Goal: Contribute content: Contribute content

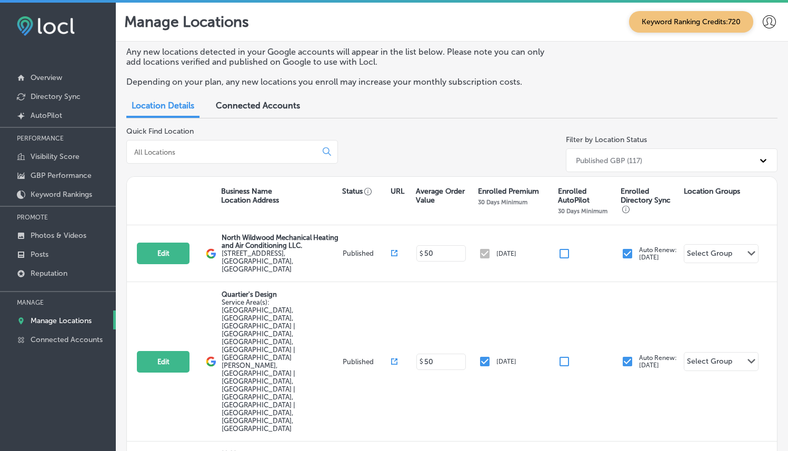
click at [286, 149] on input at bounding box center [223, 151] width 181 height 9
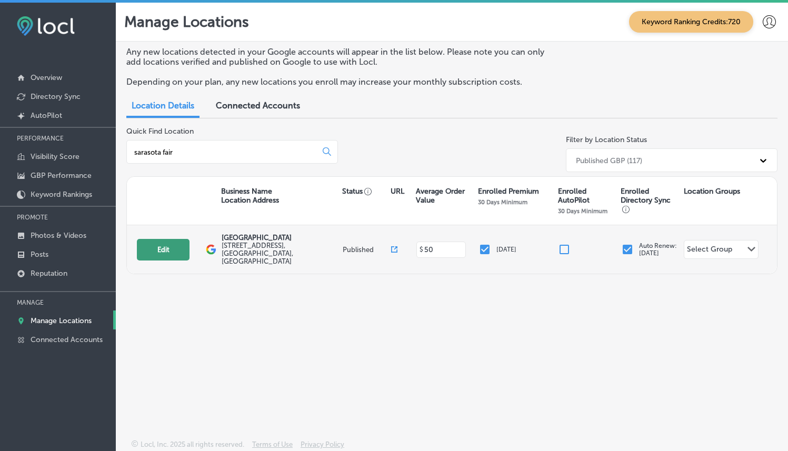
type input "sarasota fair"
click at [170, 247] on button "Edit" at bounding box center [163, 250] width 53 height 22
select select "US"
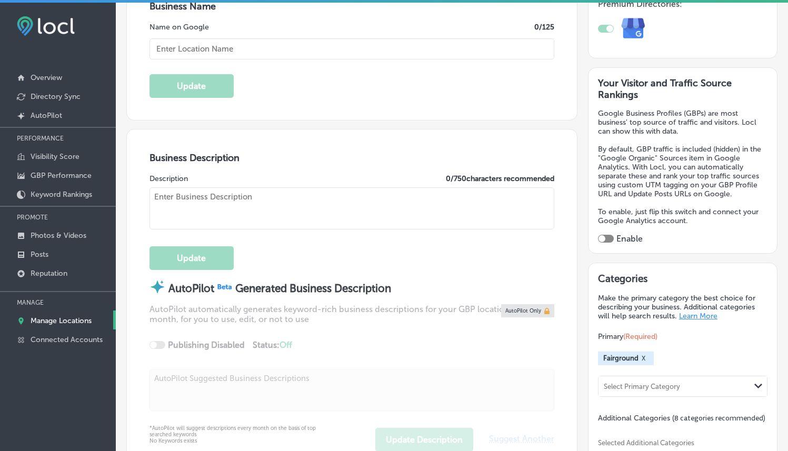
checkbox input "true"
type input "[GEOGRAPHIC_DATA]"
type input "[URL][DOMAIN_NAME]"
type input "[PHONE_NUMBER]"
type textarea "Welcome to [GEOGRAPHIC_DATA], located in the heart of [GEOGRAPHIC_DATA], [GEOGR…"
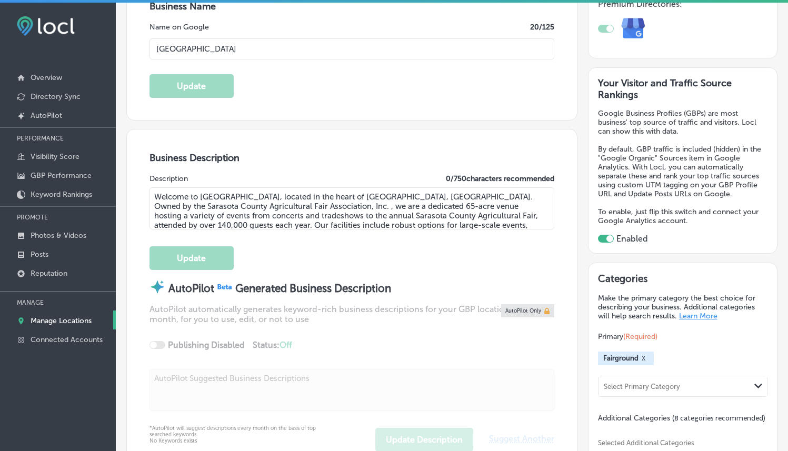
type input "[STREET_ADDRESS]"
type input "[GEOGRAPHIC_DATA]"
type input "34237"
type input "US"
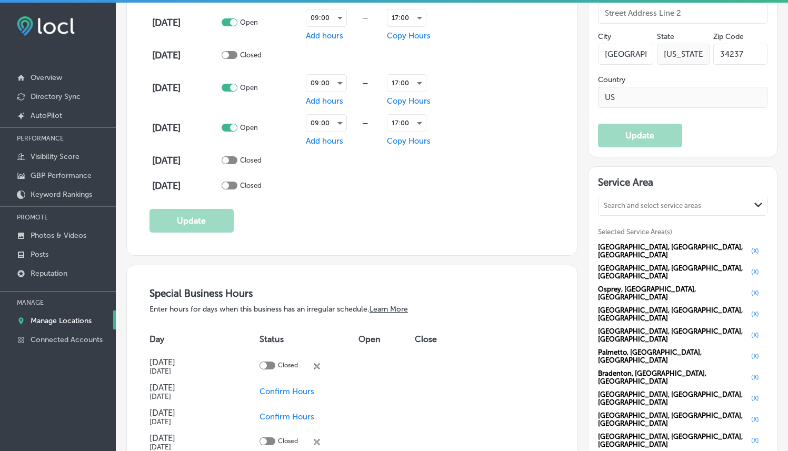
scroll to position [920, 0]
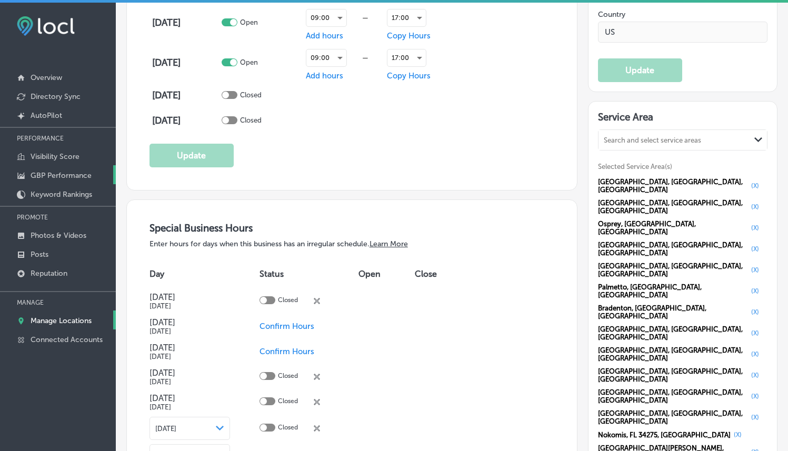
click at [73, 171] on p "GBP Performance" at bounding box center [61, 175] width 61 height 9
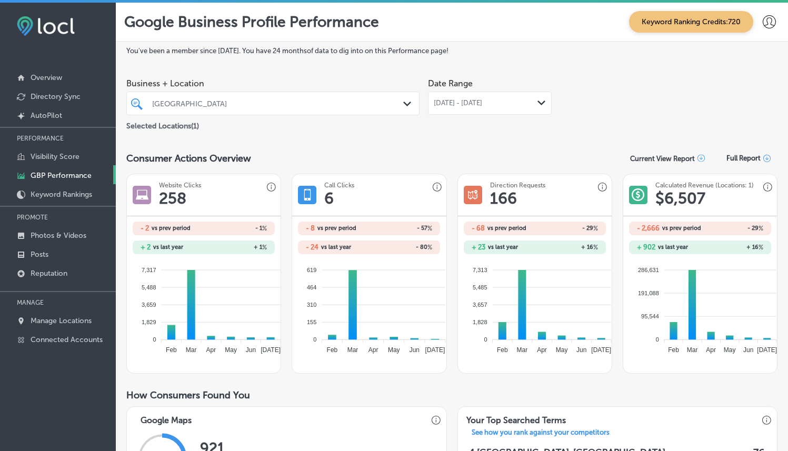
click at [470, 96] on div "[DATE] - [DATE] Path Created with Sketch." at bounding box center [490, 103] width 124 height 23
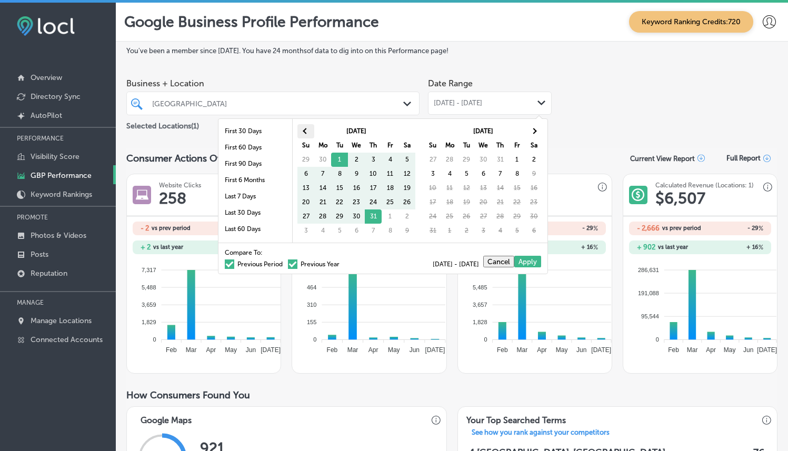
click at [299, 133] on th at bounding box center [305, 131] width 17 height 14
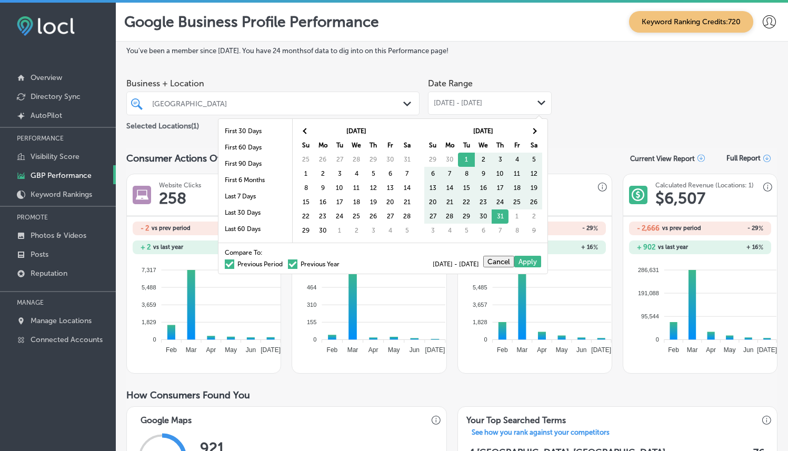
click at [299, 133] on th at bounding box center [305, 131] width 17 height 14
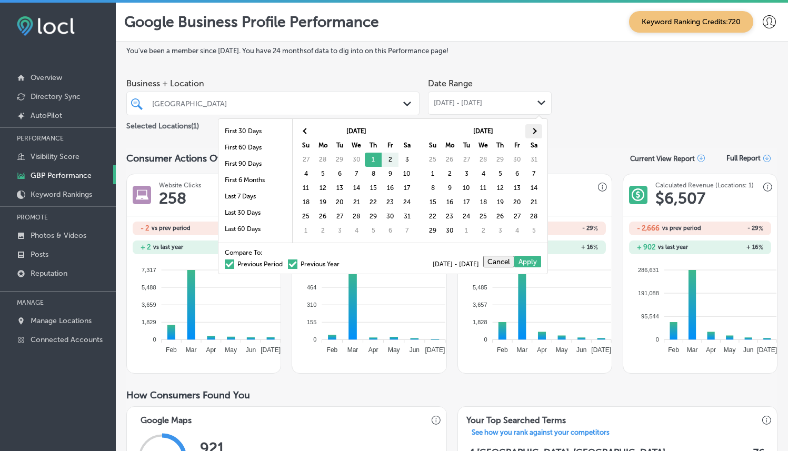
click at [538, 133] on th at bounding box center [533, 131] width 17 height 14
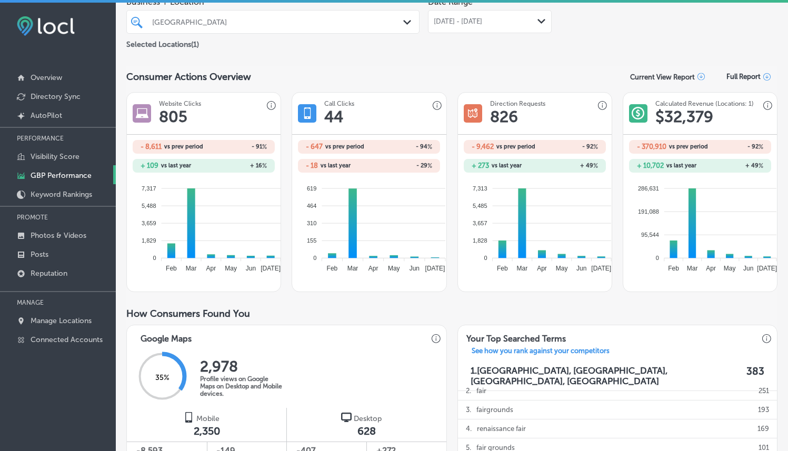
scroll to position [78, 0]
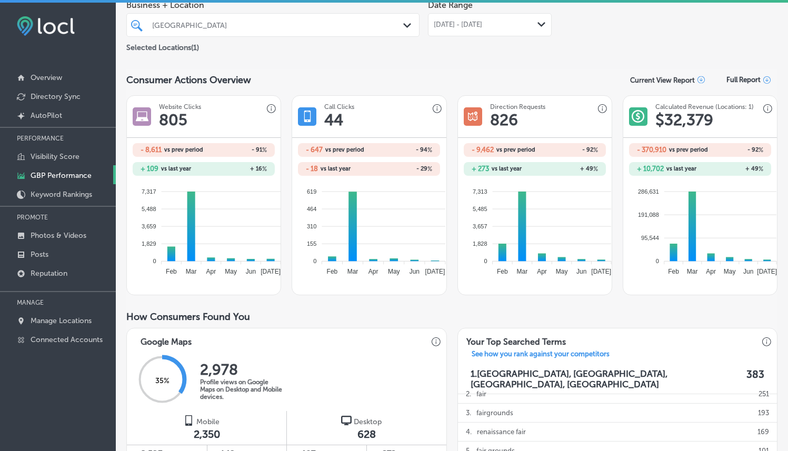
click at [500, 31] on div "[DATE] - [DATE] Path Created with Sketch." at bounding box center [490, 24] width 124 height 23
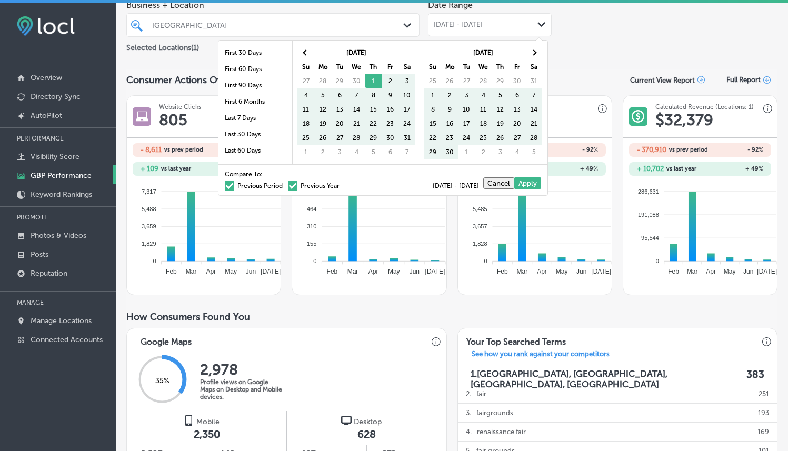
click at [289, 184] on span at bounding box center [292, 185] width 9 height 9
click at [341, 184] on input "Previous Year" at bounding box center [341, 184] width 0 height 0
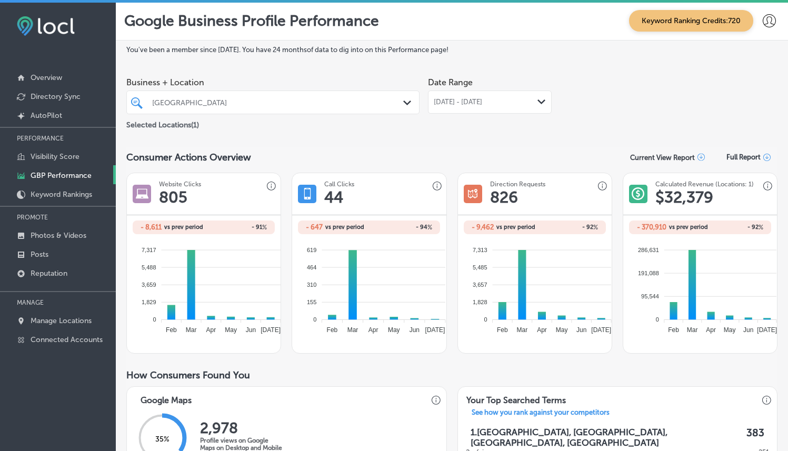
scroll to position [0, 0]
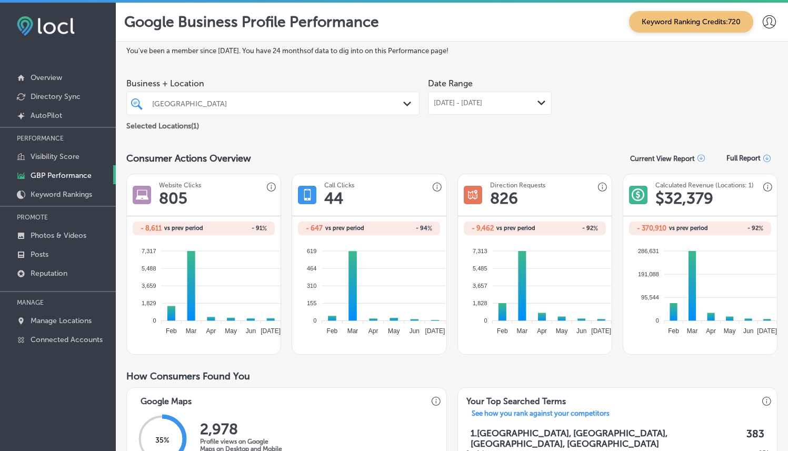
click at [477, 102] on span "[DATE] - [DATE]" at bounding box center [458, 103] width 48 height 8
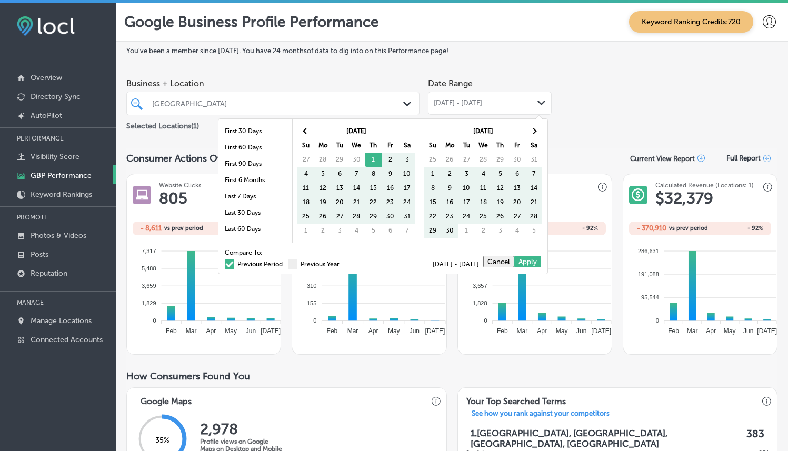
click at [225, 263] on span at bounding box center [229, 263] width 9 height 9
click at [285, 263] on input "Previous Period" at bounding box center [285, 263] width 0 height 0
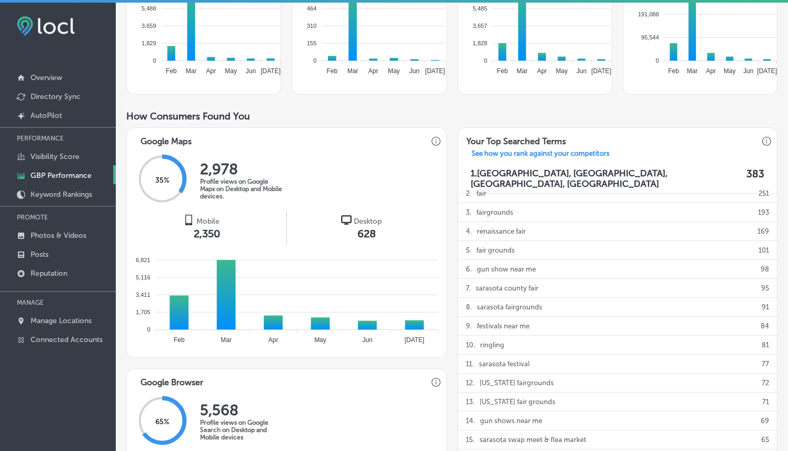
scroll to position [240, 0]
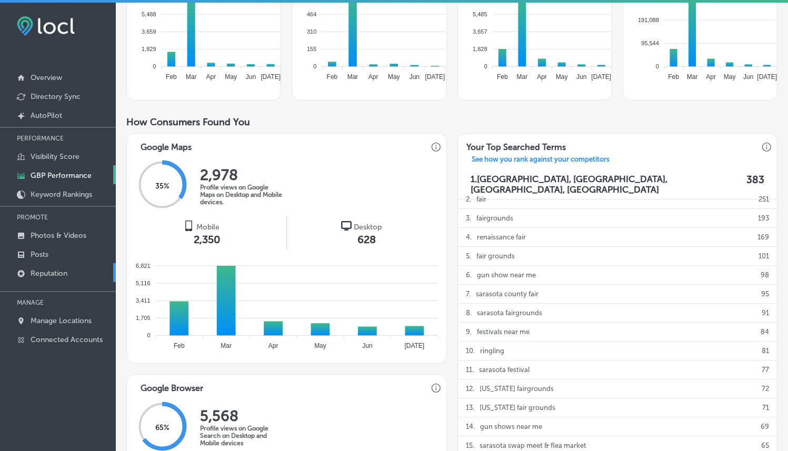
click at [49, 269] on p "Reputation" at bounding box center [49, 273] width 37 height 9
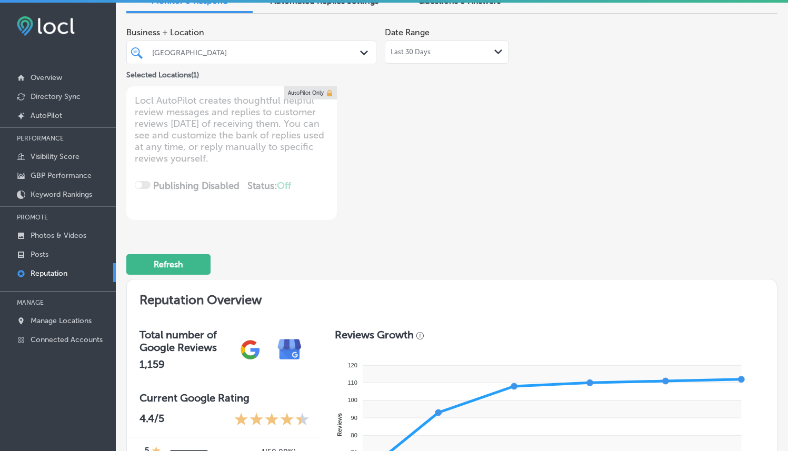
scroll to position [60, 0]
click at [337, 56] on div "[GEOGRAPHIC_DATA]" at bounding box center [251, 52] width 209 height 16
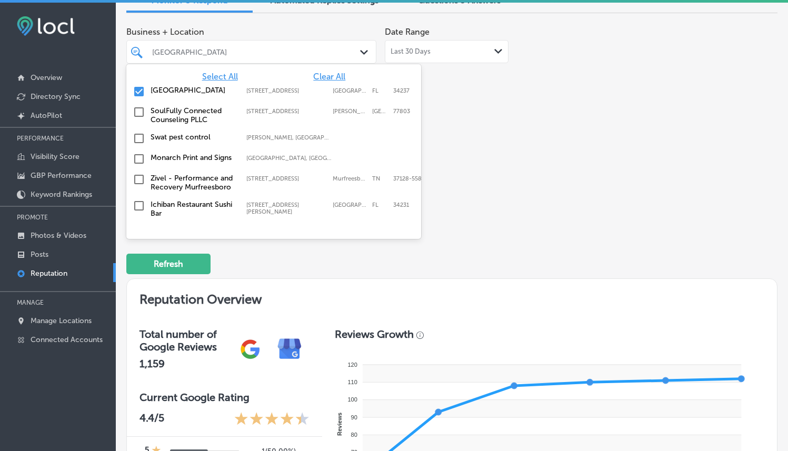
click at [218, 75] on span "Select All" at bounding box center [220, 77] width 36 height 10
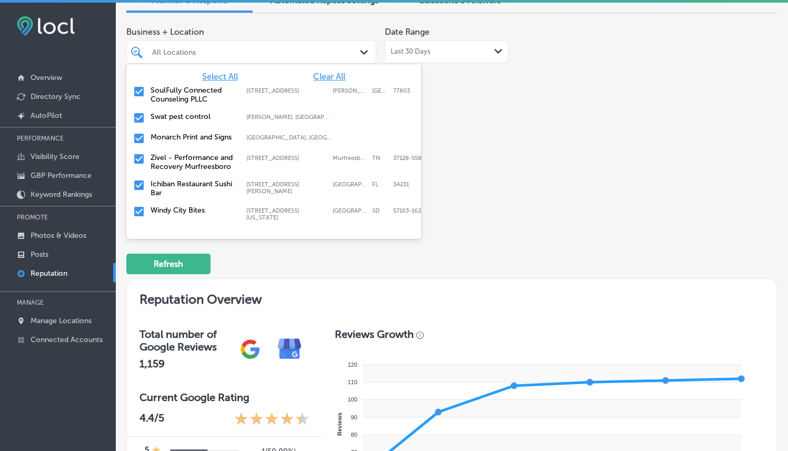
click at [548, 106] on div "Business + Location option [STREET_ADDRESS]. 121 results available. Use Up and …" at bounding box center [451, 121] width 651 height 198
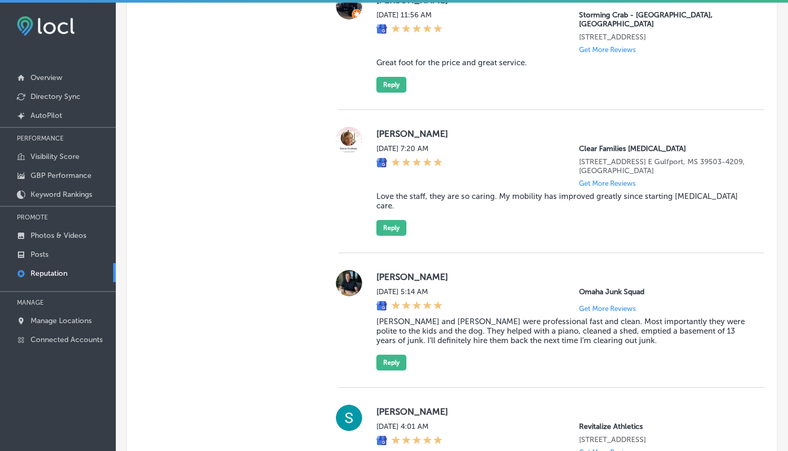
scroll to position [334, 0]
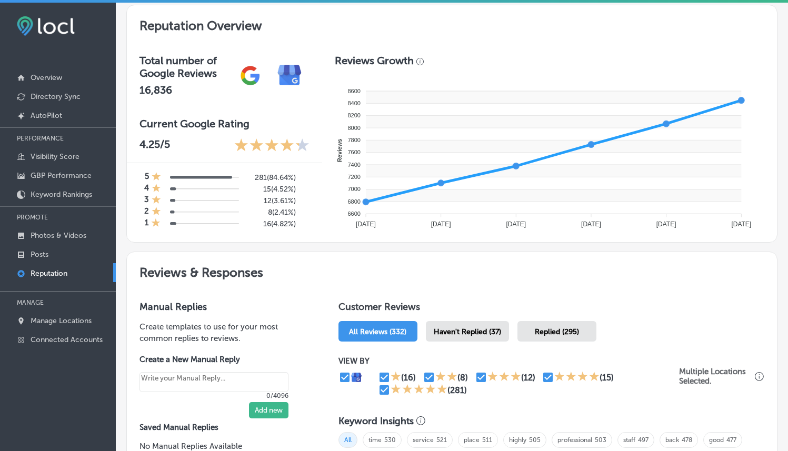
click at [539, 336] on div "Replied (295)" at bounding box center [556, 331] width 79 height 21
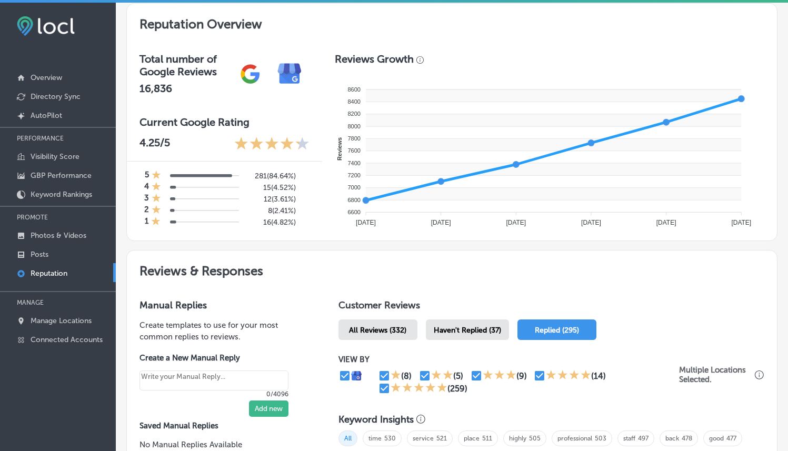
scroll to position [332, 0]
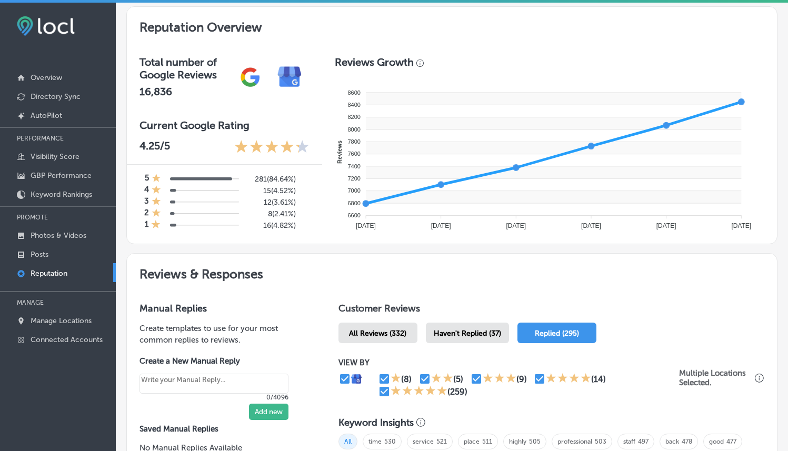
click at [454, 323] on div "Haven't Replied (37)" at bounding box center [467, 333] width 83 height 21
click at [642, 296] on div "Customer Reviews All Reviews (332) Haven't Replied (37) Replied (295) VIEW BY (…" at bounding box center [551, 413] width 451 height 246
type textarea "x"
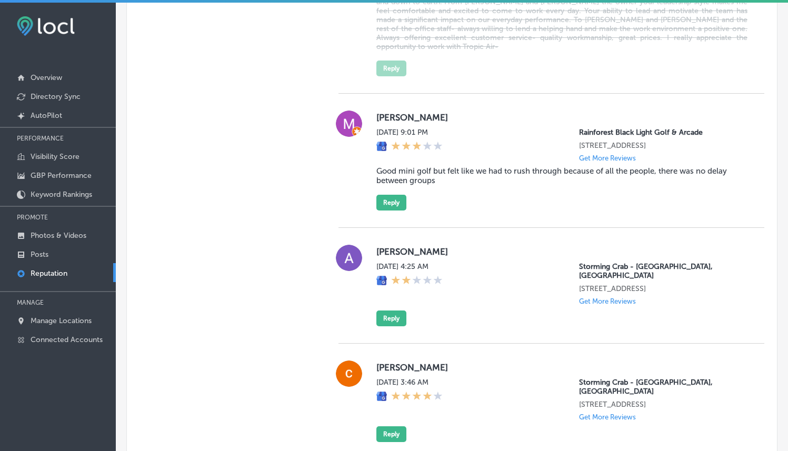
scroll to position [2000, 0]
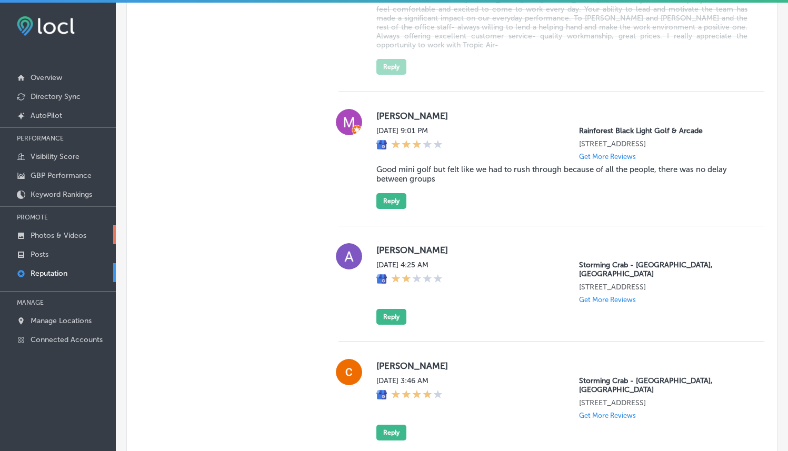
click at [78, 231] on p "Photos & Videos" at bounding box center [59, 235] width 56 height 9
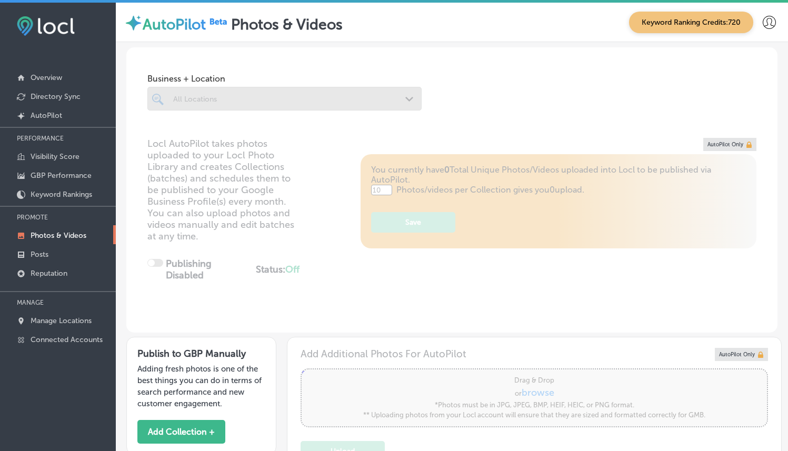
click at [336, 108] on div at bounding box center [284, 99] width 274 height 24
type input "0"
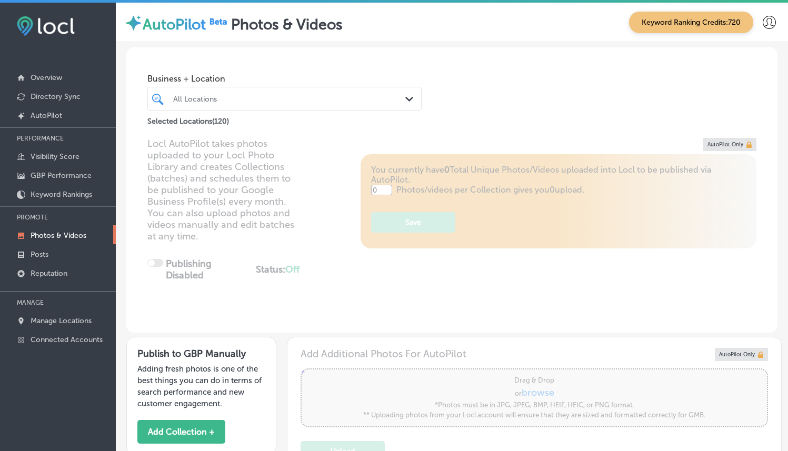
click at [398, 97] on div "All Locations Path Created with Sketch." at bounding box center [284, 98] width 273 height 16
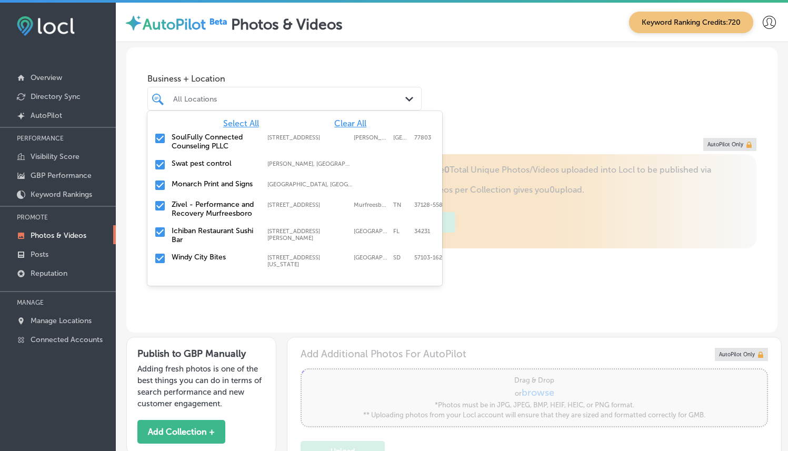
click at [345, 118] on span "Clear All" at bounding box center [350, 123] width 32 height 10
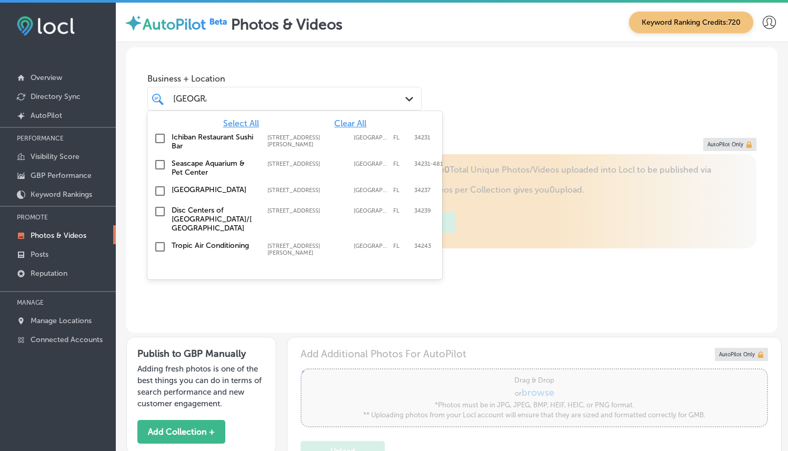
click at [239, 186] on label "[GEOGRAPHIC_DATA]" at bounding box center [214, 189] width 85 height 9
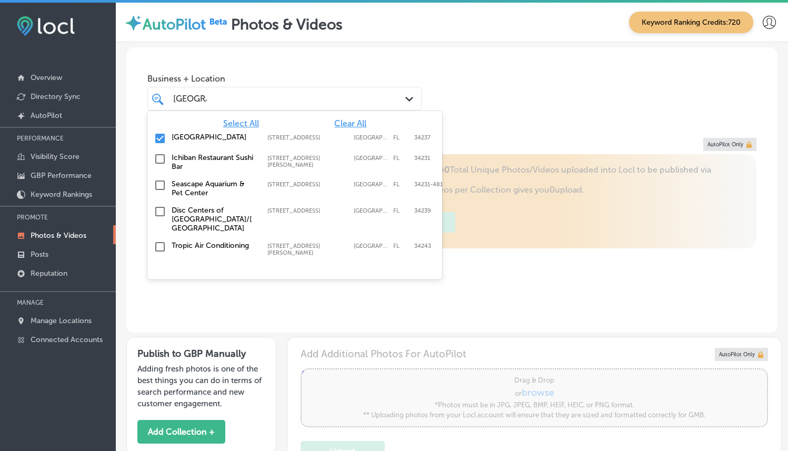
type input "[GEOGRAPHIC_DATA]"
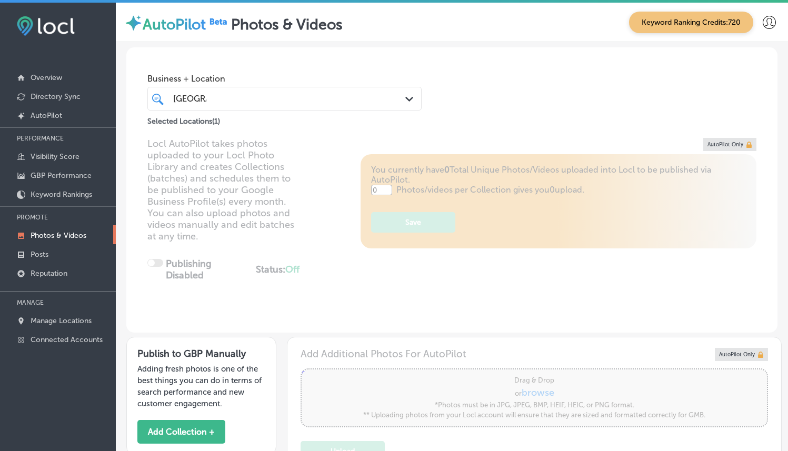
click at [500, 92] on div "Business + Location sarasota [GEOGRAPHIC_DATA] Path Created with Sketch. Select…" at bounding box center [451, 87] width 651 height 80
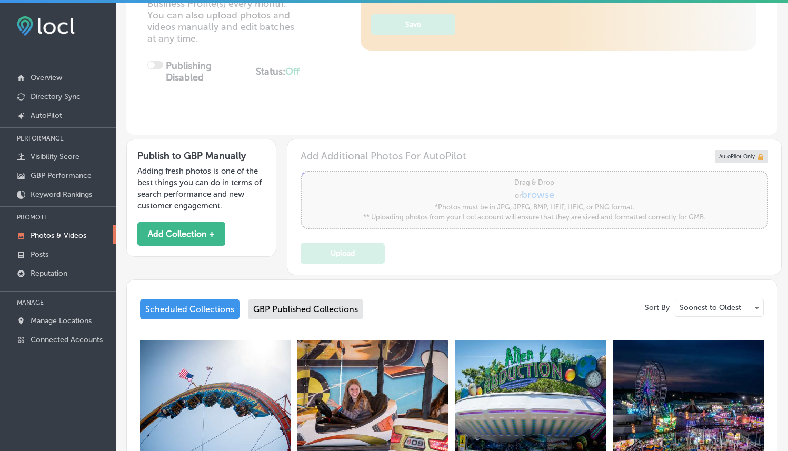
type input "5"
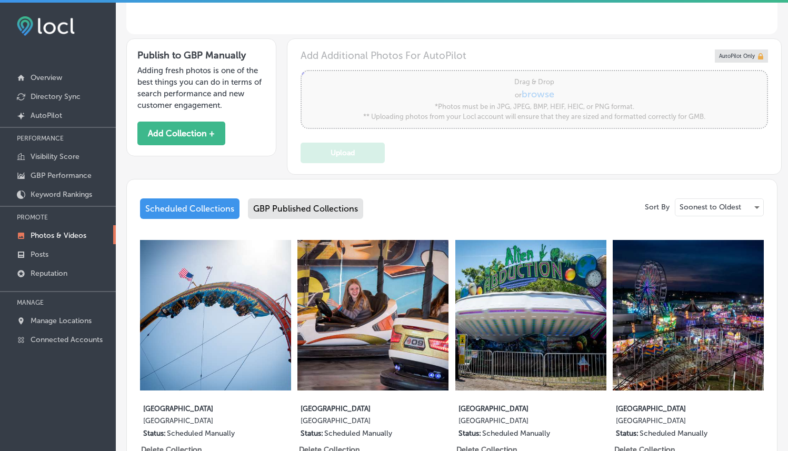
click at [331, 201] on div "GBP Published Collections" at bounding box center [305, 208] width 115 height 21
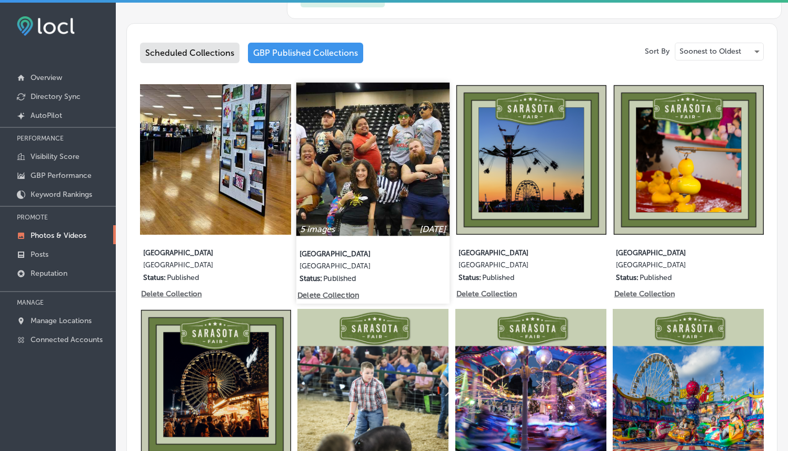
scroll to position [476, 0]
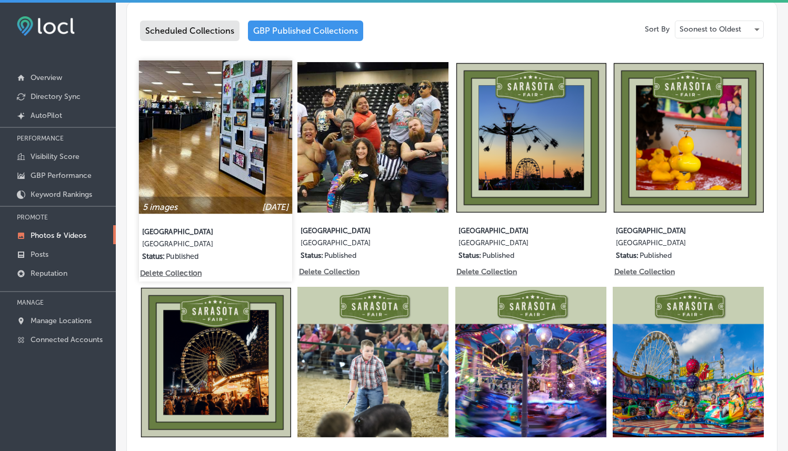
click at [192, 134] on img at bounding box center [215, 136] width 153 height 153
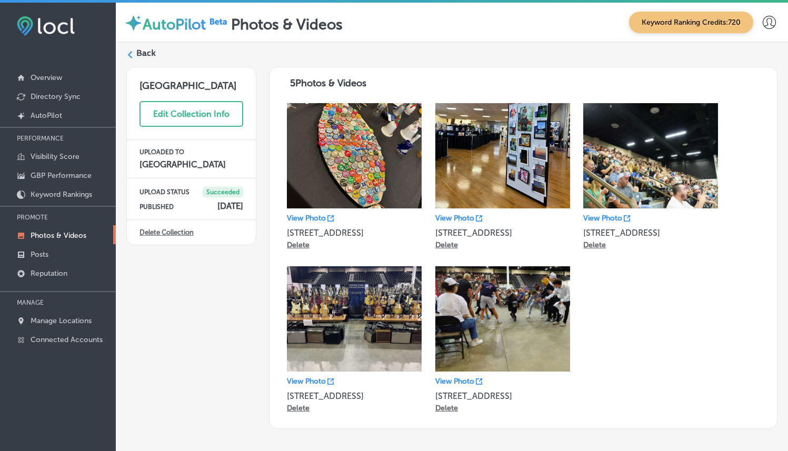
click at [139, 48] on label "Back" at bounding box center [145, 53] width 19 height 12
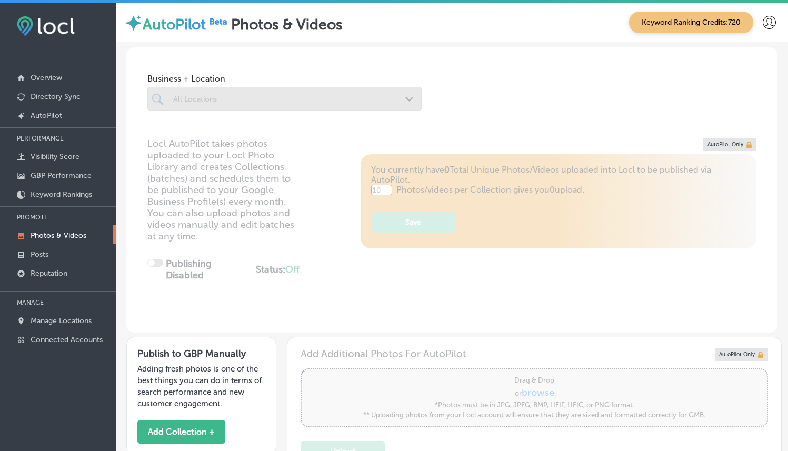
type input "5"
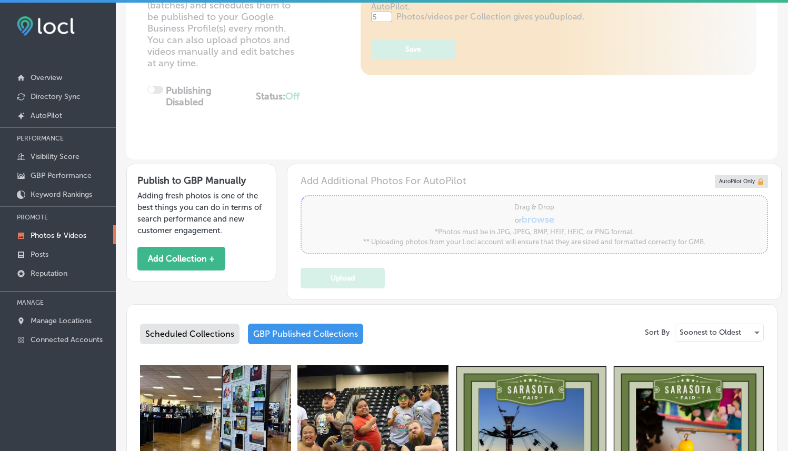
scroll to position [505, 0]
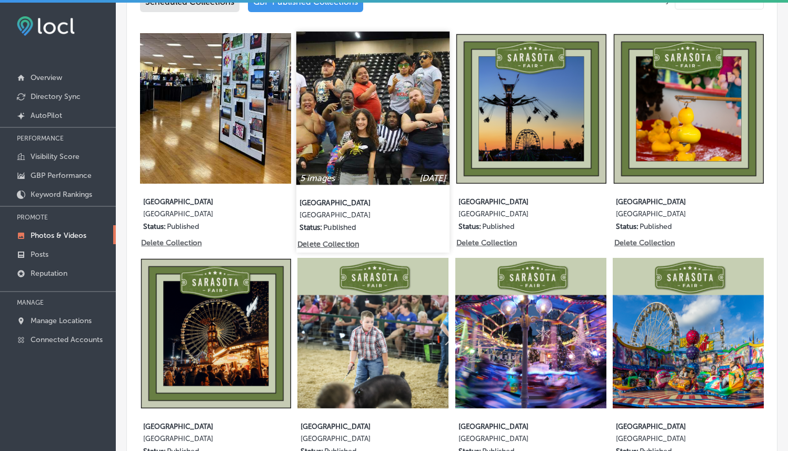
click at [348, 124] on img at bounding box center [372, 107] width 153 height 153
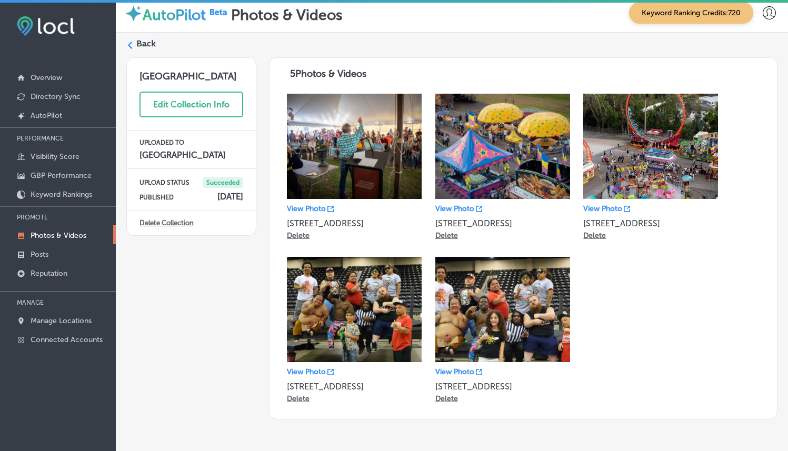
scroll to position [44, 0]
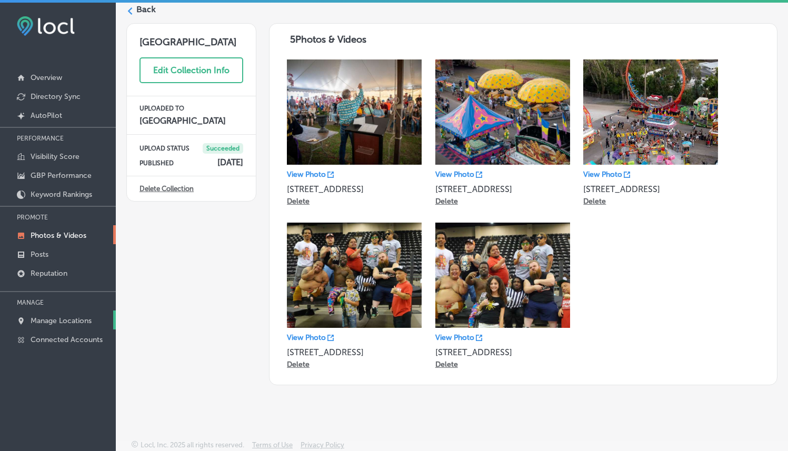
click at [52, 318] on p "Manage Locations" at bounding box center [61, 320] width 61 height 9
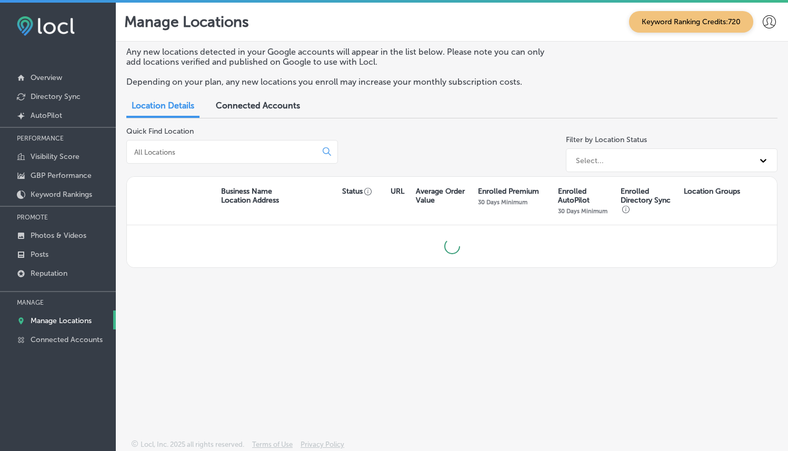
click at [288, 152] on input at bounding box center [223, 151] width 181 height 9
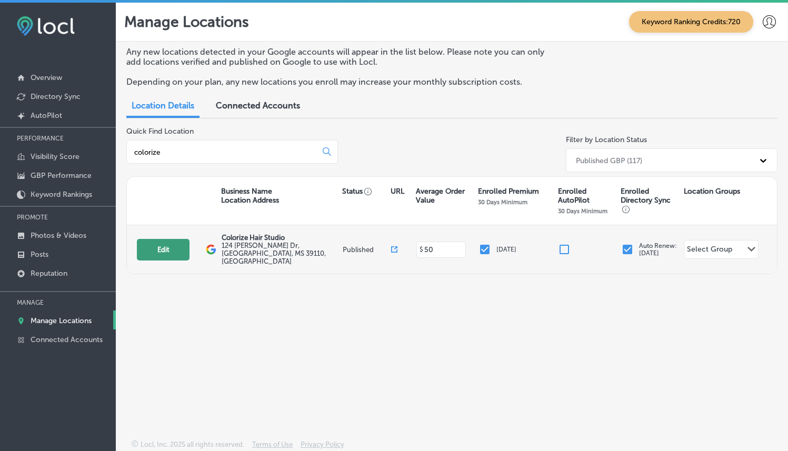
type input "colorize"
click at [152, 250] on button "Edit" at bounding box center [163, 250] width 53 height 22
select select "US"
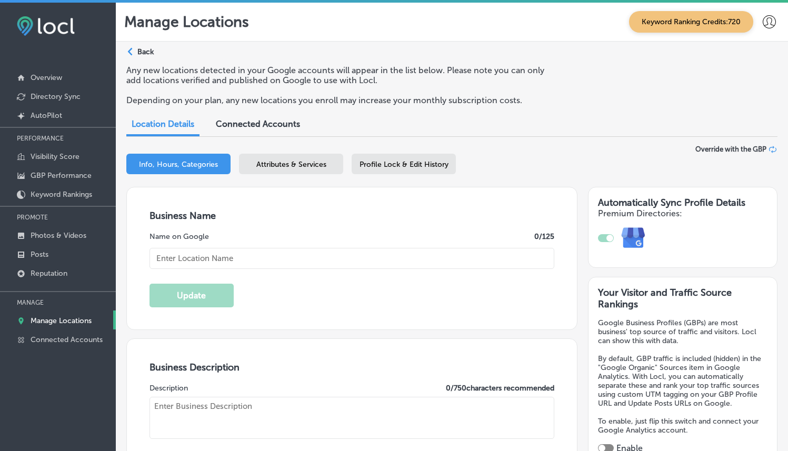
checkbox input "true"
type input "Colorize Hair Studio"
type input "124 [PERSON_NAME] Dr"
type input "Gluckstadt"
type input "39110"
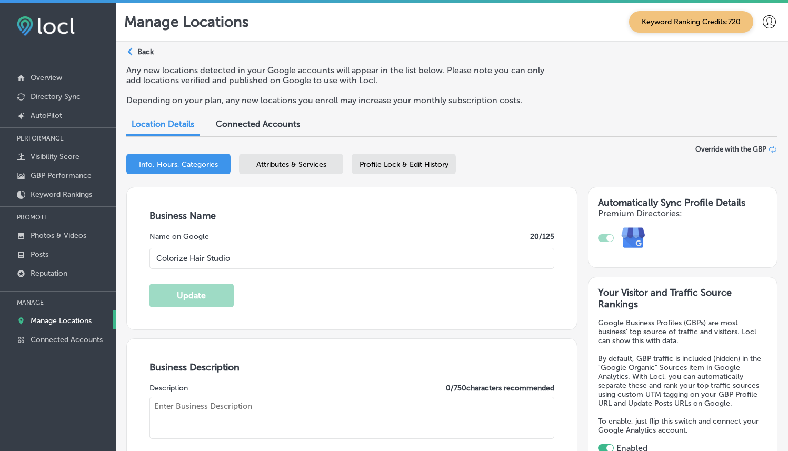
type input "US"
type input "[URL][DOMAIN_NAME]"
type textarea "Colorize Hair Studio, located in [GEOGRAPHIC_DATA], [GEOGRAPHIC_DATA], is a pre…"
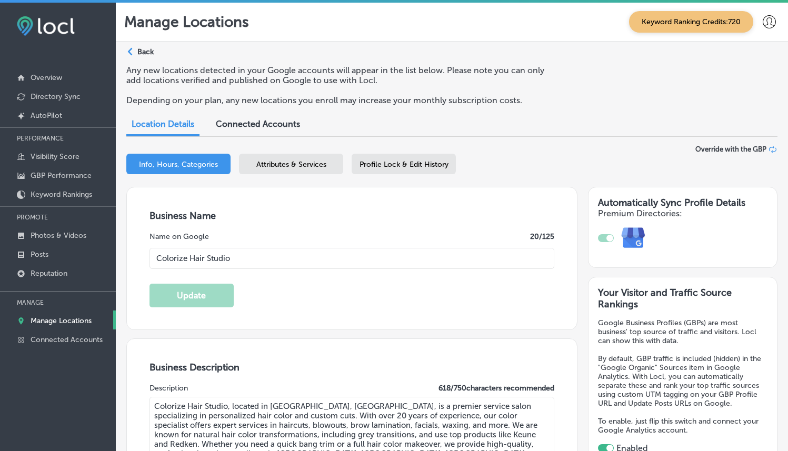
type input "[PHONE_NUMBER]"
click at [57, 236] on p "Photos & Videos" at bounding box center [59, 235] width 56 height 9
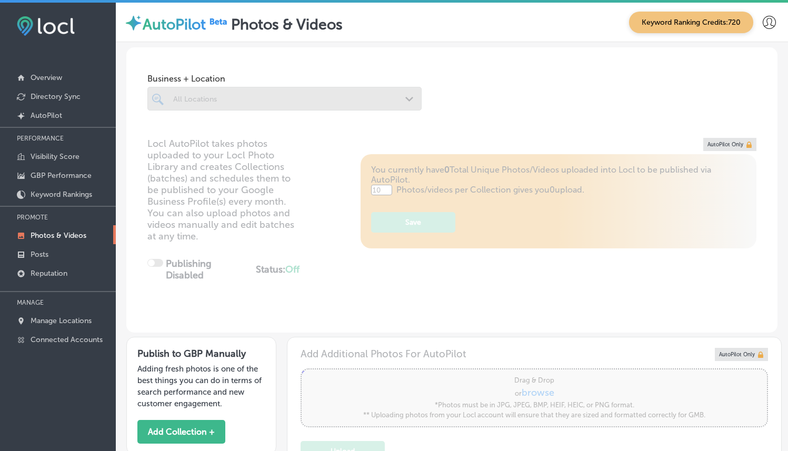
type input "5"
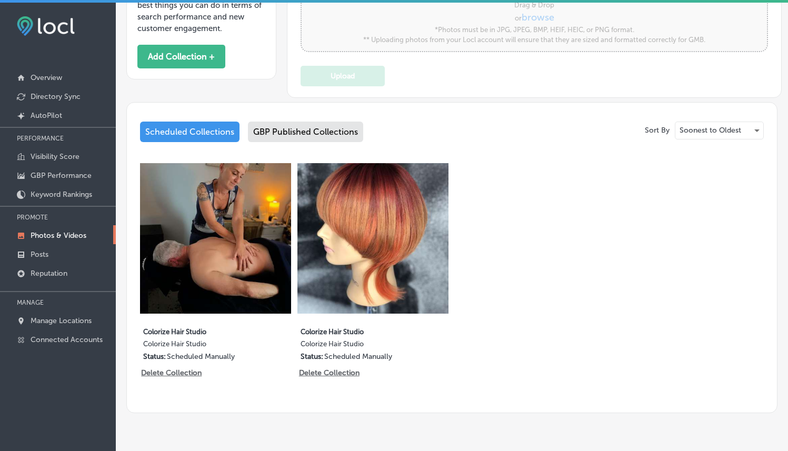
click at [277, 127] on div "GBP Published Collections" at bounding box center [305, 132] width 115 height 21
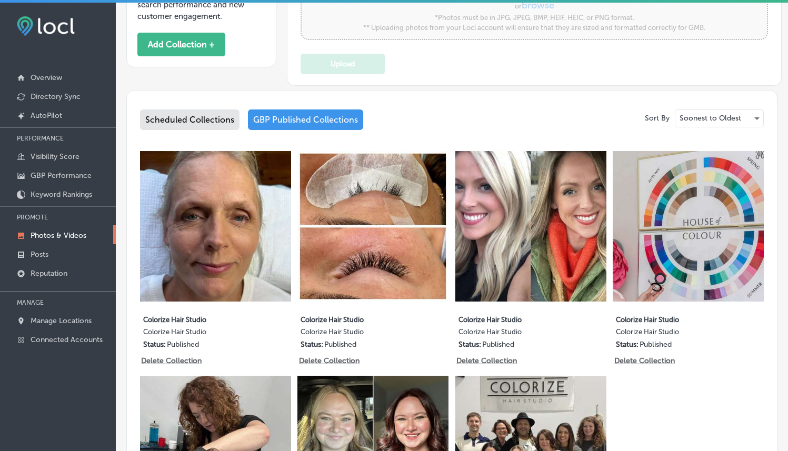
scroll to position [389, 0]
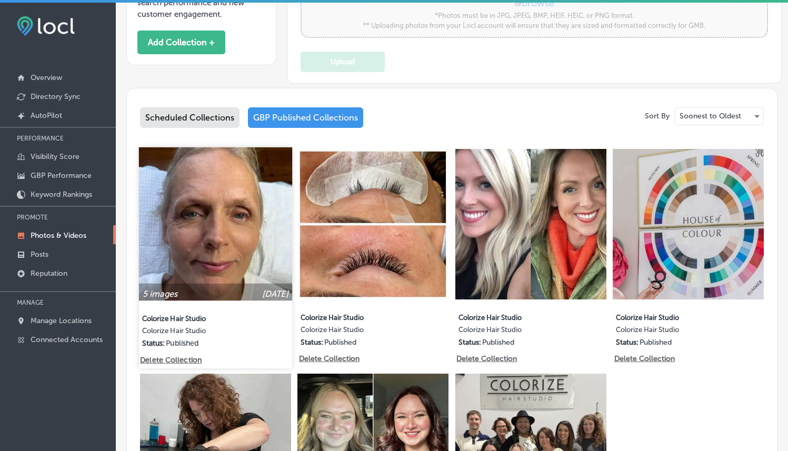
click at [225, 230] on img at bounding box center [215, 223] width 153 height 153
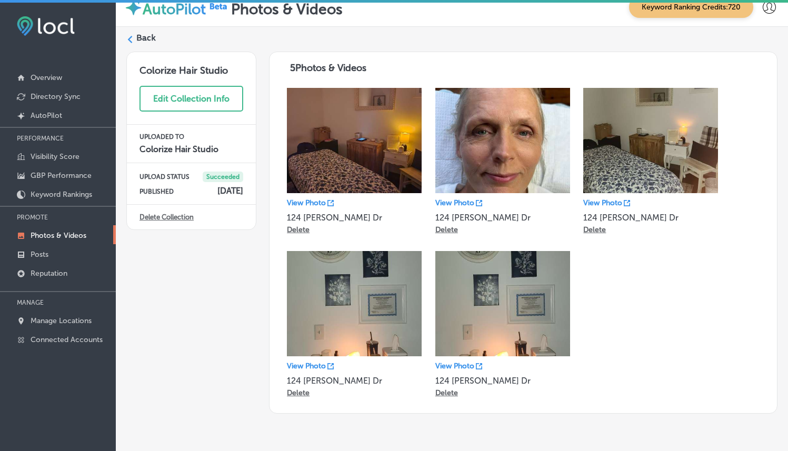
scroll to position [17, 0]
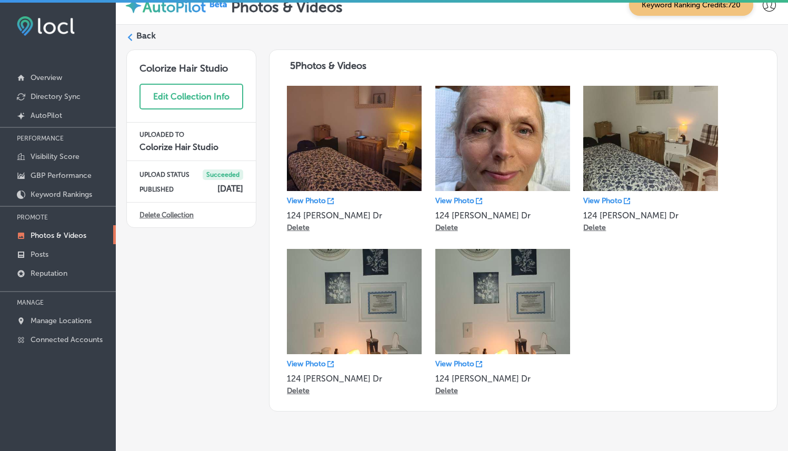
click at [128, 38] on icon at bounding box center [129, 37] width 7 height 7
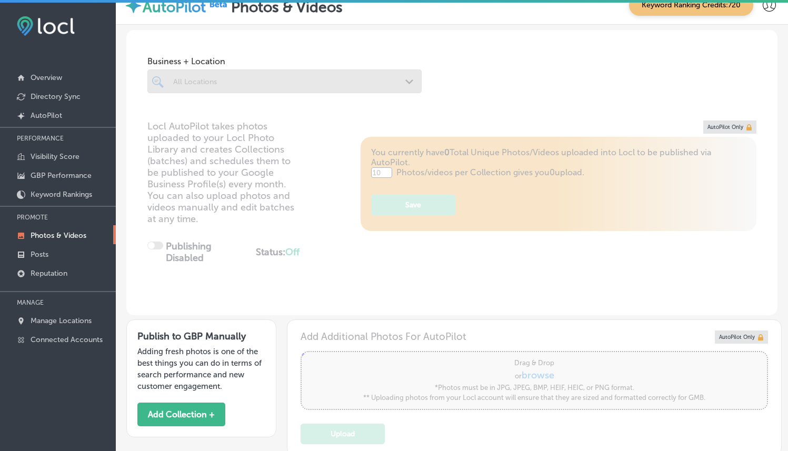
type input "5"
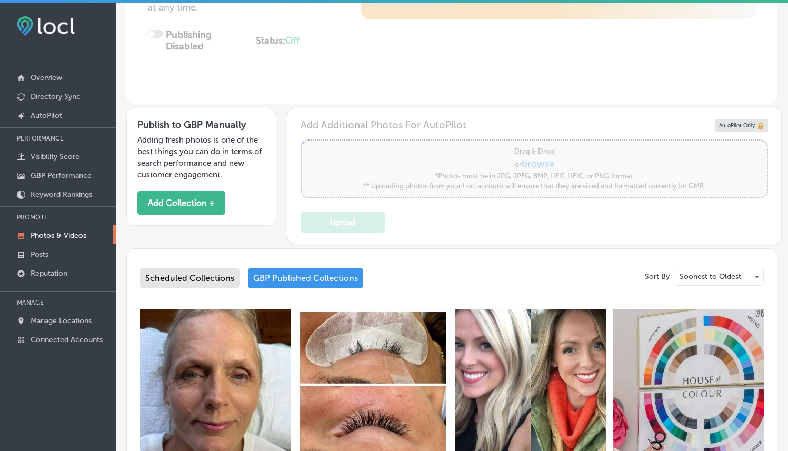
scroll to position [309, 0]
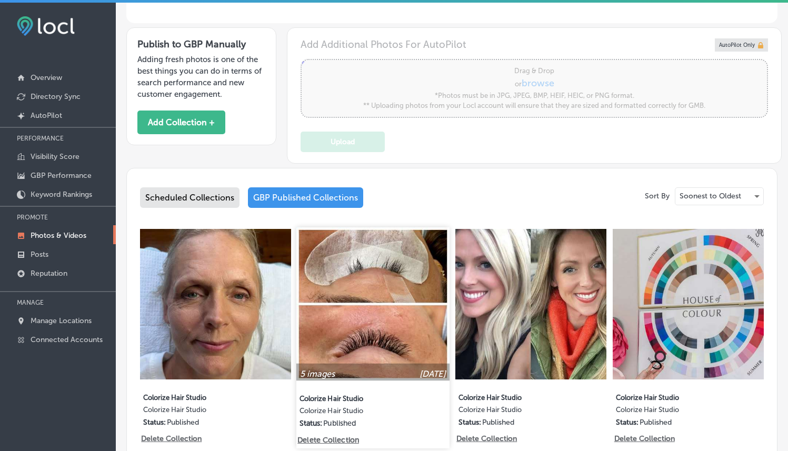
click at [386, 274] on img at bounding box center [372, 303] width 153 height 153
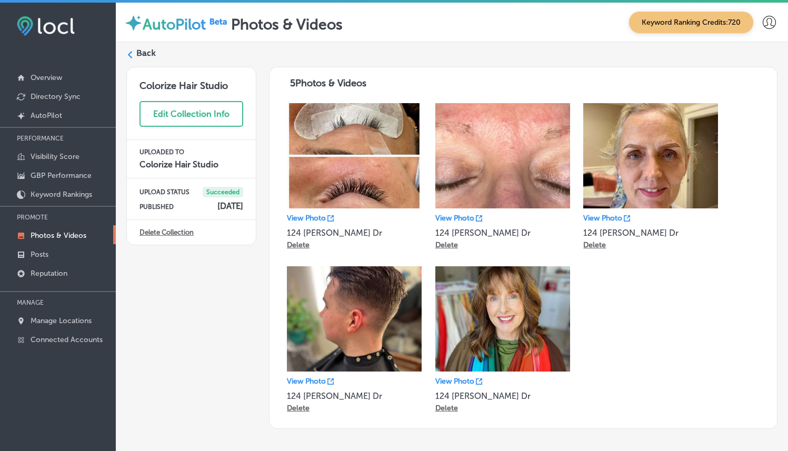
click at [141, 59] on label "Back" at bounding box center [145, 53] width 19 height 12
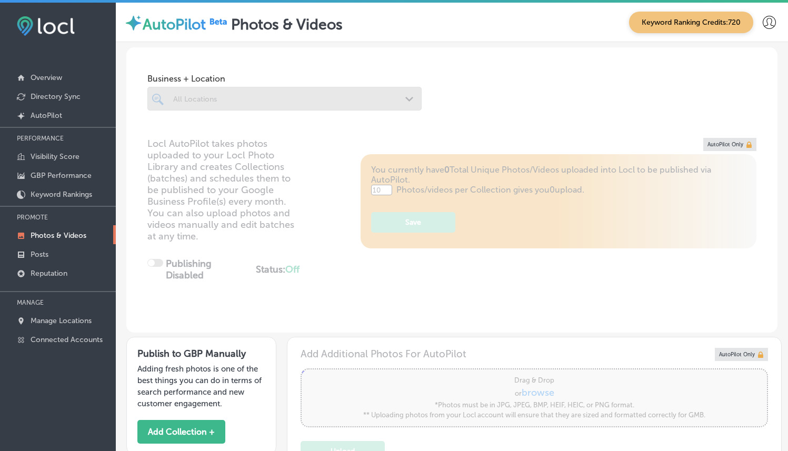
type input "5"
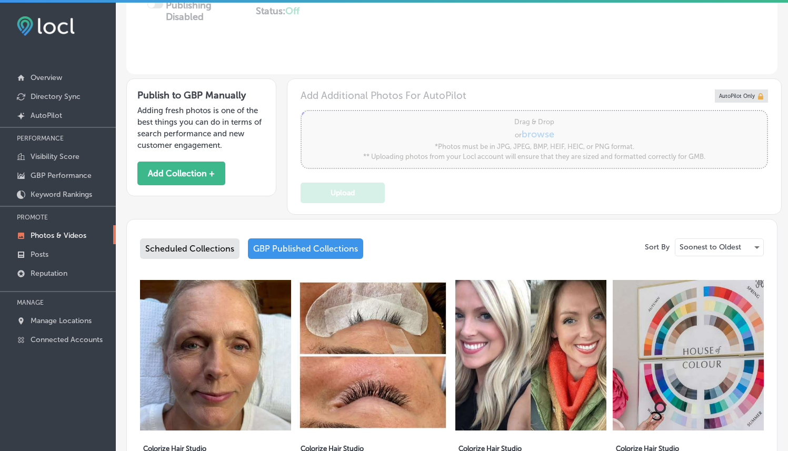
scroll to position [460, 0]
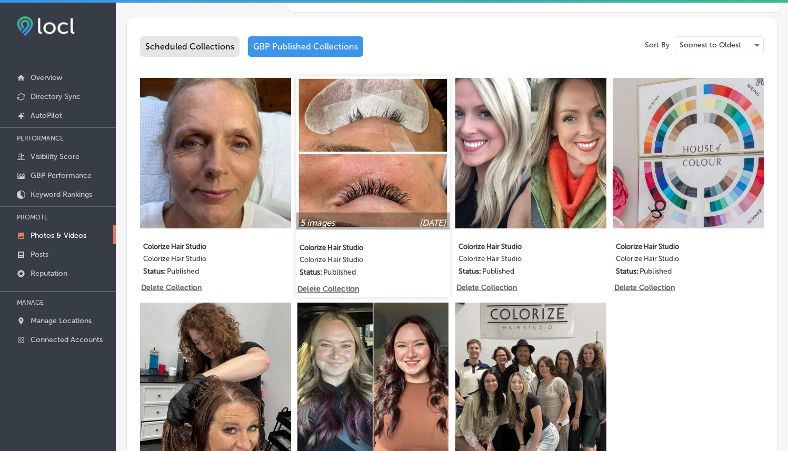
click at [389, 168] on img at bounding box center [372, 152] width 153 height 153
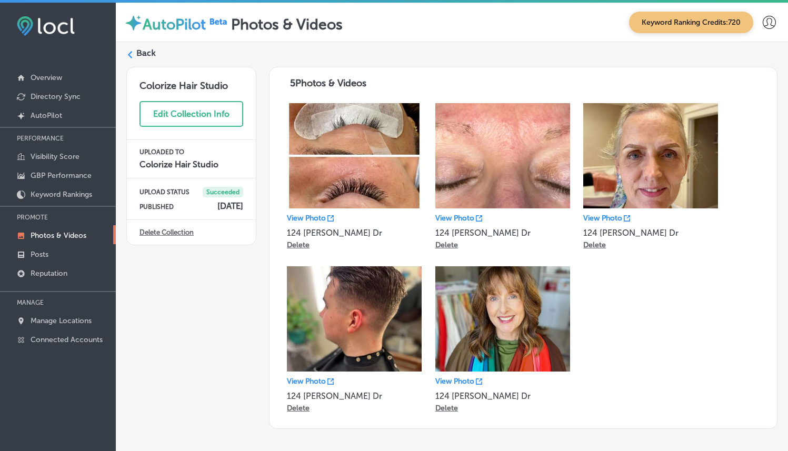
click at [129, 54] on polygon at bounding box center [130, 54] width 5 height 7
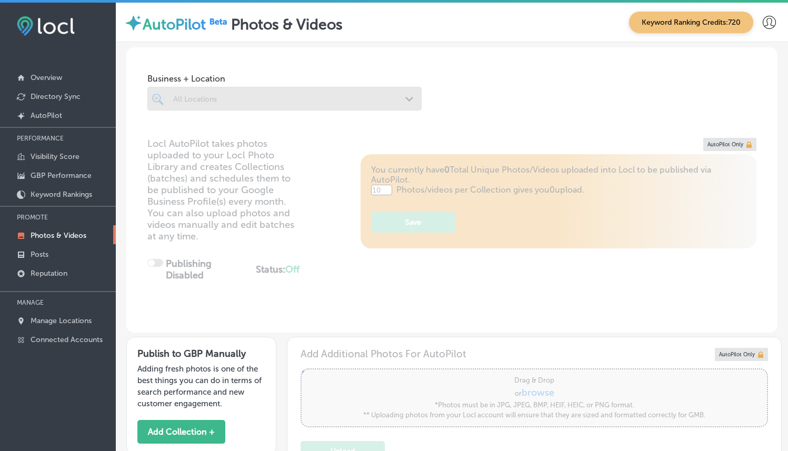
type input "5"
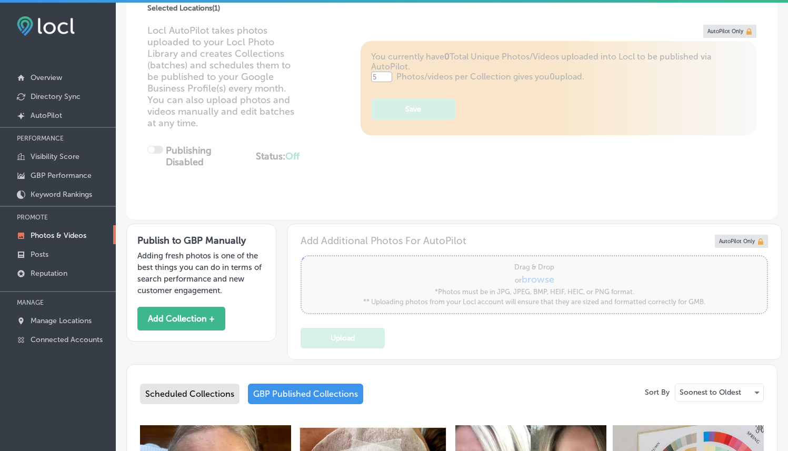
scroll to position [339, 0]
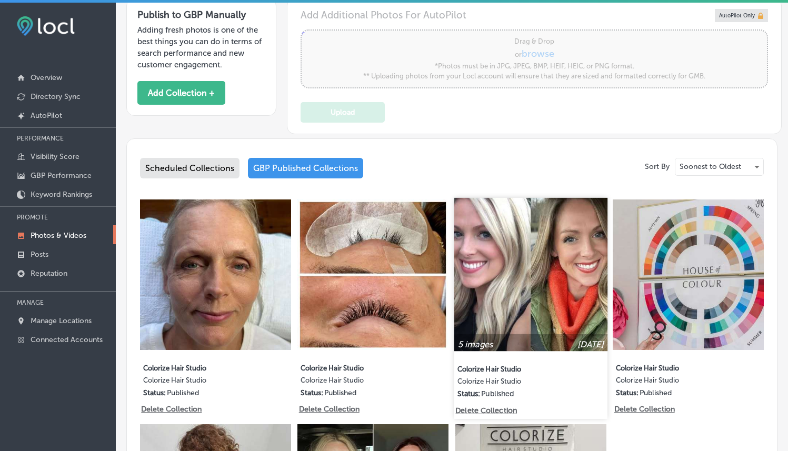
click at [505, 251] on img at bounding box center [530, 273] width 153 height 153
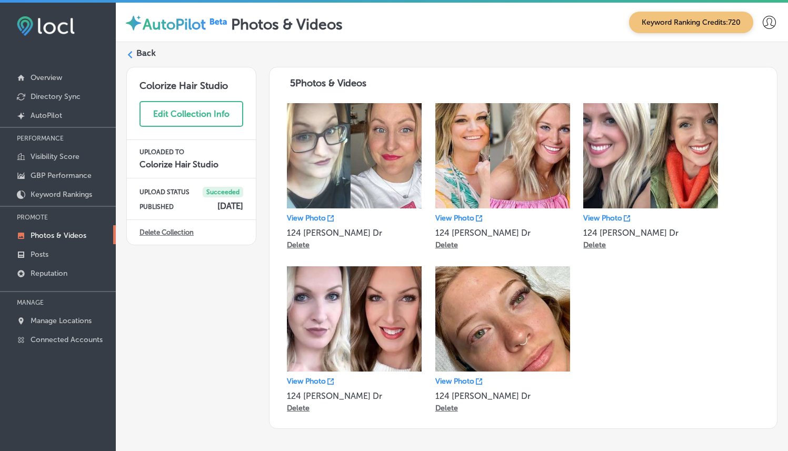
click at [148, 52] on label "Back" at bounding box center [145, 53] width 19 height 12
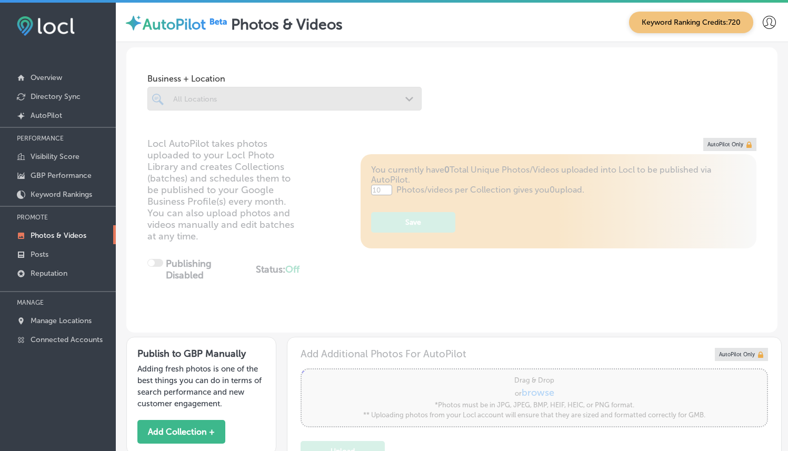
click at [56, 282] on div at bounding box center [58, 285] width 116 height 6
type input "5"
click at [50, 274] on p "Reputation" at bounding box center [49, 273] width 37 height 9
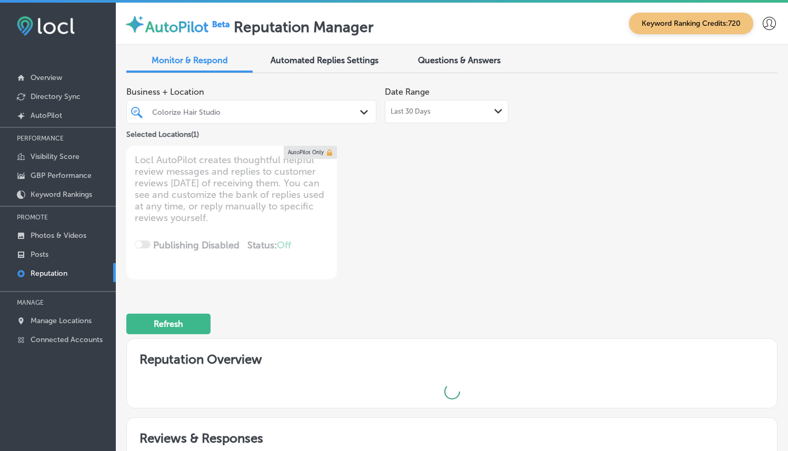
type textarea "x"
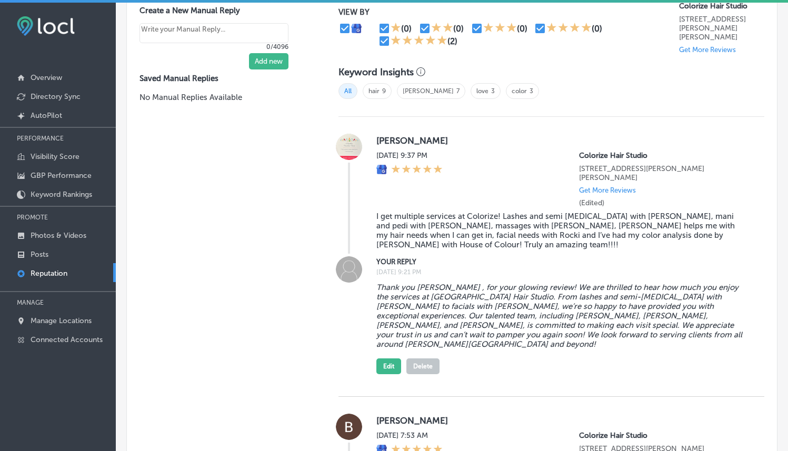
scroll to position [691, 0]
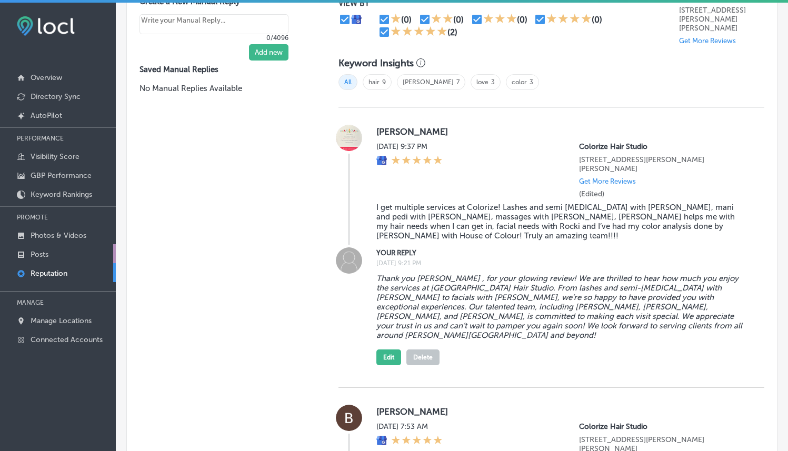
click at [51, 255] on link "Posts" at bounding box center [58, 253] width 116 height 19
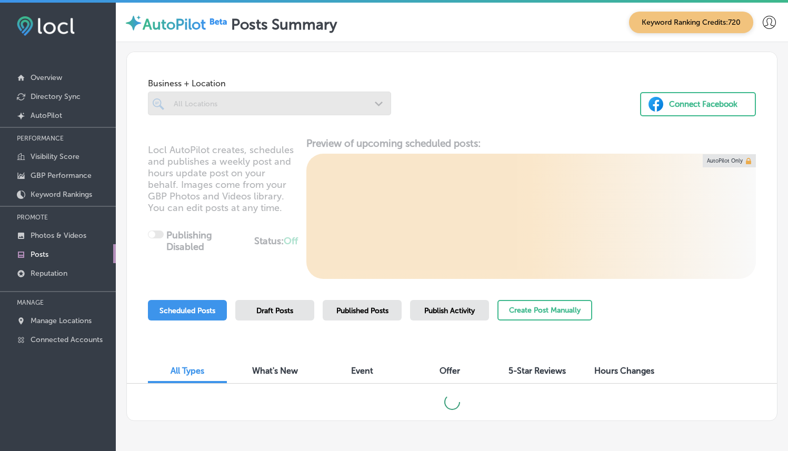
click at [229, 111] on div at bounding box center [269, 104] width 243 height 24
click at [410, 94] on div "Business + Location All Locations Path Created with Sketch. Connect Facebook" at bounding box center [452, 92] width 650 height 80
click at [346, 106] on div at bounding box center [269, 104] width 243 height 24
click at [367, 101] on div "All Locations Path Created with Sketch." at bounding box center [269, 103] width 242 height 16
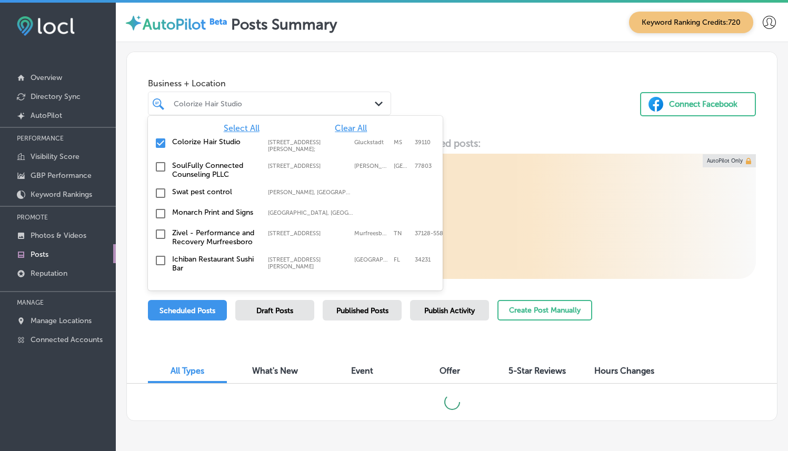
click at [337, 136] on div "Colorize Hair Studio [STREET_ADDRESS][PERSON_NAME][PERSON_NAME] [STREET_ADDRESS…" at bounding box center [295, 144] width 286 height 19
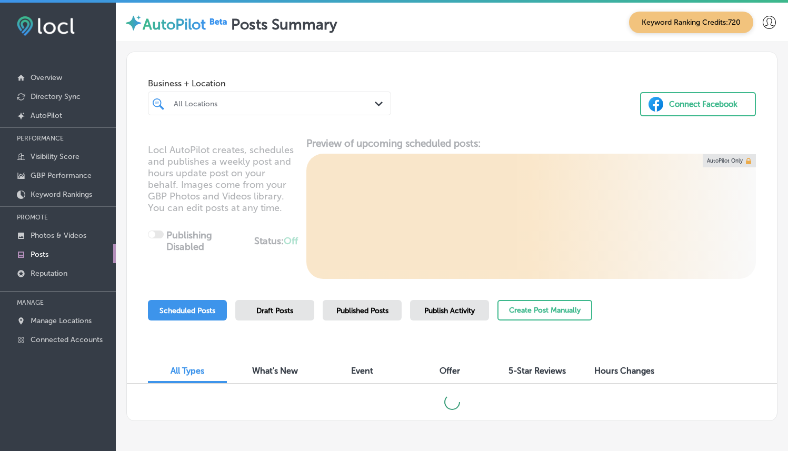
click at [324, 109] on div at bounding box center [260, 103] width 174 height 14
click at [321, 109] on div at bounding box center [260, 103] width 174 height 14
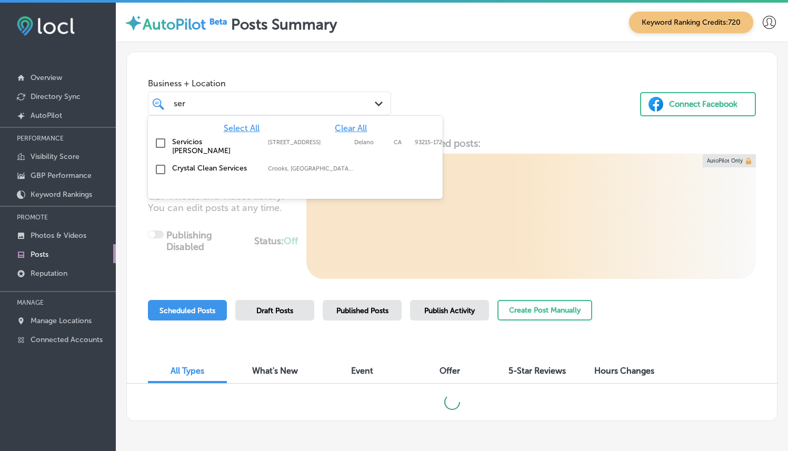
click at [226, 143] on label "Servicios [PERSON_NAME]" at bounding box center [214, 146] width 85 height 18
type input "ser"
click at [463, 74] on div "Business + Location option [STREET_ADDRESS] option [STREET_ADDRESS]. 3 results …" at bounding box center [452, 92] width 650 height 80
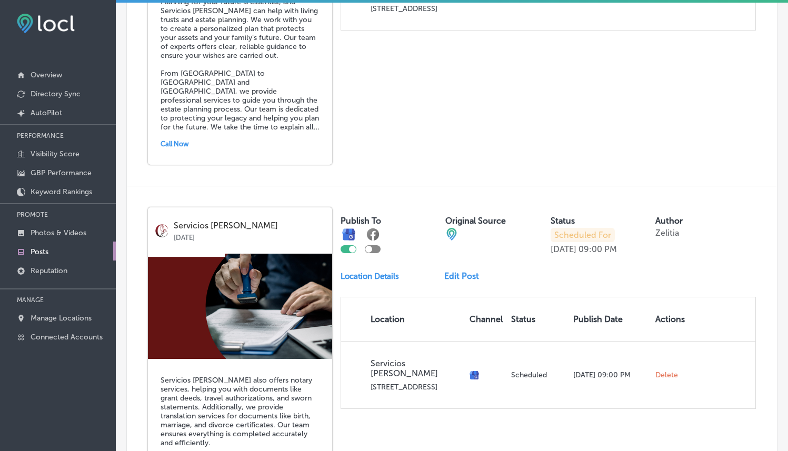
scroll to position [2239, 0]
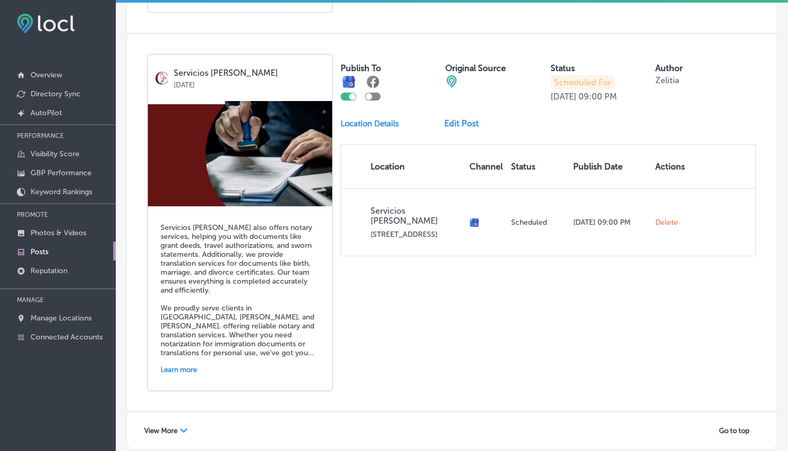
click at [177, 427] on span "View More" at bounding box center [160, 431] width 33 height 8
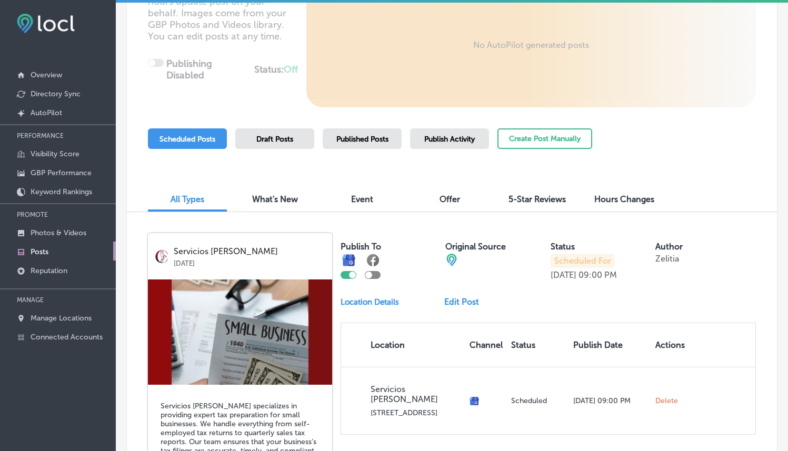
scroll to position [0, 0]
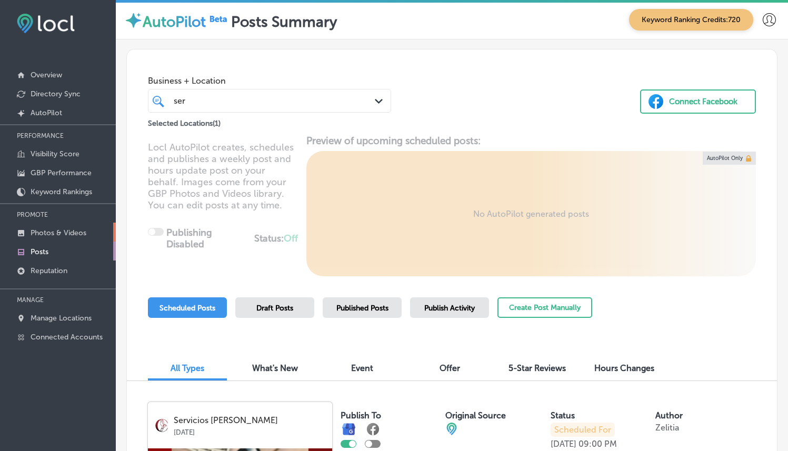
click at [75, 227] on link "Photos & Videos" at bounding box center [58, 232] width 116 height 19
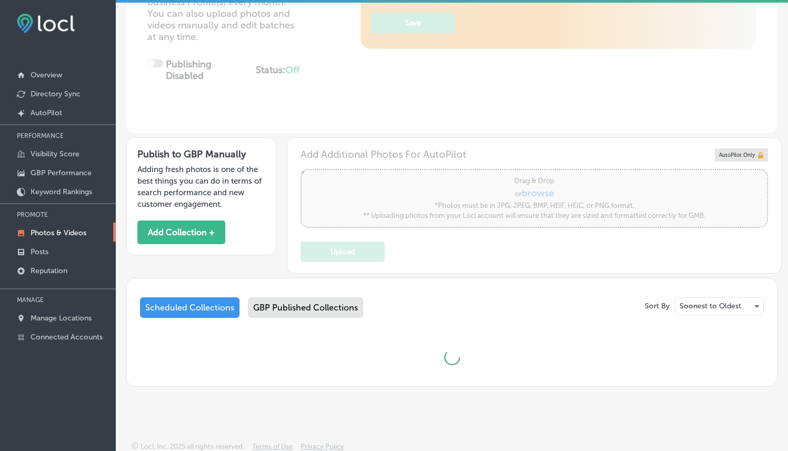
scroll to position [198, 0]
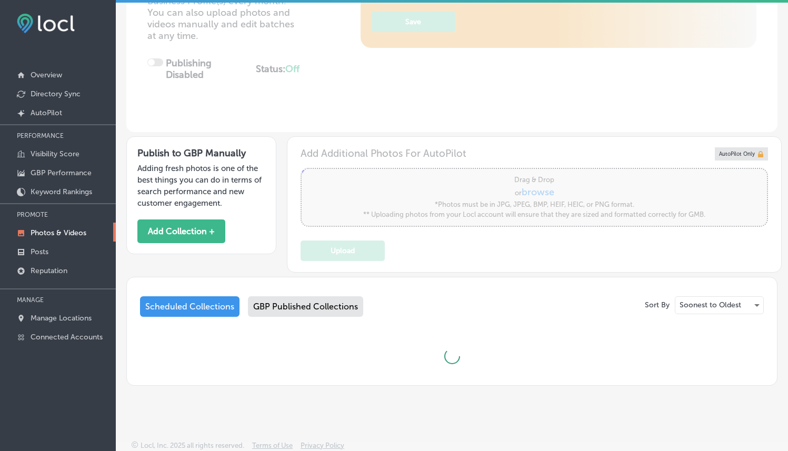
type input "5"
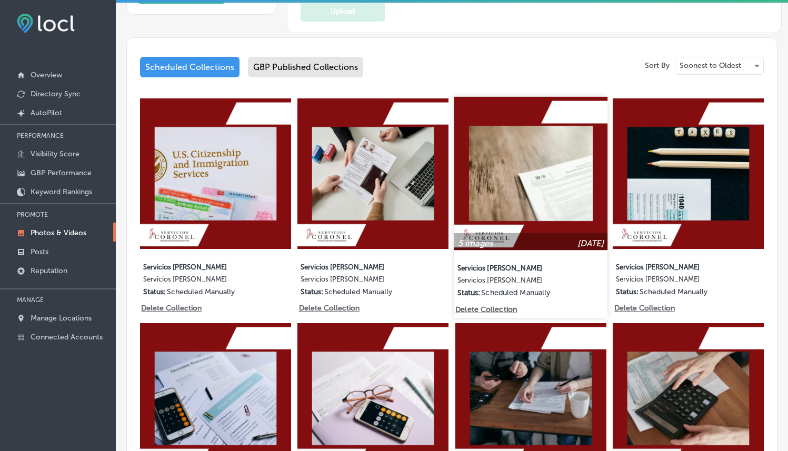
scroll to position [430, 0]
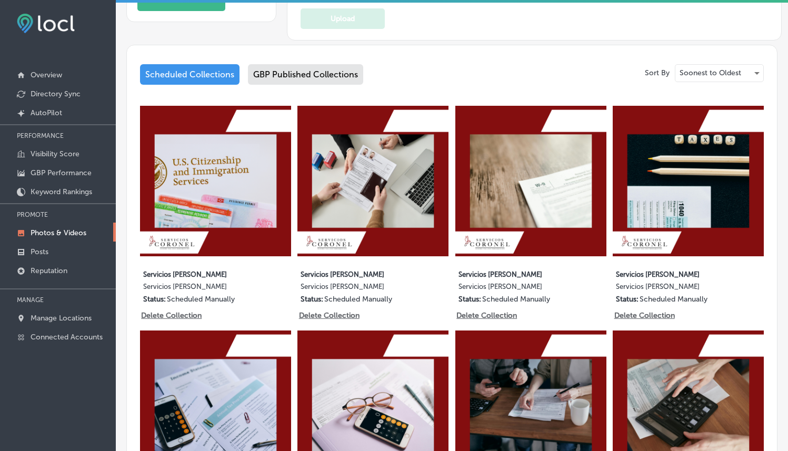
click at [350, 70] on div "GBP Published Collections" at bounding box center [305, 74] width 115 height 21
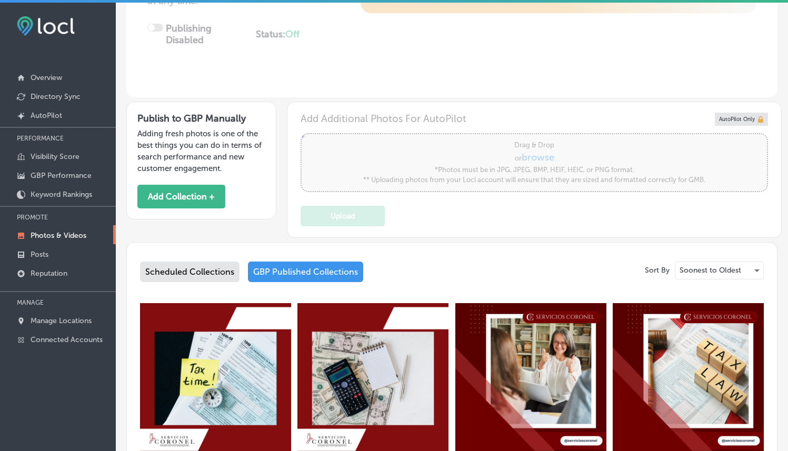
scroll to position [207, 0]
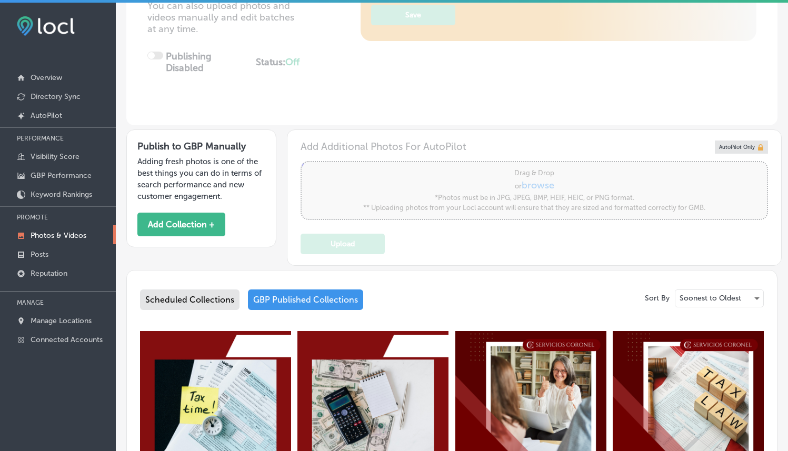
click at [229, 296] on div "Scheduled Collections" at bounding box center [189, 299] width 99 height 21
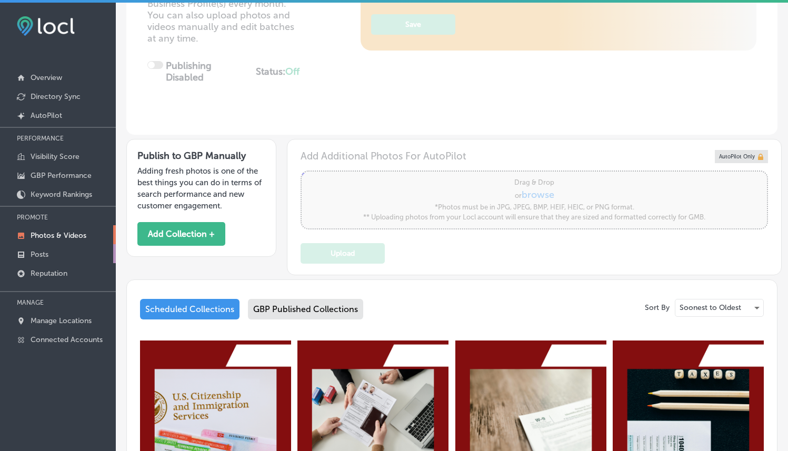
scroll to position [207, 0]
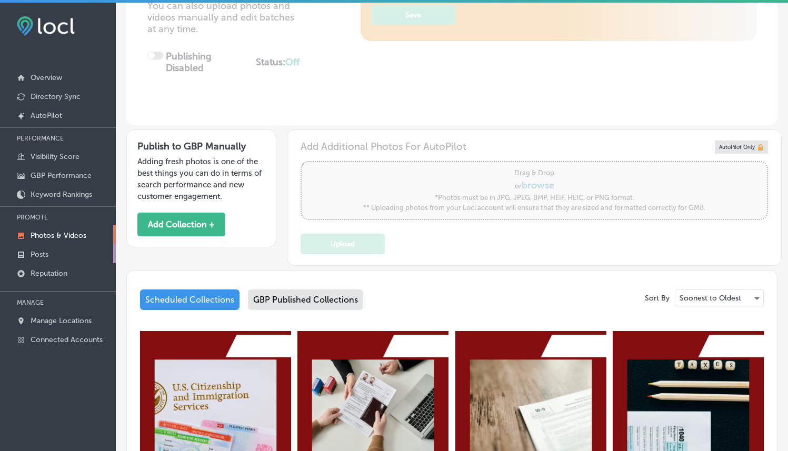
click at [89, 255] on link "Posts" at bounding box center [58, 253] width 116 height 19
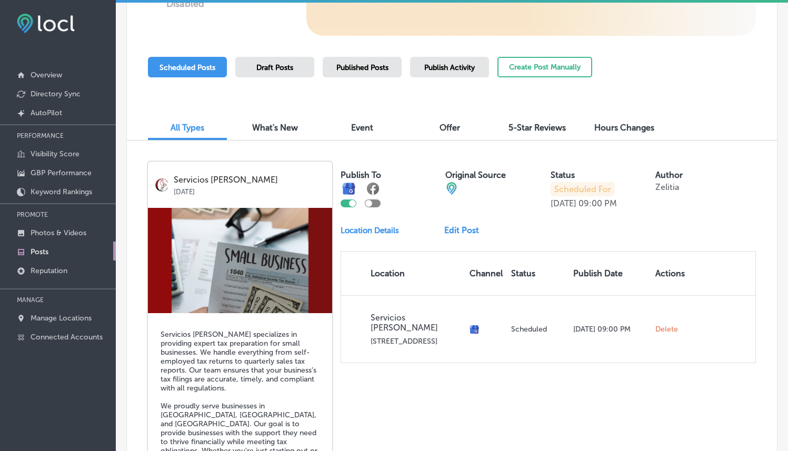
scroll to position [243, 0]
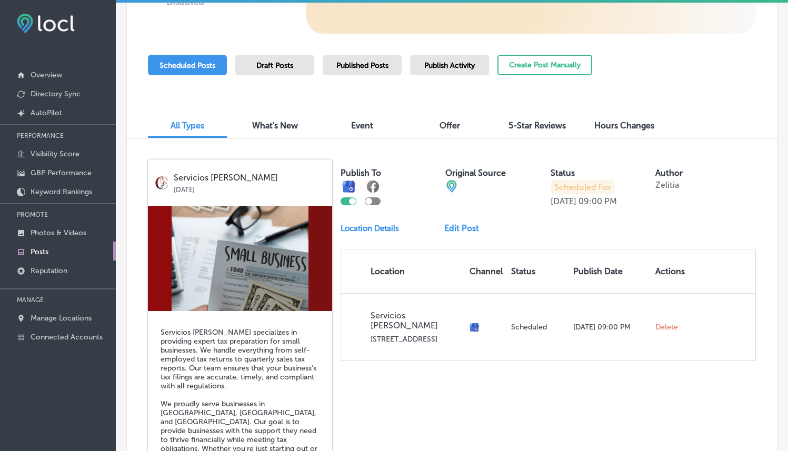
click at [462, 228] on link "Edit Post" at bounding box center [465, 228] width 43 height 10
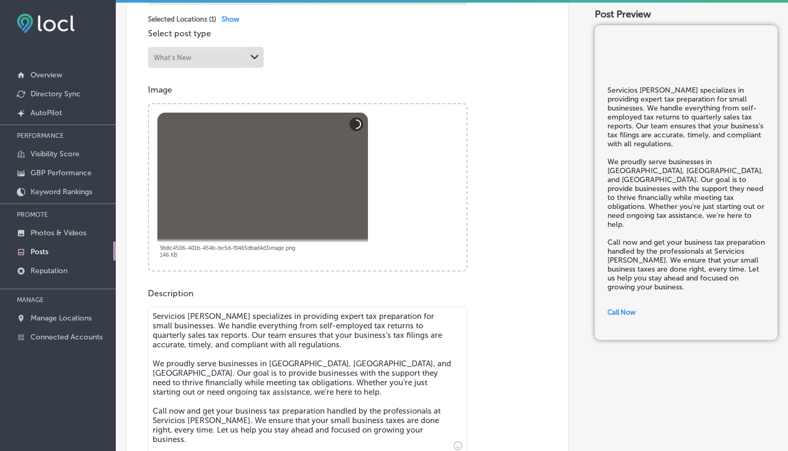
scroll to position [339, 0]
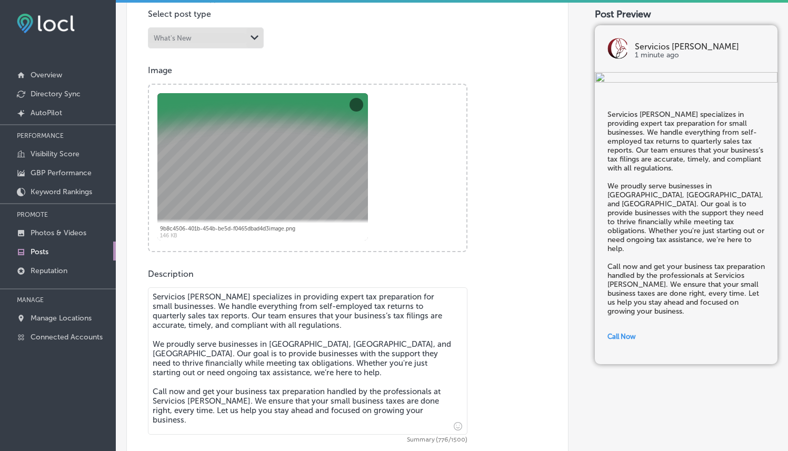
checkbox input "true"
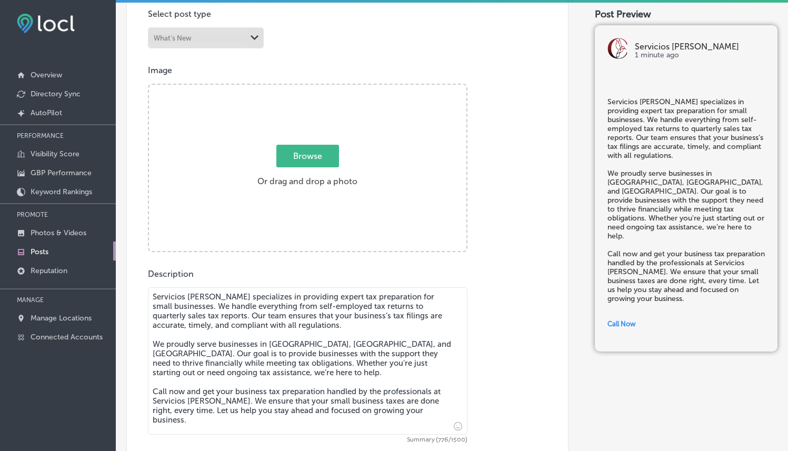
click at [314, 152] on span "Browse" at bounding box center [307, 156] width 63 height 23
click at [314, 88] on input "Browse Or drag and drop a photo" at bounding box center [307, 86] width 317 height 3
type input "C:\fakepath\8.png"
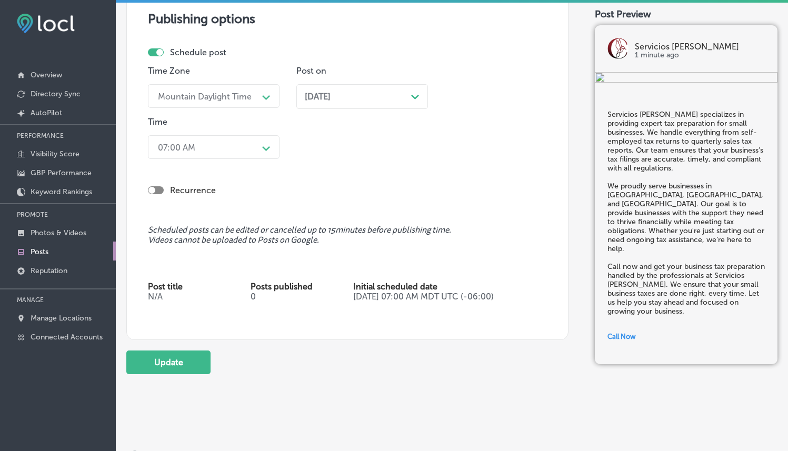
scroll to position [15, 0]
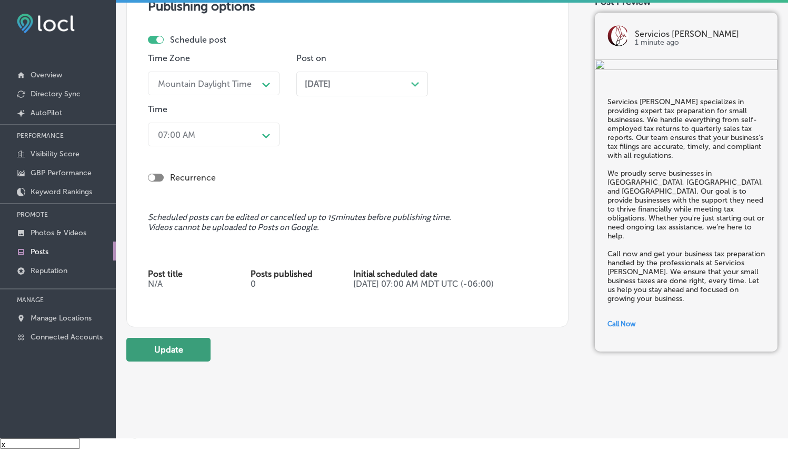
click at [144, 341] on button "Update" at bounding box center [168, 350] width 84 height 24
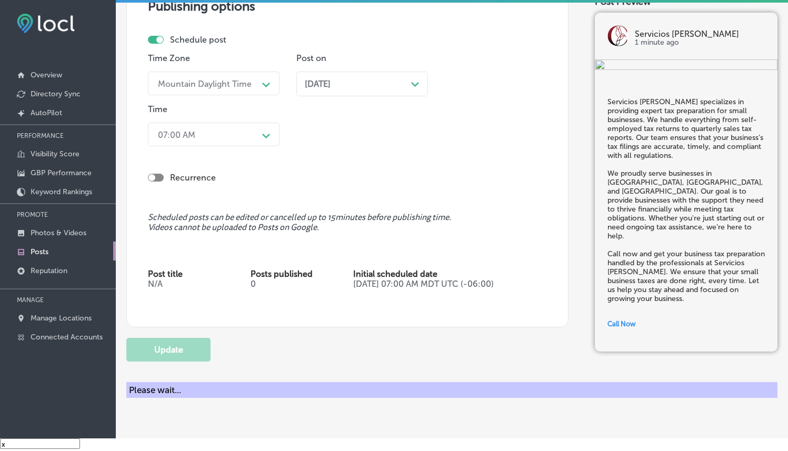
checkbox input "true"
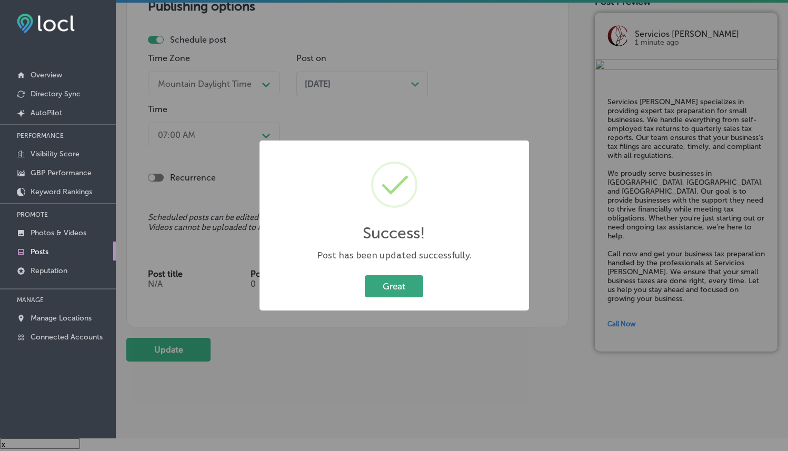
click at [382, 283] on button "Great" at bounding box center [394, 286] width 58 height 22
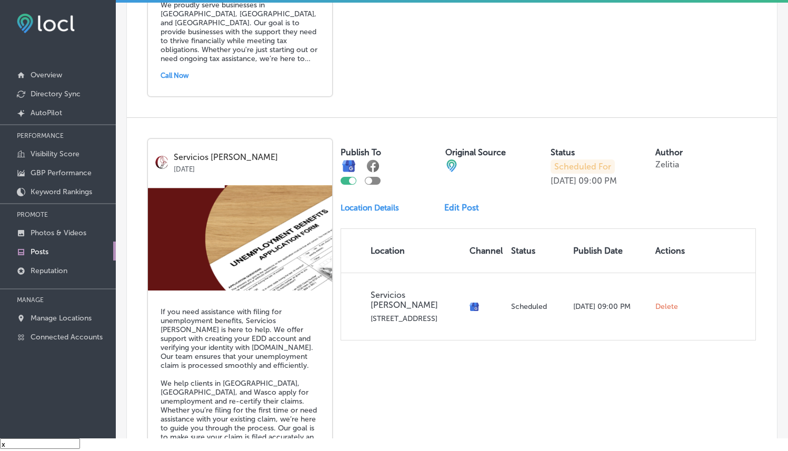
scroll to position [632, 0]
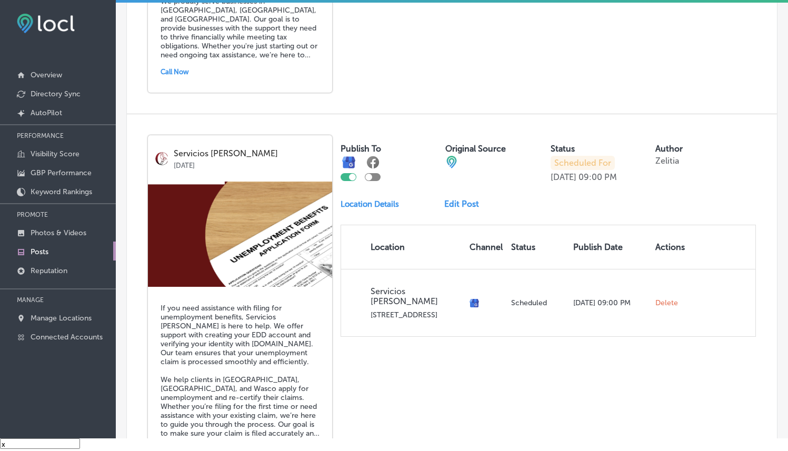
click at [451, 199] on link "Edit Post" at bounding box center [465, 204] width 43 height 10
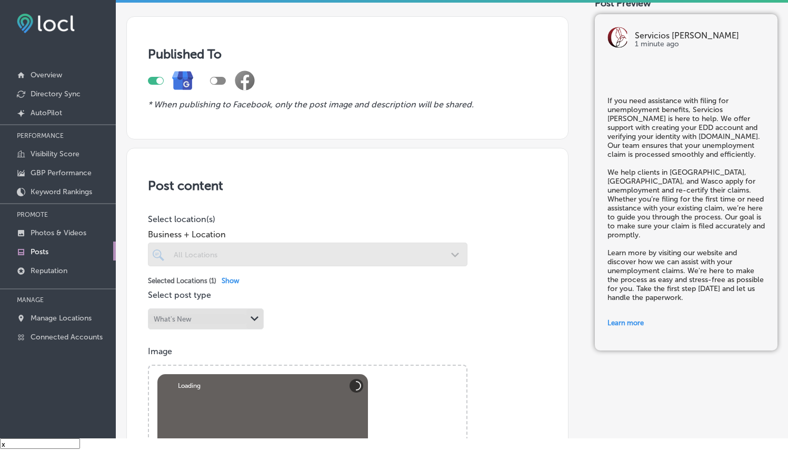
scroll to position [210, 0]
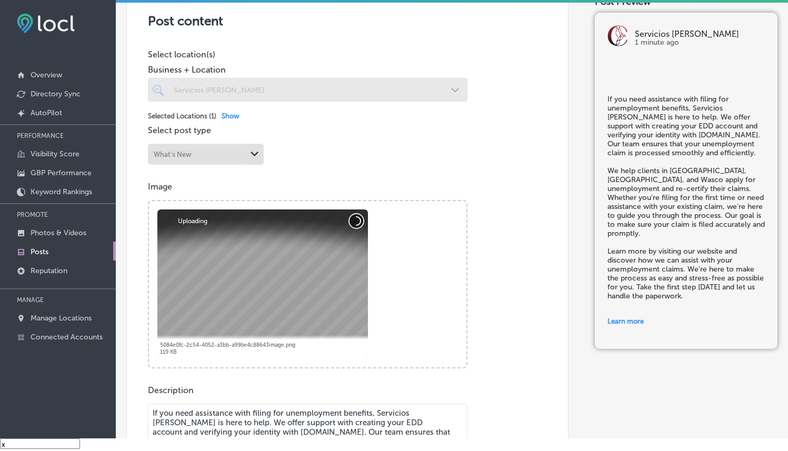
click at [354, 221] on button "Cancel" at bounding box center [356, 221] width 14 height 14
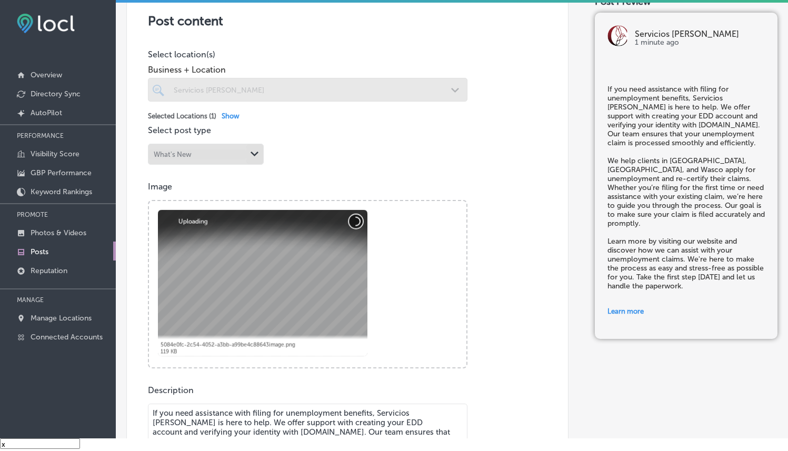
checkbox input "true"
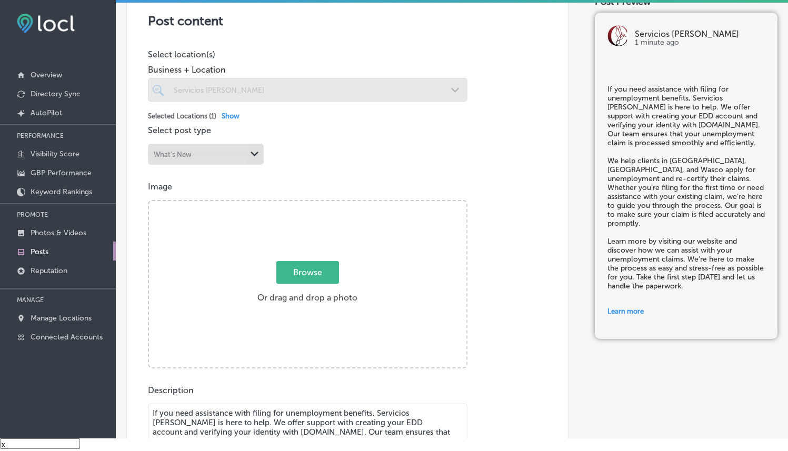
click at [307, 270] on span "Browse" at bounding box center [307, 272] width 63 height 23
click at [307, 204] on input "Browse Or drag and drop a photo" at bounding box center [307, 202] width 317 height 3
type input "C:\fakepath\10.png"
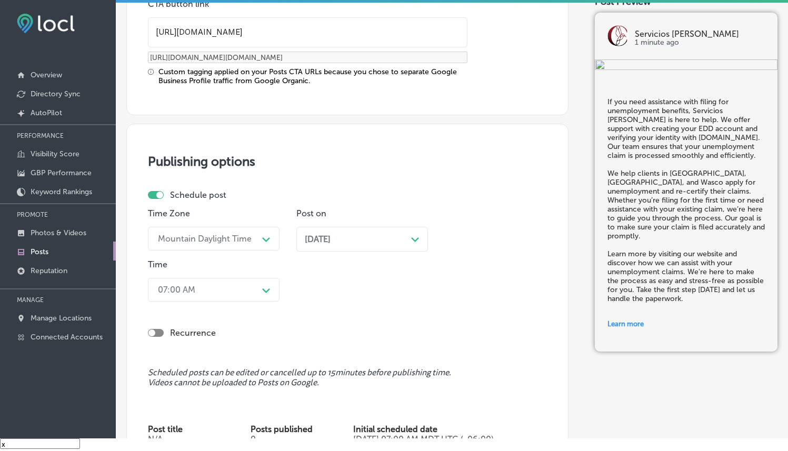
scroll to position [1001, 0]
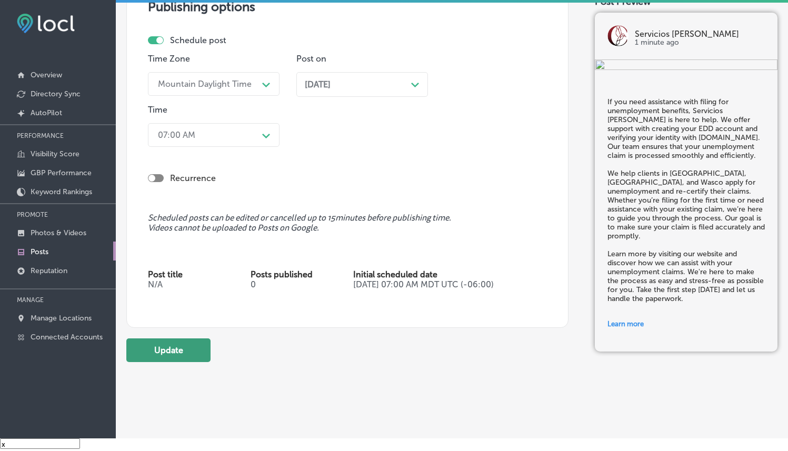
click at [149, 342] on button "Update" at bounding box center [168, 350] width 84 height 24
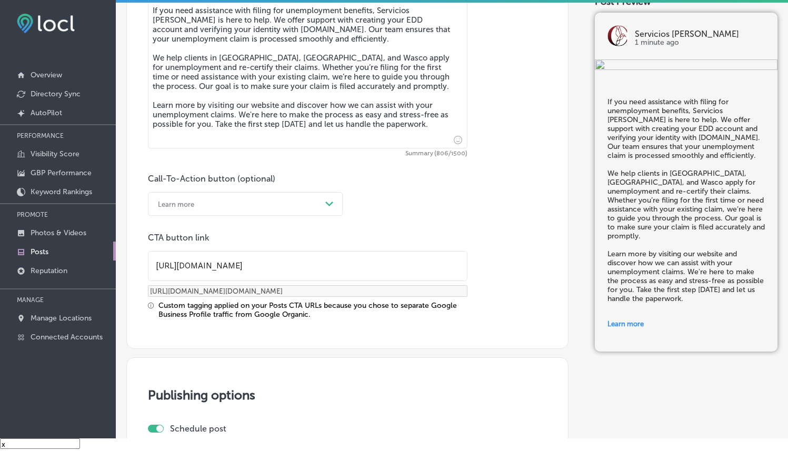
checkbox input "true"
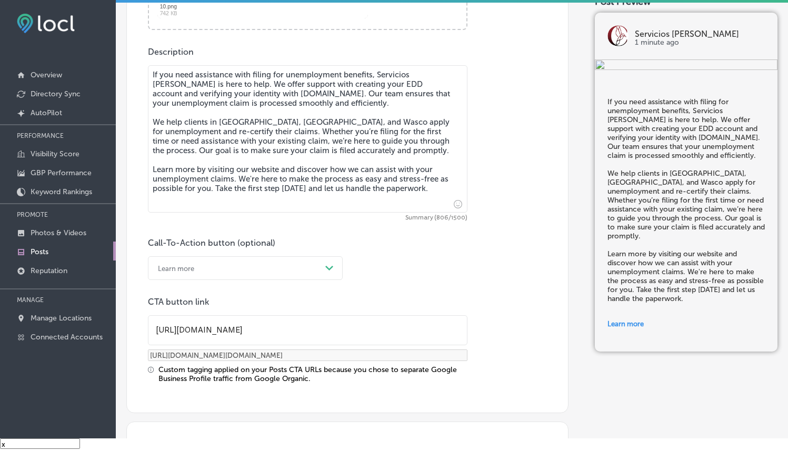
scroll to position [520, 0]
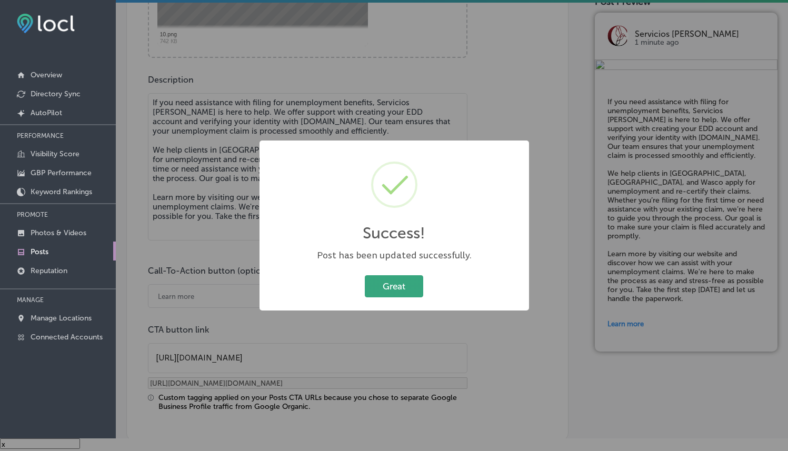
click at [404, 288] on button "Great" at bounding box center [394, 286] width 58 height 22
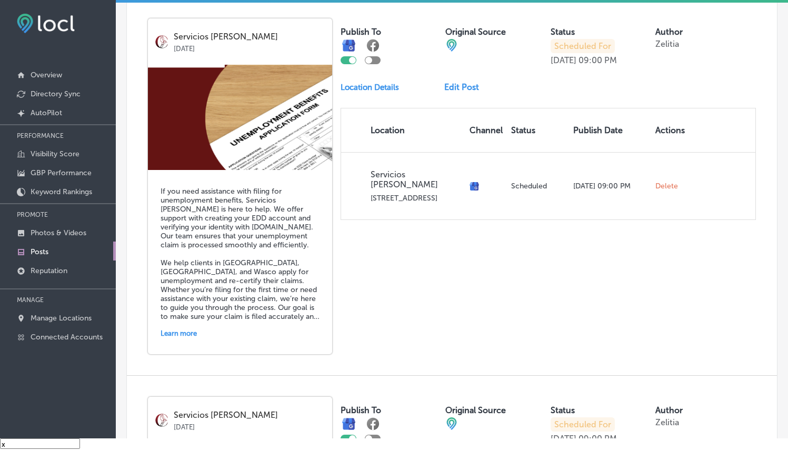
scroll to position [748, 0]
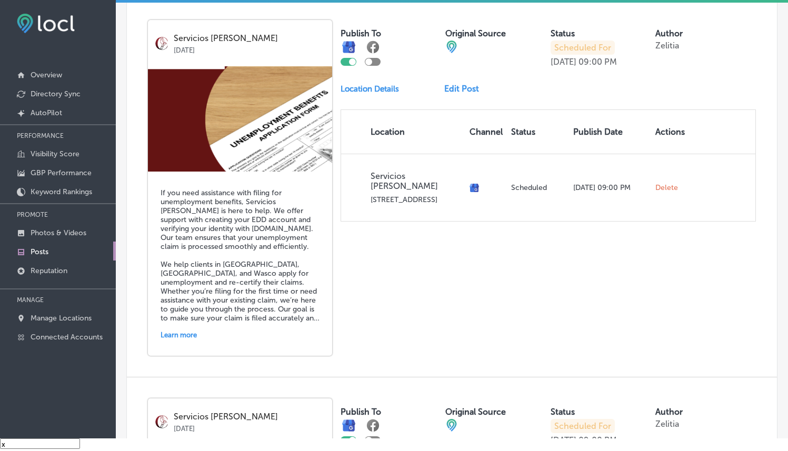
click at [458, 84] on link "Edit Post" at bounding box center [465, 89] width 43 height 10
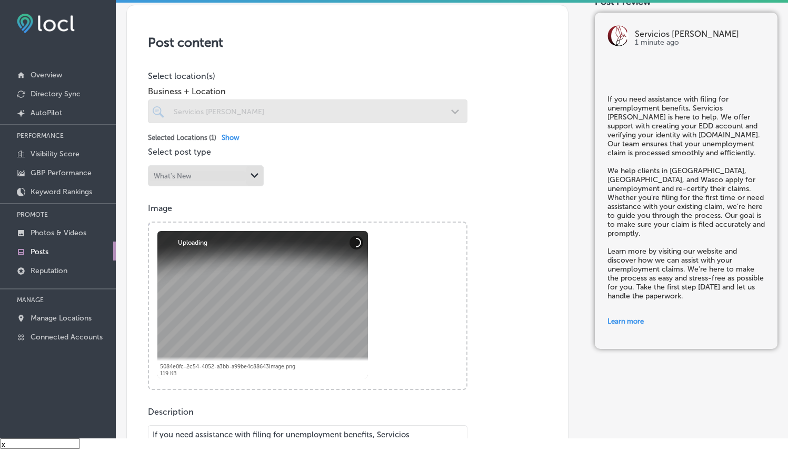
scroll to position [219, 0]
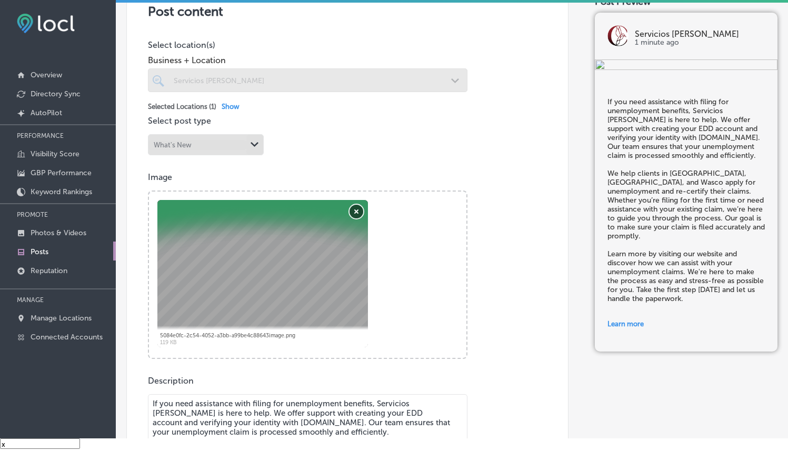
click at [358, 210] on button "Remove" at bounding box center [356, 212] width 14 height 14
checkbox input "true"
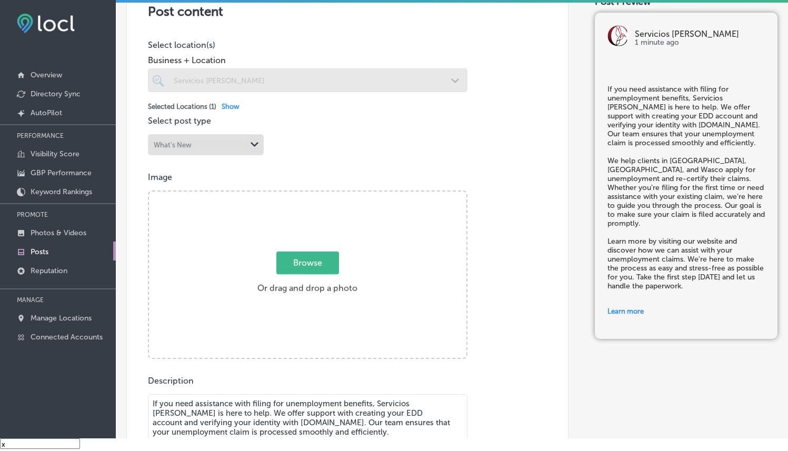
click at [284, 260] on span "Browse" at bounding box center [307, 262] width 63 height 23
click at [284, 195] on input "Browse Or drag and drop a photo" at bounding box center [307, 193] width 317 height 3
type input "C:\fakepath\10.png"
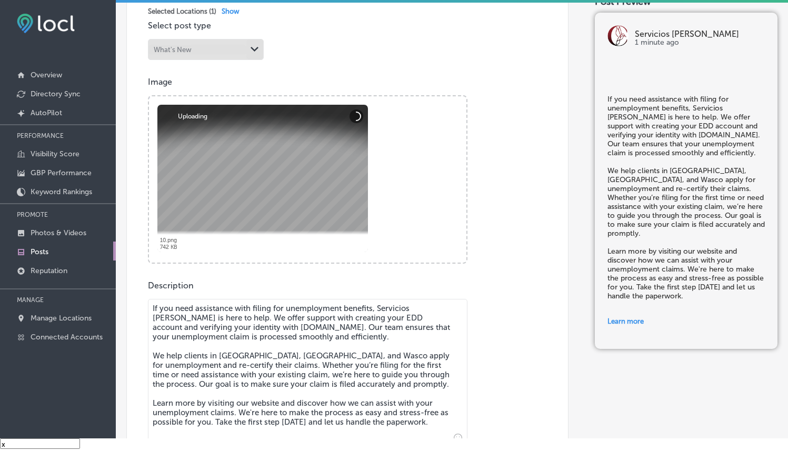
scroll to position [320, 0]
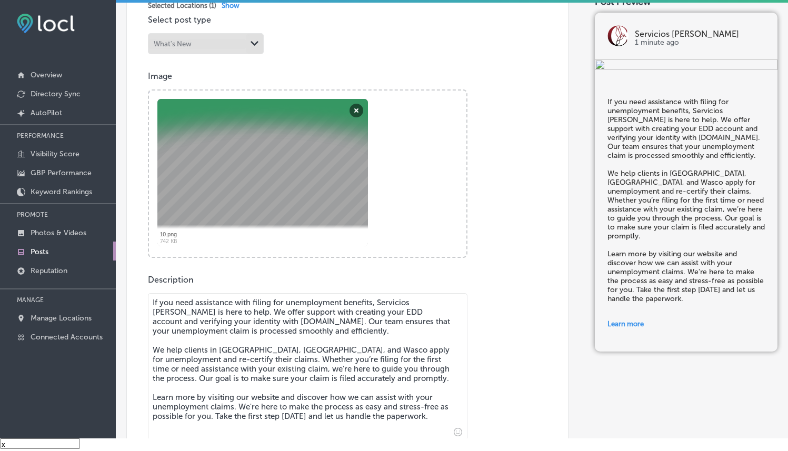
click at [471, 218] on div "Image Powered by PQINA Browse Or drag and drop a photo 10.png Abort Retry Remov…" at bounding box center [347, 164] width 399 height 187
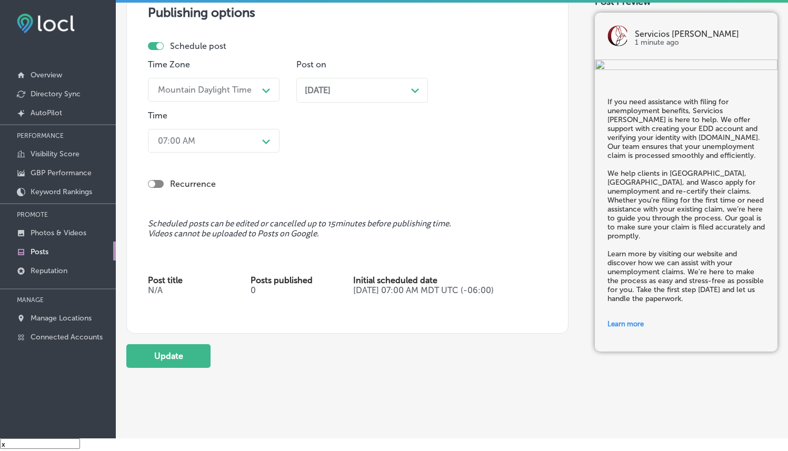
scroll to position [1001, 0]
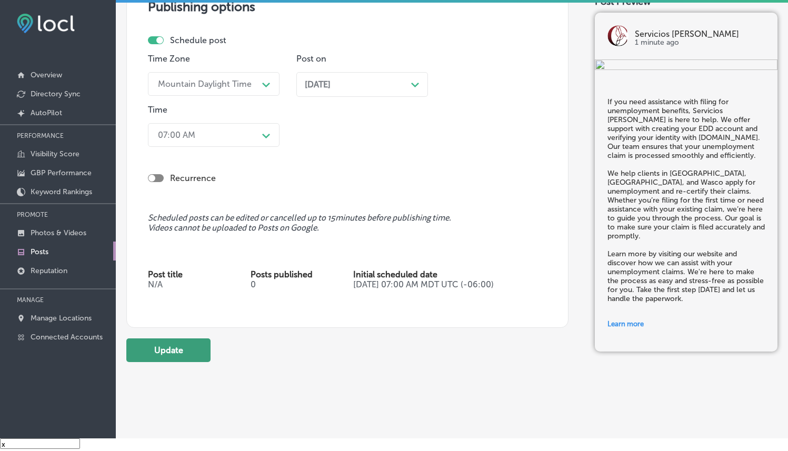
click at [146, 344] on button "Update" at bounding box center [168, 350] width 84 height 24
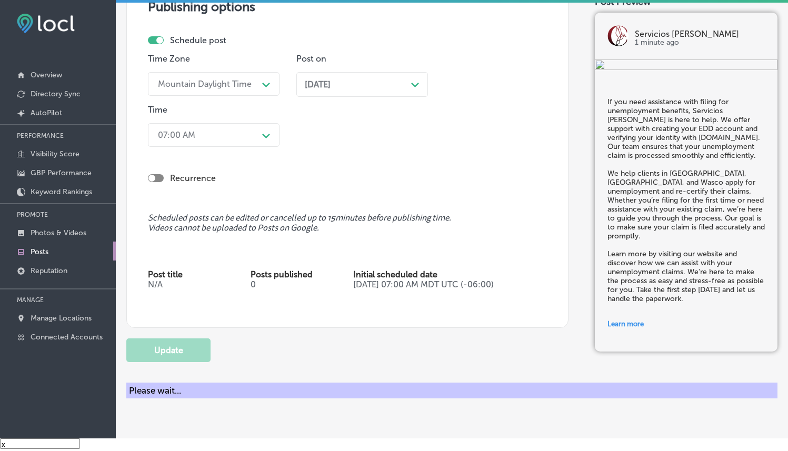
checkbox input "true"
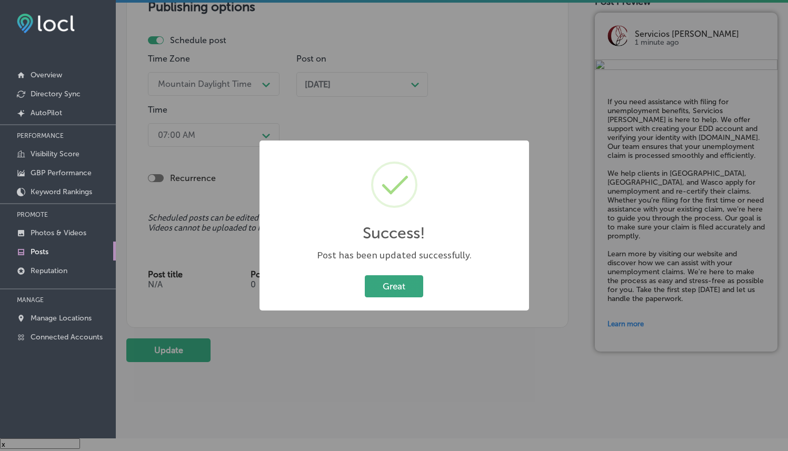
click at [407, 286] on button "Great" at bounding box center [394, 286] width 58 height 22
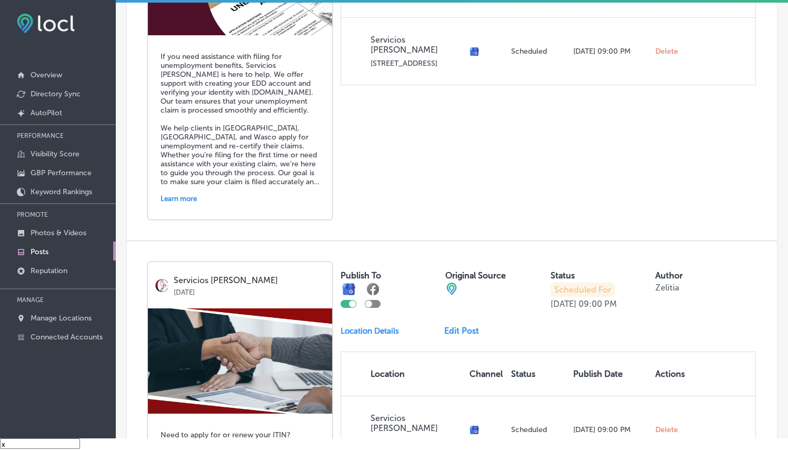
scroll to position [933, 0]
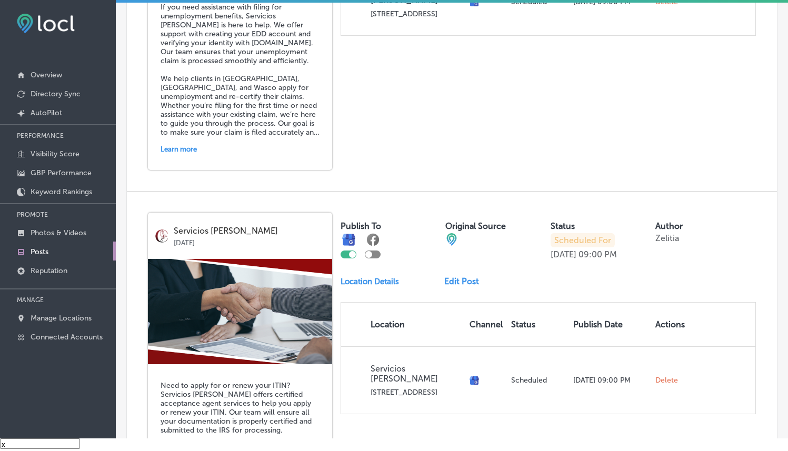
click at [466, 276] on link "Edit Post" at bounding box center [465, 281] width 43 height 10
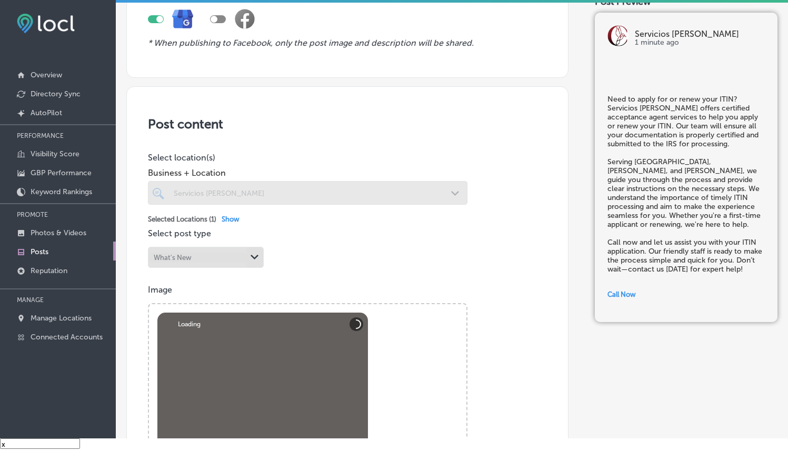
scroll to position [176, 0]
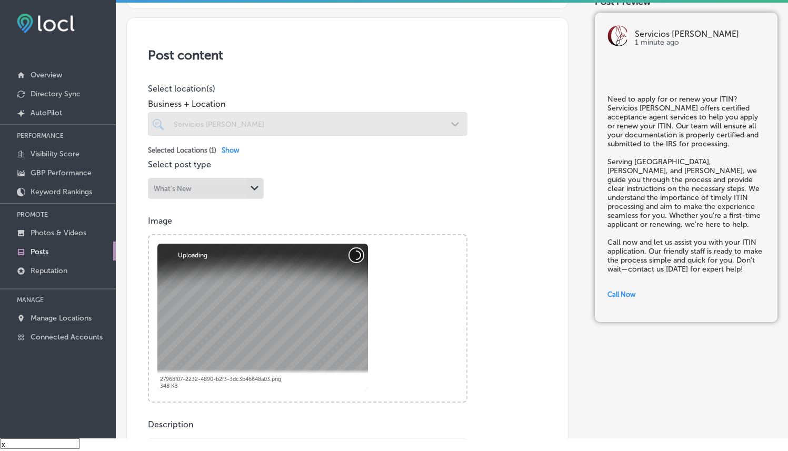
click at [361, 257] on button "Cancel" at bounding box center [356, 255] width 14 height 14
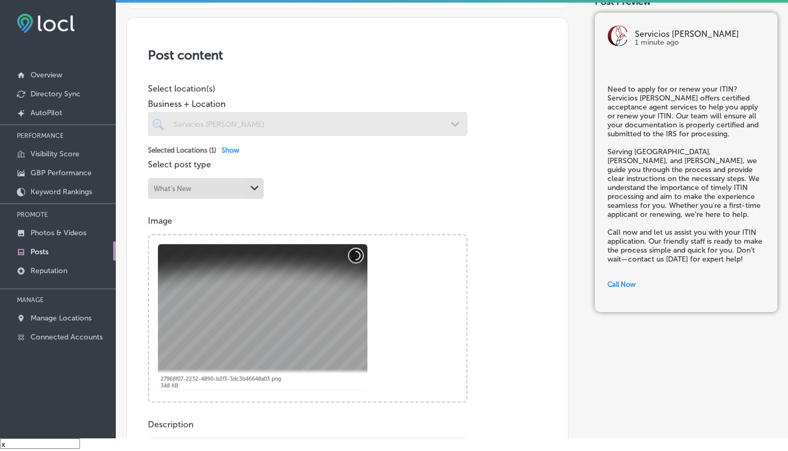
checkbox input "true"
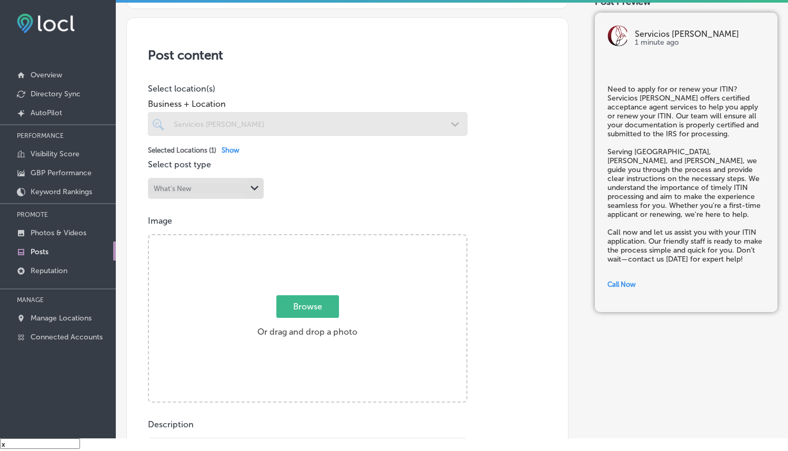
click at [308, 312] on span "Browse" at bounding box center [307, 306] width 63 height 23
click at [308, 238] on input "Browse Or drag and drop a photo" at bounding box center [307, 236] width 317 height 3
type input "C:\fakepath\Servicious [PERSON_NAME].png"
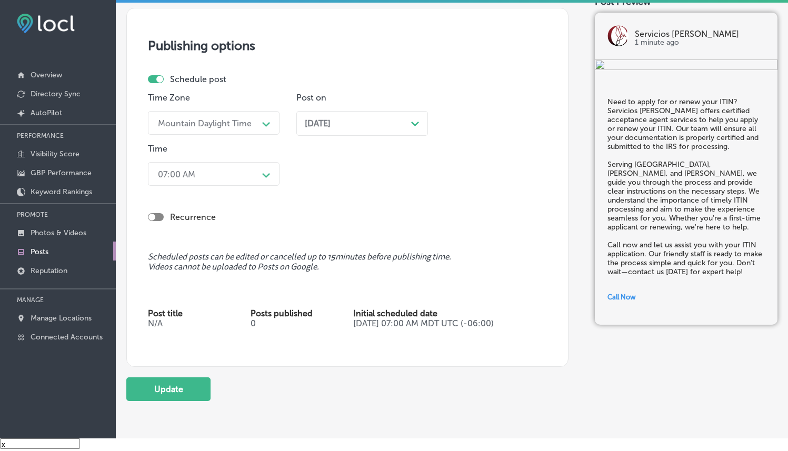
scroll to position [896, 0]
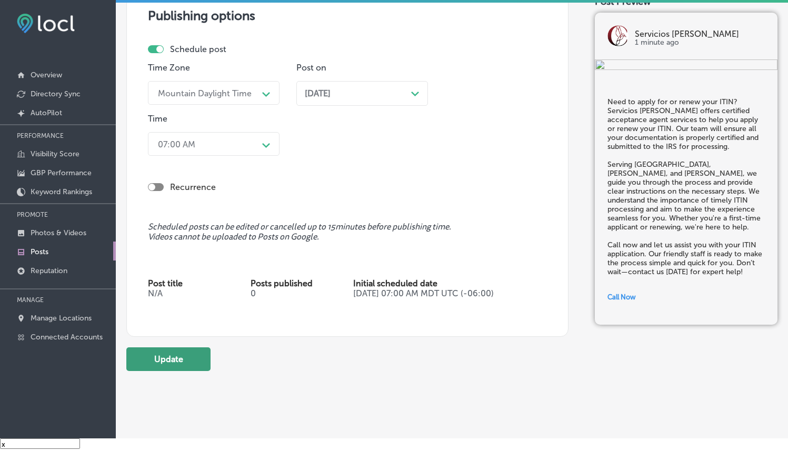
click at [143, 355] on button "Update" at bounding box center [168, 359] width 84 height 24
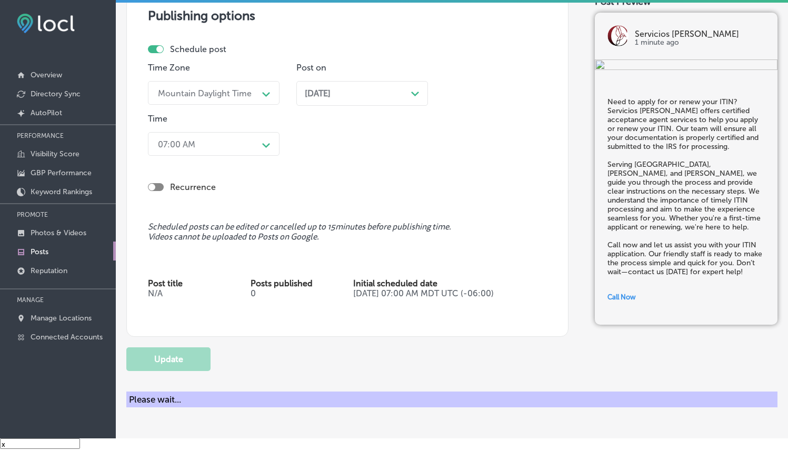
checkbox input "true"
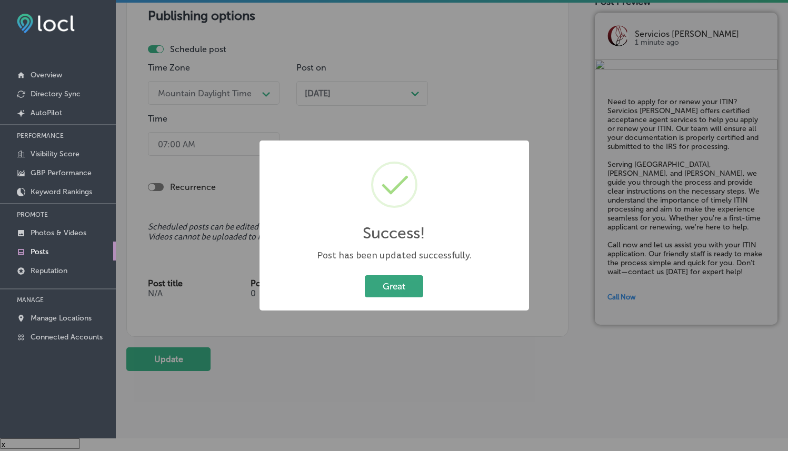
click at [395, 284] on button "Great" at bounding box center [394, 286] width 58 height 22
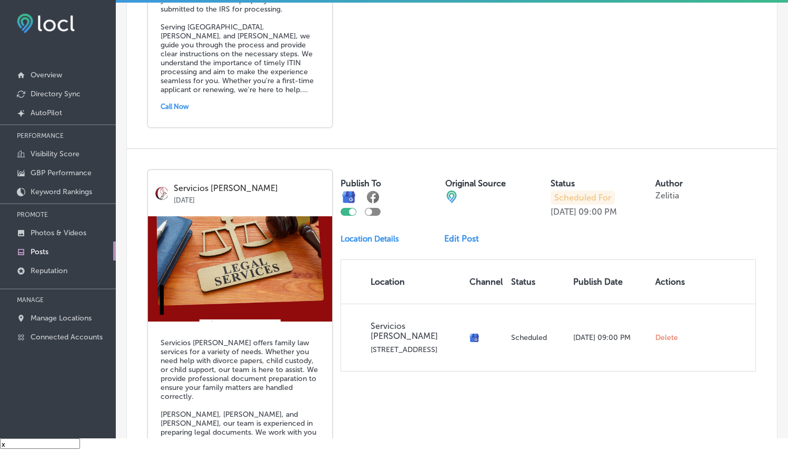
scroll to position [1332, 0]
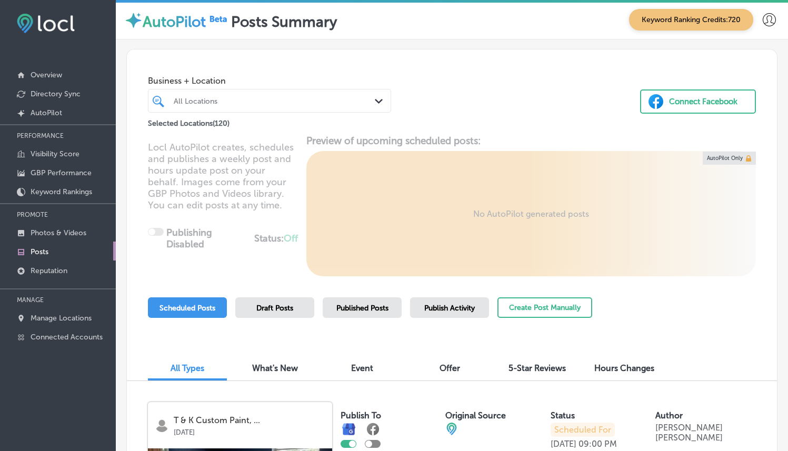
click at [269, 114] on div "Selected Locations ( 120 )" at bounding box center [269, 121] width 243 height 17
click at [269, 108] on div "All Locations" at bounding box center [269, 101] width 202 height 16
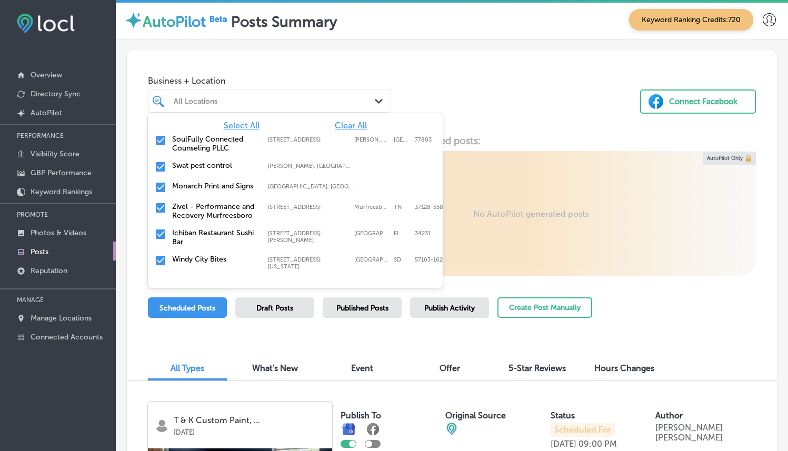
click at [347, 121] on span "Clear All" at bounding box center [351, 125] width 32 height 10
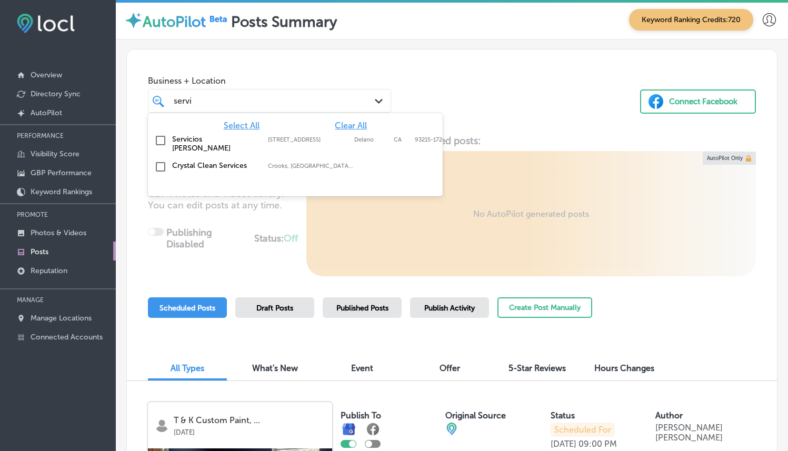
click at [297, 146] on div "Servicios Coronel 1405 Main St, Delano, CA, 93215-1726 1405 Main St Delano CA 9…" at bounding box center [295, 144] width 286 height 22
type input "servi"
click at [470, 74] on div "Business + Location option 1405 Main St, selected. option 1405 Main St focused,…" at bounding box center [452, 89] width 650 height 80
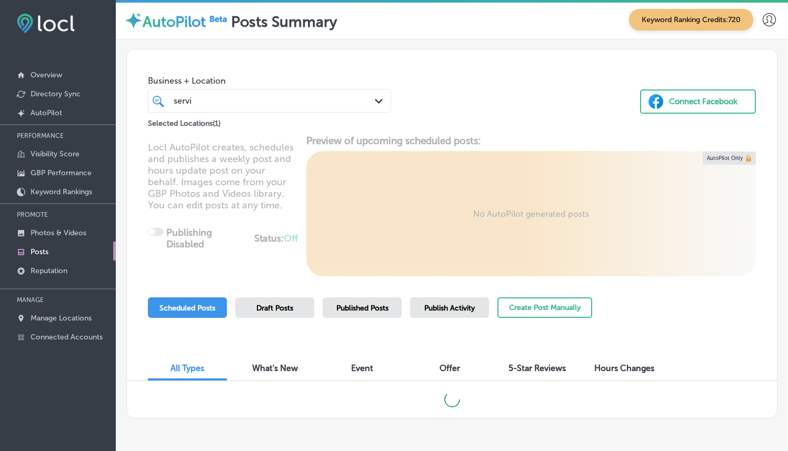
scroll to position [36, 0]
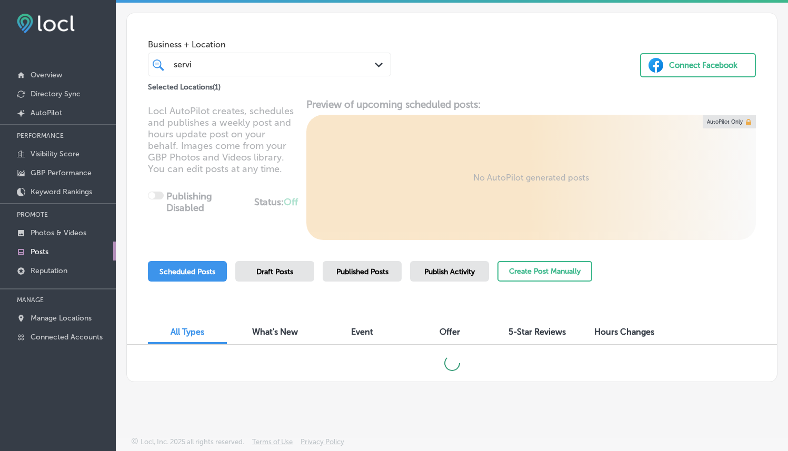
click at [644, 289] on div "Scheduled Posts Draft Posts Published Posts Publish Activity Create Post Manual…" at bounding box center [452, 285] width 608 height 48
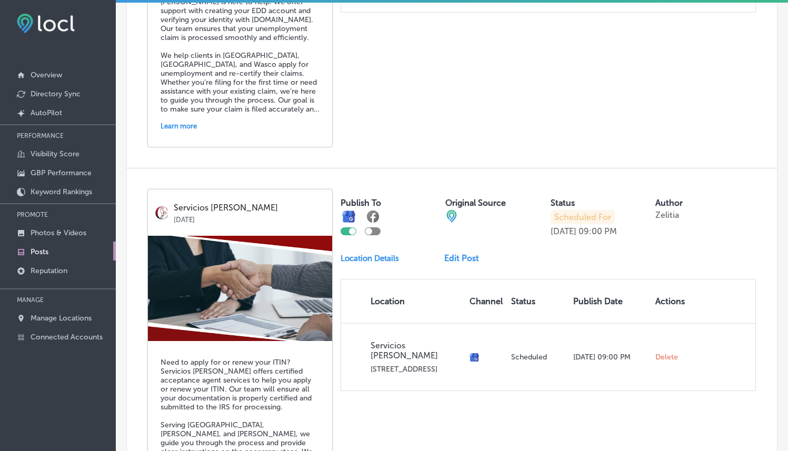
scroll to position [970, 0]
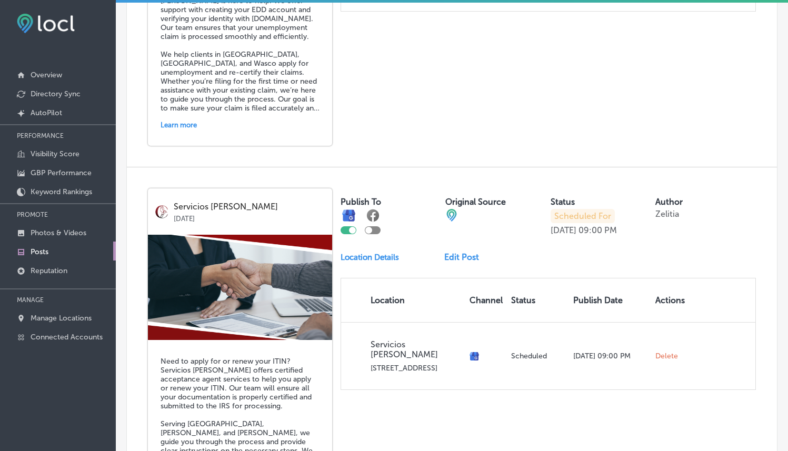
click at [465, 252] on link "Edit Post" at bounding box center [465, 257] width 43 height 10
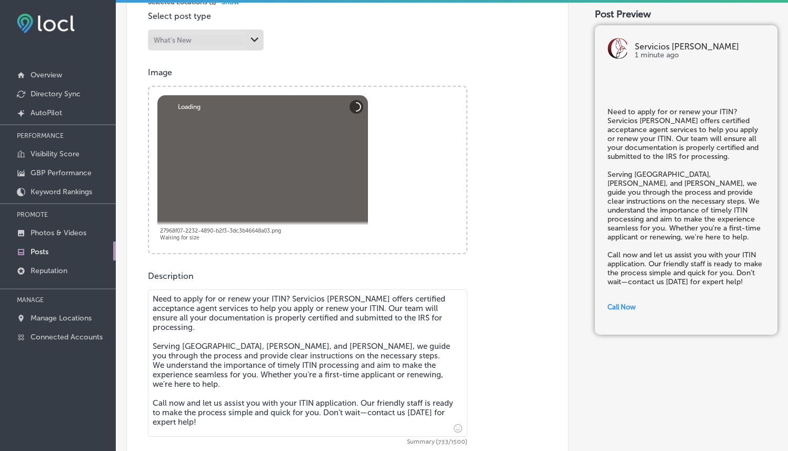
scroll to position [342, 0]
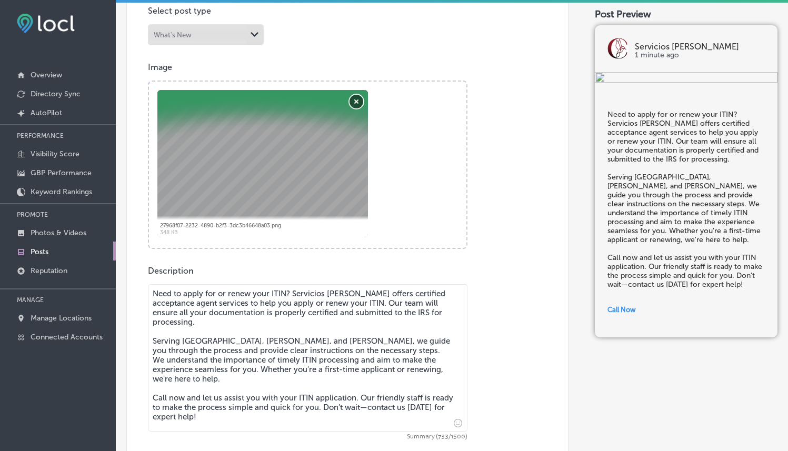
click at [356, 103] on button "Remove" at bounding box center [356, 102] width 14 height 14
checkbox input "true"
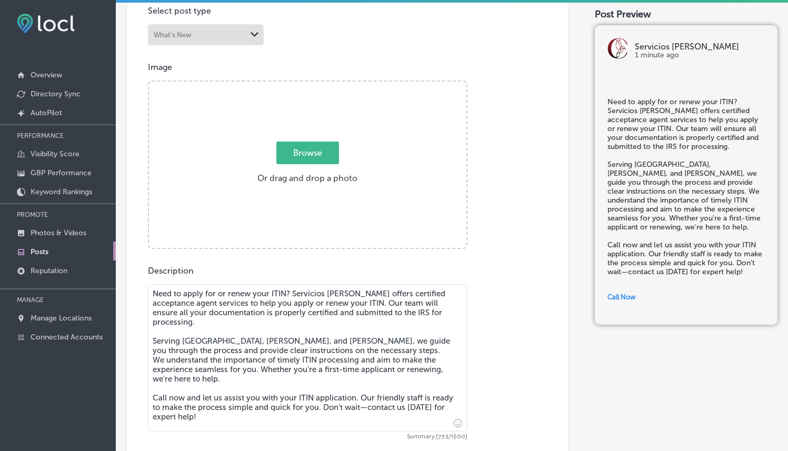
click at [326, 145] on span "Browse" at bounding box center [307, 153] width 63 height 23
click at [326, 85] on input "Browse Or drag and drop a photo" at bounding box center [307, 83] width 317 height 3
type input "C:\fakepath\Servicious [PERSON_NAME].png"
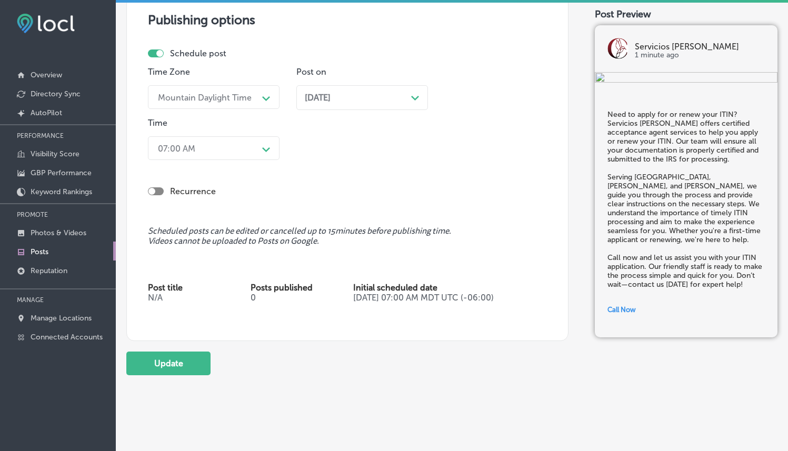
scroll to position [906, 0]
click at [151, 352] on button "Update" at bounding box center [168, 362] width 84 height 24
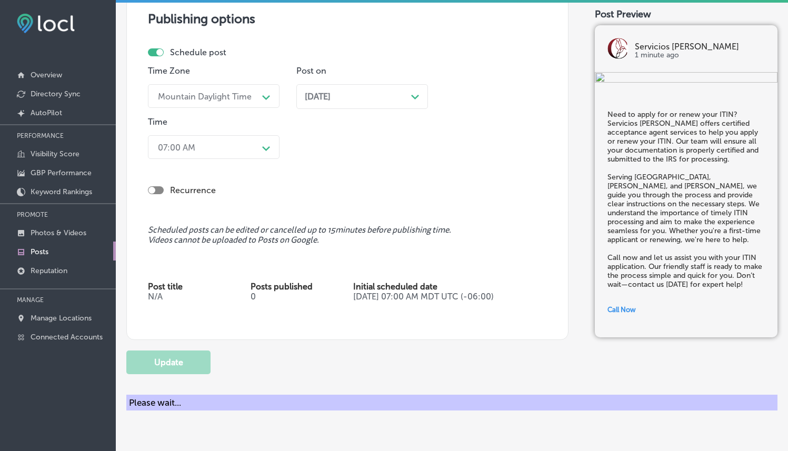
checkbox input "true"
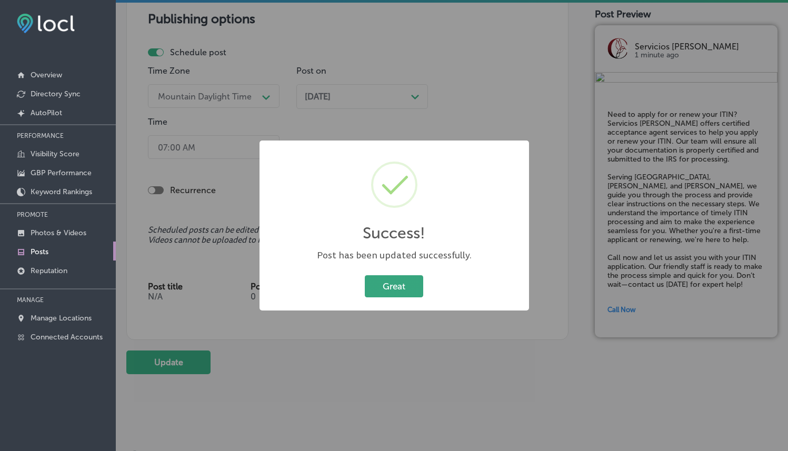
click at [385, 280] on button "Great" at bounding box center [394, 286] width 58 height 22
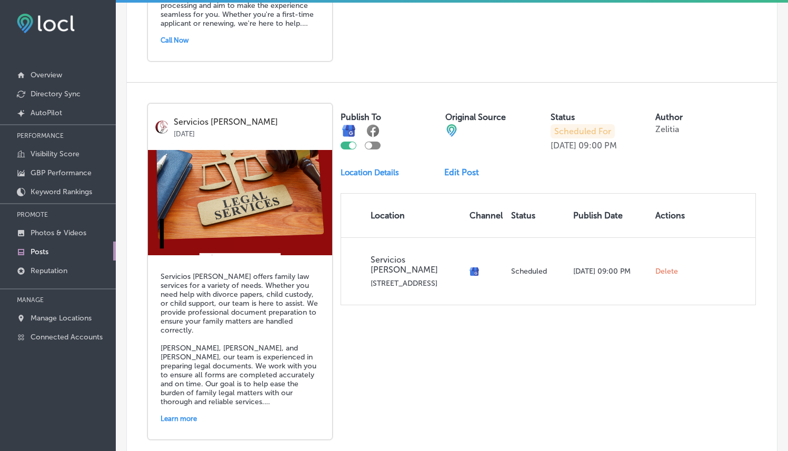
scroll to position [1437, 0]
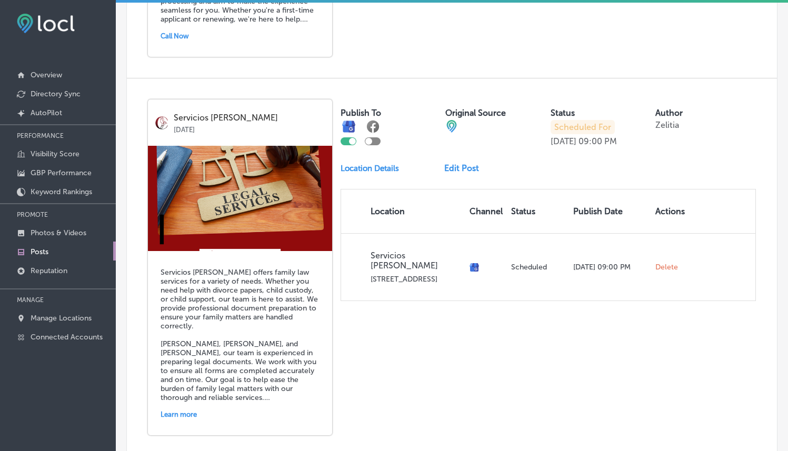
click at [452, 163] on link "Edit Post" at bounding box center [465, 168] width 43 height 10
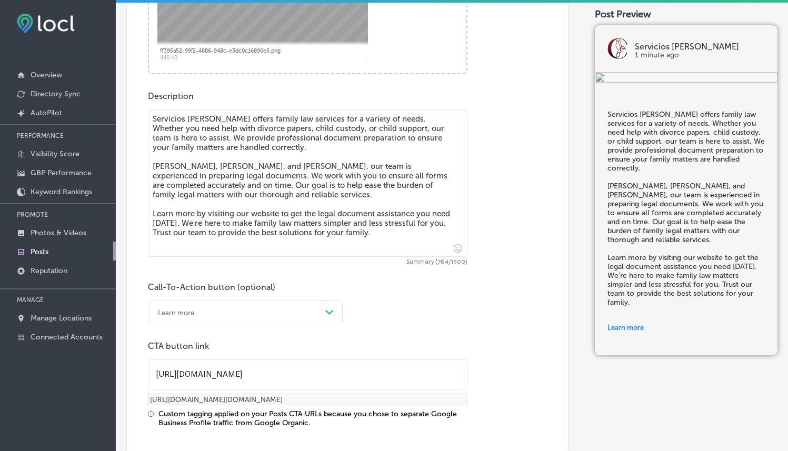
scroll to position [417, 0]
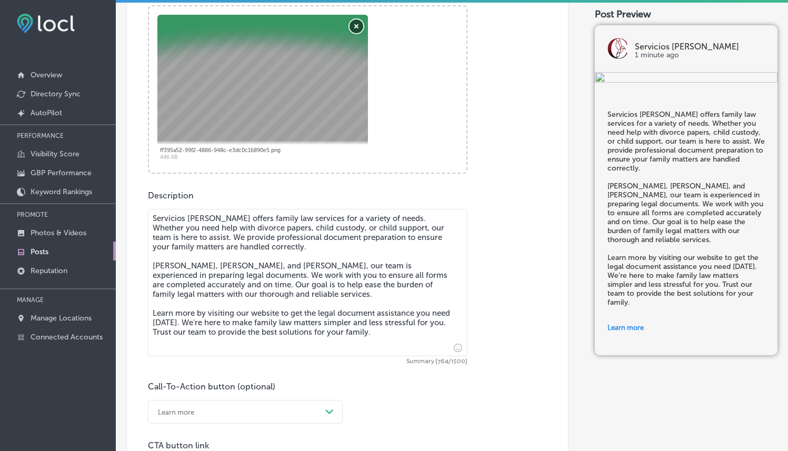
click at [357, 25] on button "Remove" at bounding box center [356, 26] width 14 height 14
checkbox input "true"
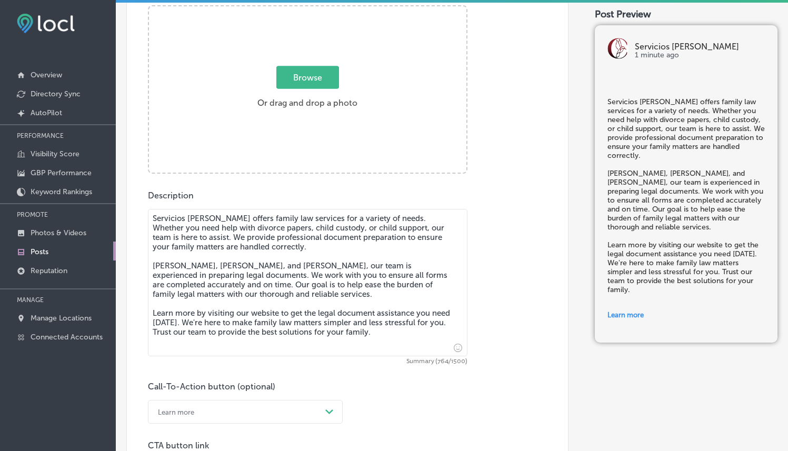
click at [293, 80] on span "Browse" at bounding box center [307, 77] width 63 height 23
click at [293, 9] on input "Browse Or drag and drop a photo" at bounding box center [307, 7] width 317 height 3
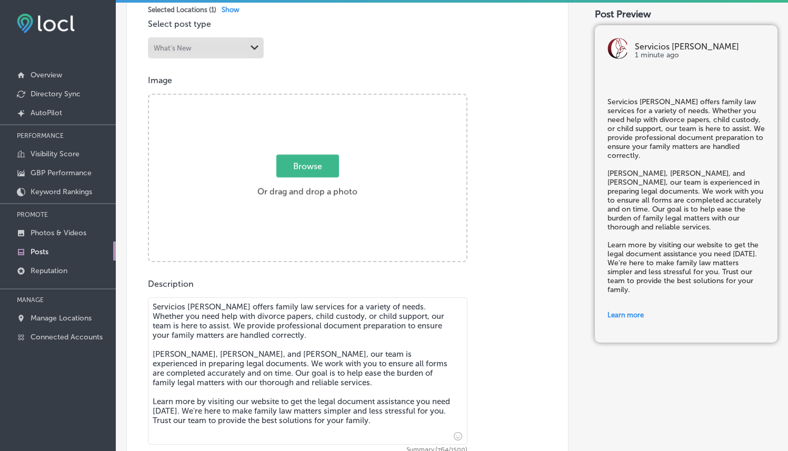
scroll to position [330, 0]
click at [316, 156] on span "Browse" at bounding box center [307, 165] width 63 height 23
click at [316, 97] on input "Browse Or drag and drop a photo" at bounding box center [307, 95] width 317 height 3
click at [321, 166] on span "Browse" at bounding box center [307, 165] width 63 height 23
click at [321, 97] on input "Browse Or drag and drop a photo" at bounding box center [307, 95] width 317 height 3
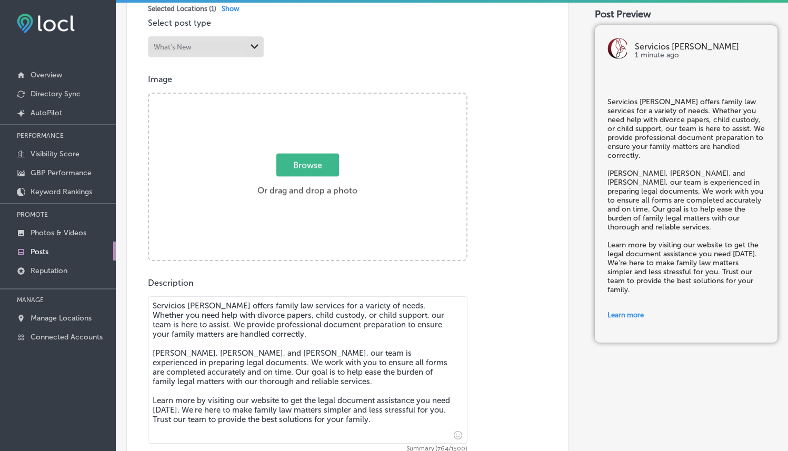
type input "C:\fakepath\Servicious Coronel (1).png"
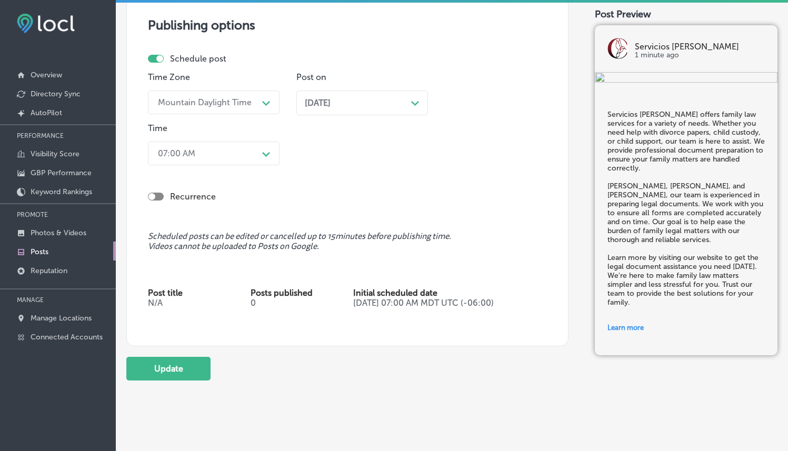
scroll to position [1001, 0]
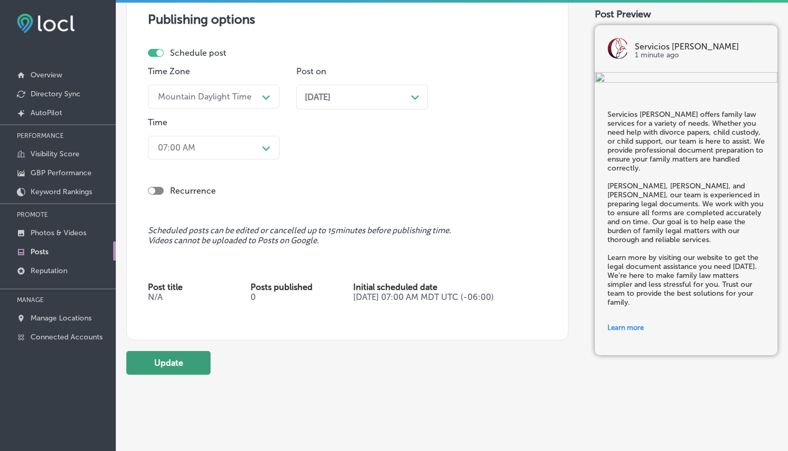
click at [150, 352] on button "Update" at bounding box center [168, 363] width 84 height 24
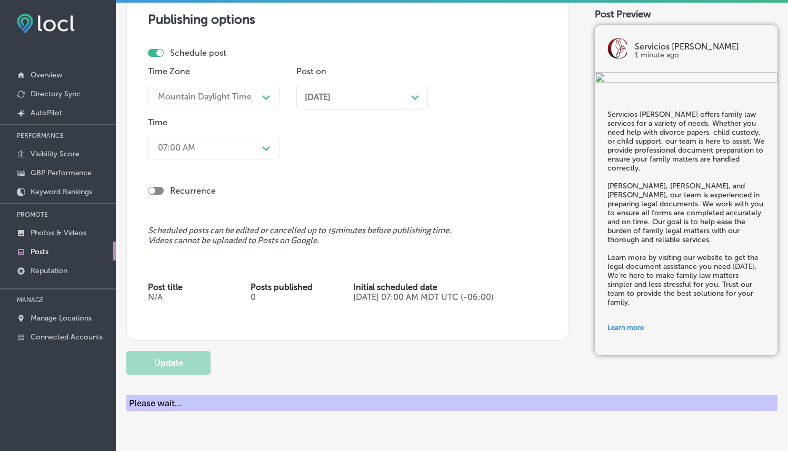
checkbox input "true"
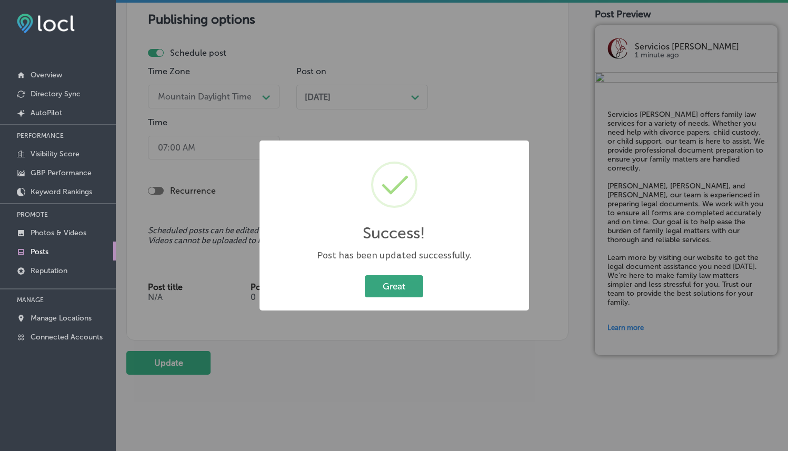
click at [401, 288] on button "Great" at bounding box center [394, 286] width 58 height 22
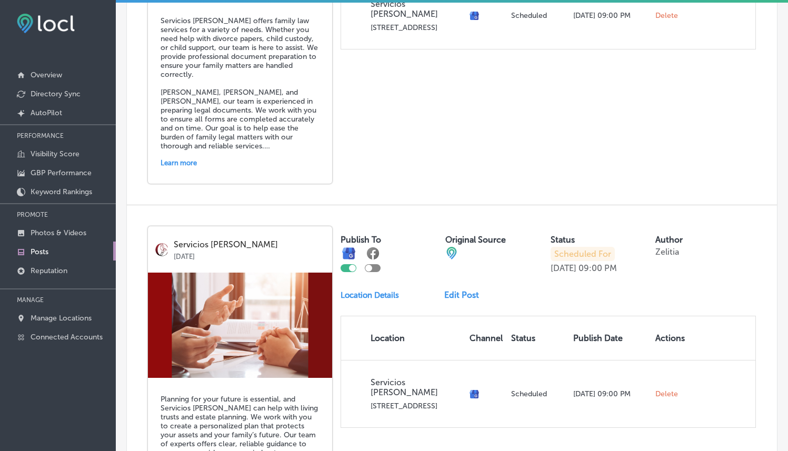
scroll to position [1690, 0]
click at [460, 289] on link "Edit Post" at bounding box center [465, 294] width 43 height 10
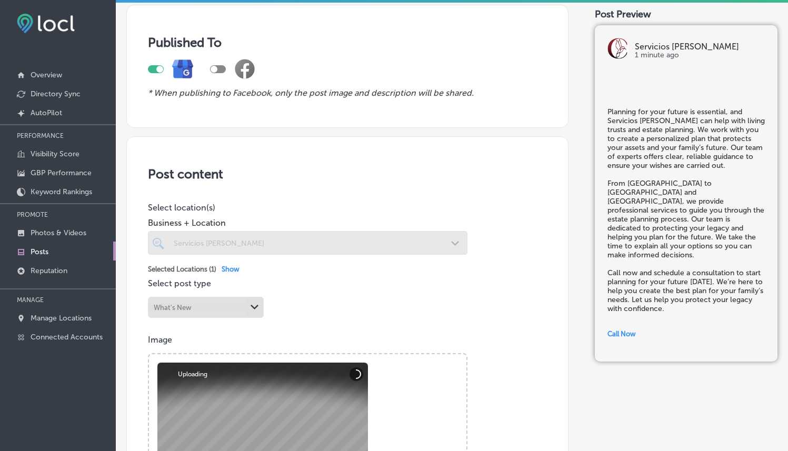
scroll to position [207, 0]
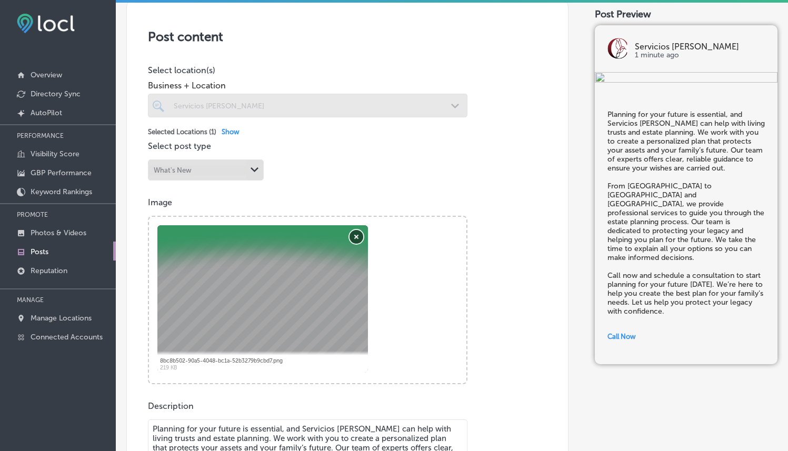
click at [356, 231] on button "Remove" at bounding box center [356, 237] width 14 height 14
checkbox input "true"
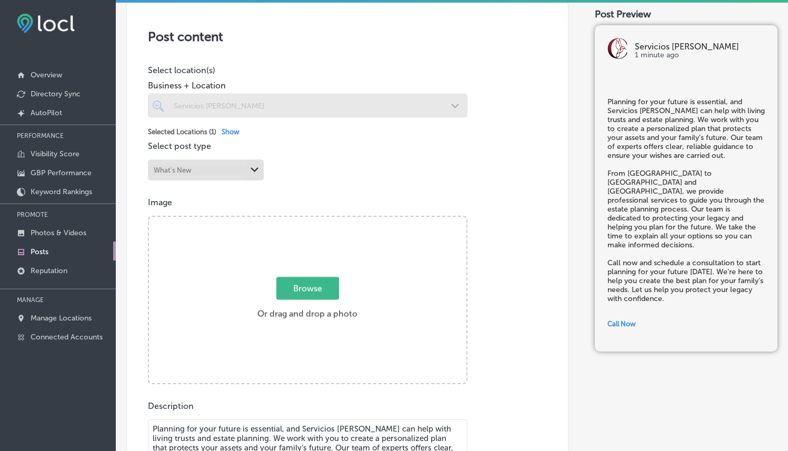
click at [330, 294] on span "Browse" at bounding box center [307, 288] width 63 height 23
click at [330, 220] on input "Browse Or drag and drop a photo" at bounding box center [307, 218] width 317 height 3
type input "C:\fakepath\9.png"
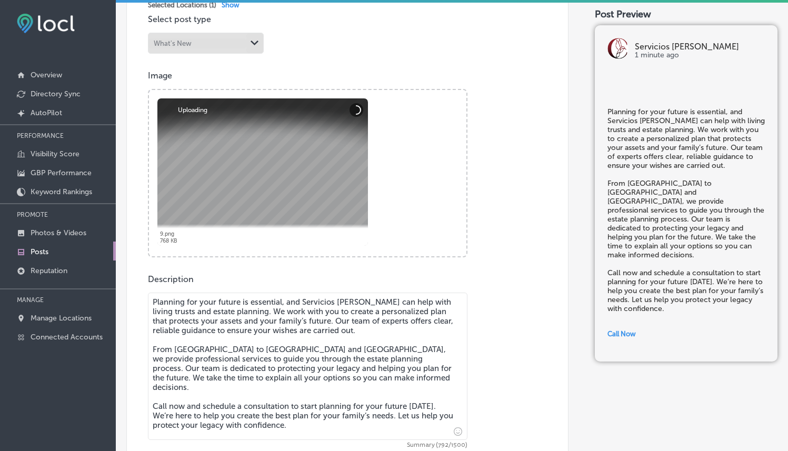
scroll to position [335, 0]
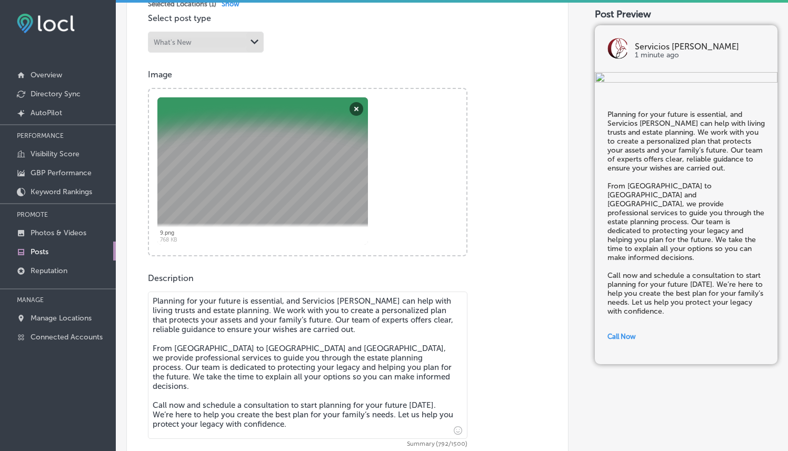
click at [468, 60] on div "Post content Select location(s) Business + Location Servicios Coronel Path Crea…" at bounding box center [347, 207] width 442 height 673
click at [360, 102] on button "Remove" at bounding box center [356, 109] width 14 height 14
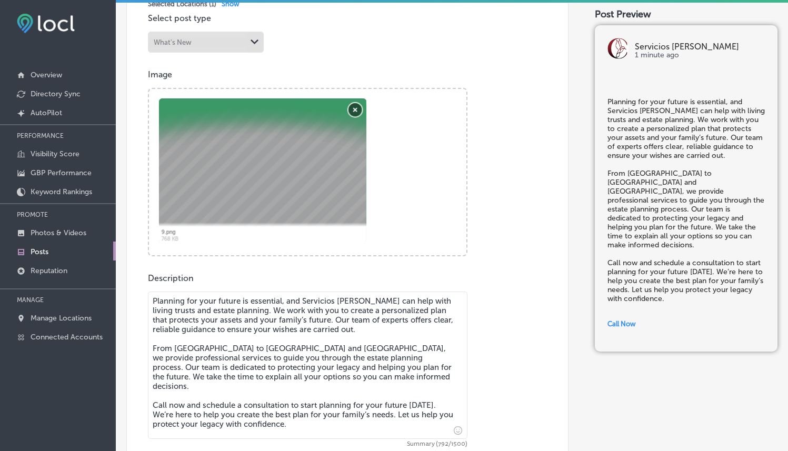
checkbox input "true"
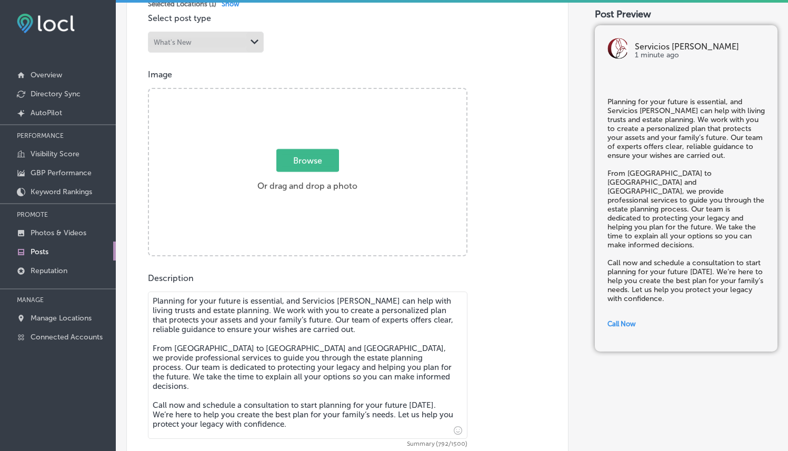
click at [288, 166] on span "Browse" at bounding box center [307, 160] width 63 height 23
click at [288, 92] on input "Browse Or drag and drop a photo" at bounding box center [307, 90] width 317 height 3
type input "C:\fakepath\9.png"
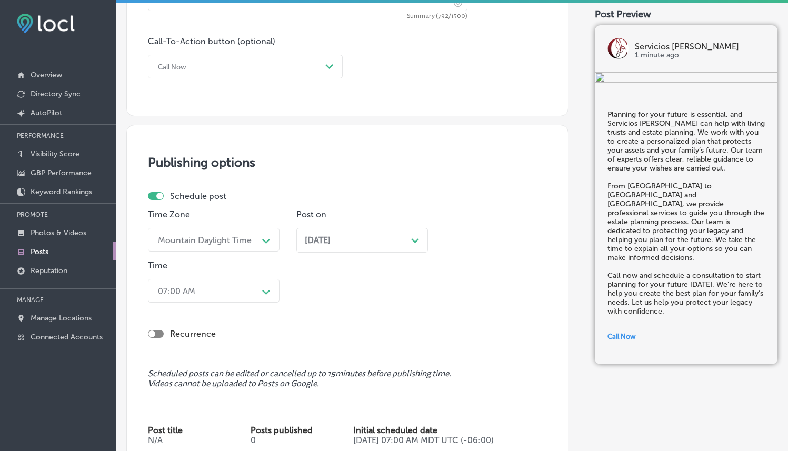
scroll to position [906, 0]
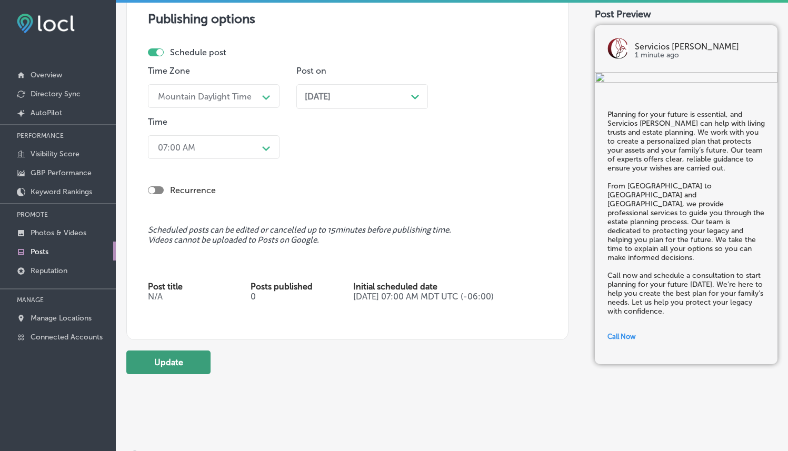
click at [137, 355] on button "Update" at bounding box center [168, 362] width 84 height 24
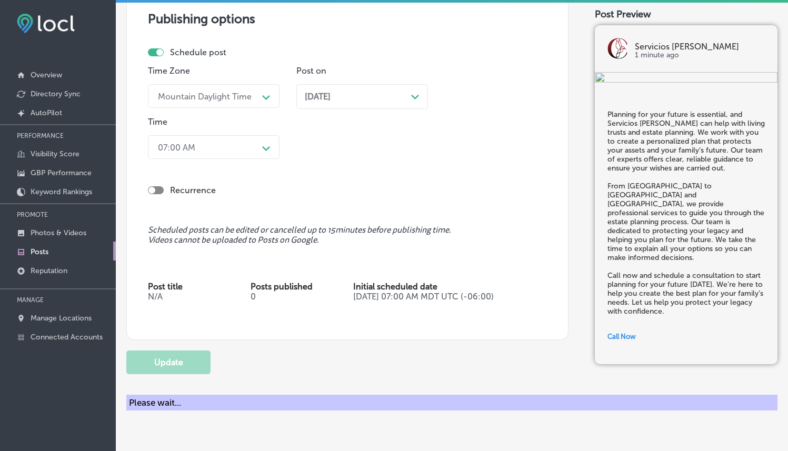
checkbox input "true"
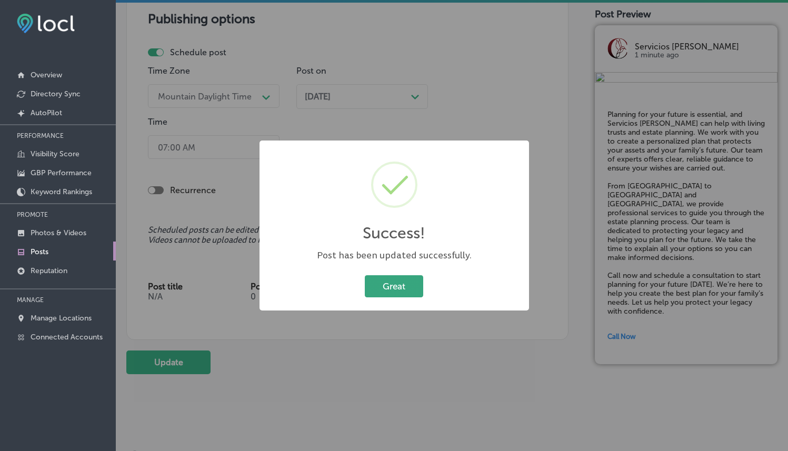
click at [398, 278] on button "Great" at bounding box center [394, 286] width 58 height 22
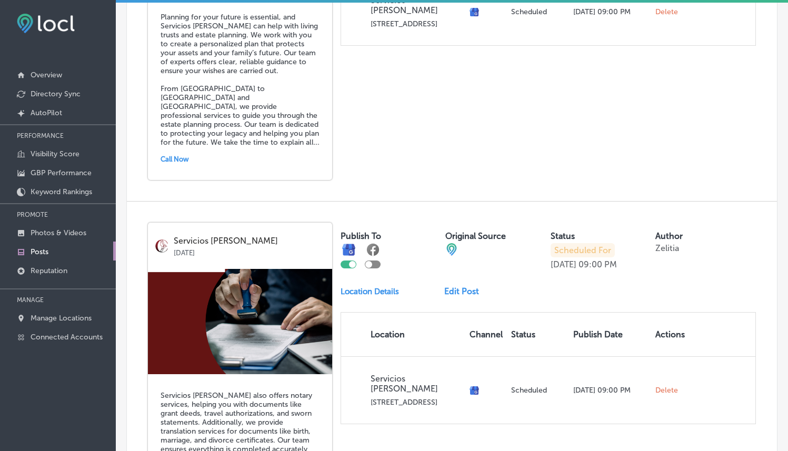
scroll to position [2073, 0]
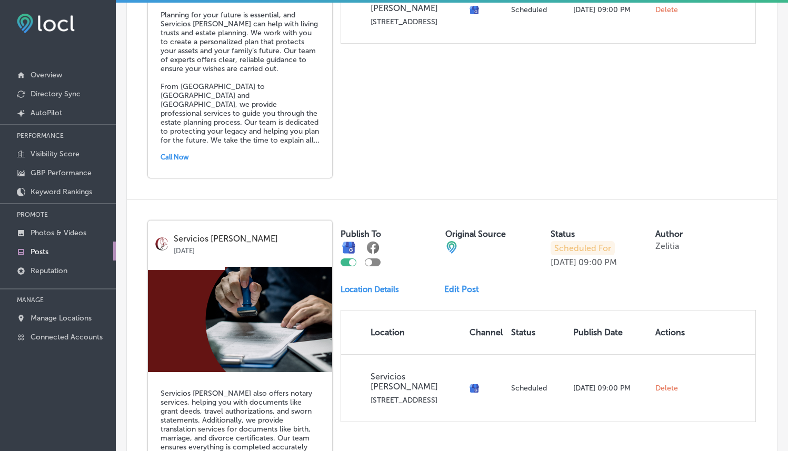
click at [455, 284] on link "Edit Post" at bounding box center [465, 289] width 43 height 10
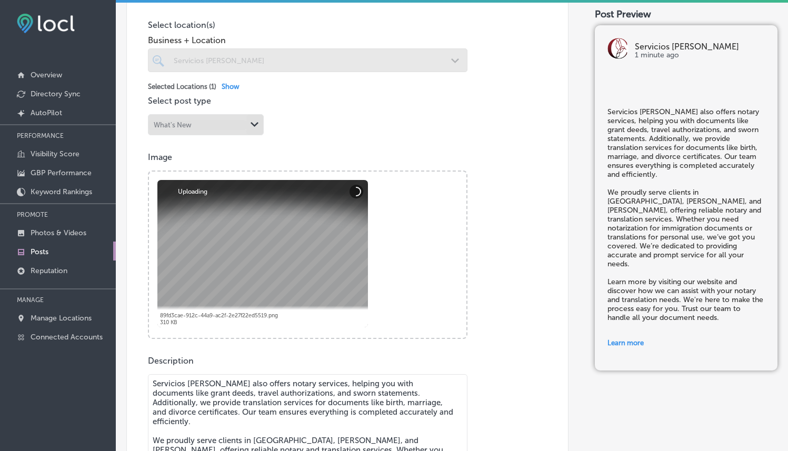
scroll to position [254, 0]
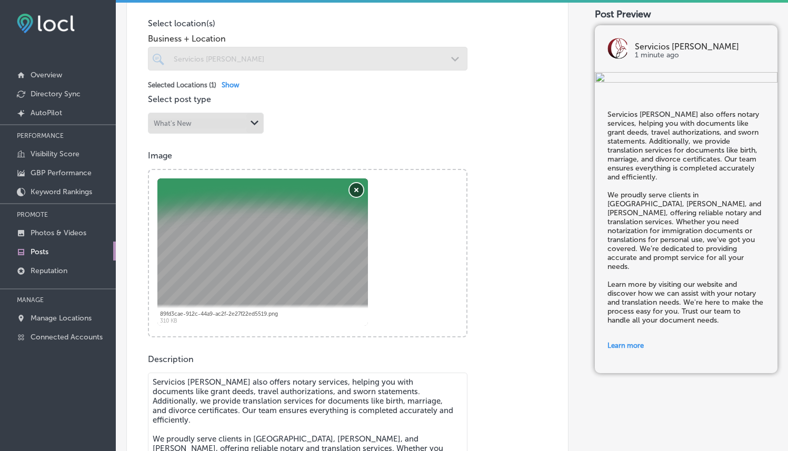
click at [351, 189] on button "Remove" at bounding box center [356, 190] width 14 height 14
checkbox input "true"
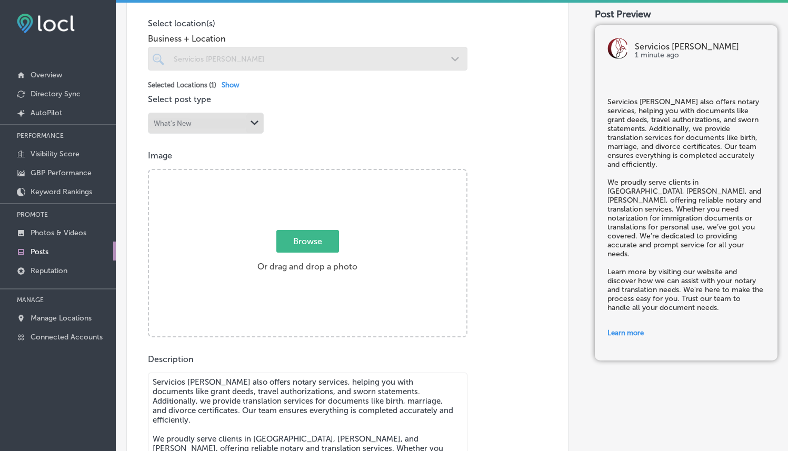
click at [303, 234] on span "Browse" at bounding box center [307, 241] width 63 height 23
click at [303, 173] on input "Browse Or drag and drop a photo" at bounding box center [307, 171] width 317 height 3
type input "C:\fakepath\11.png"
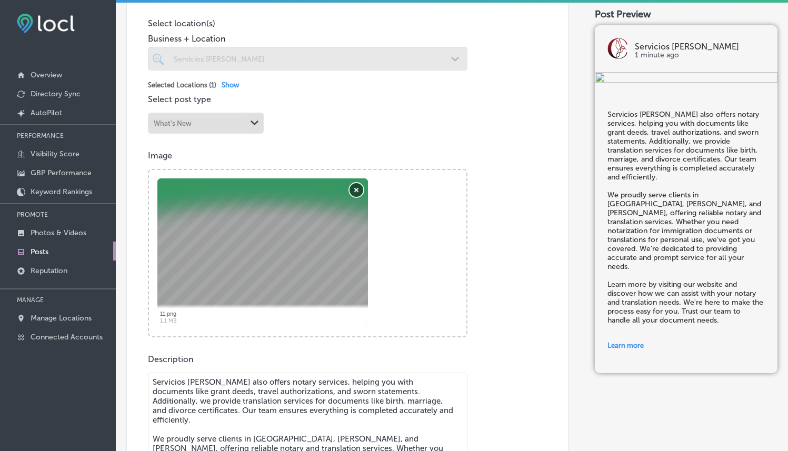
click at [355, 188] on button "Remove" at bounding box center [356, 190] width 14 height 14
checkbox input "true"
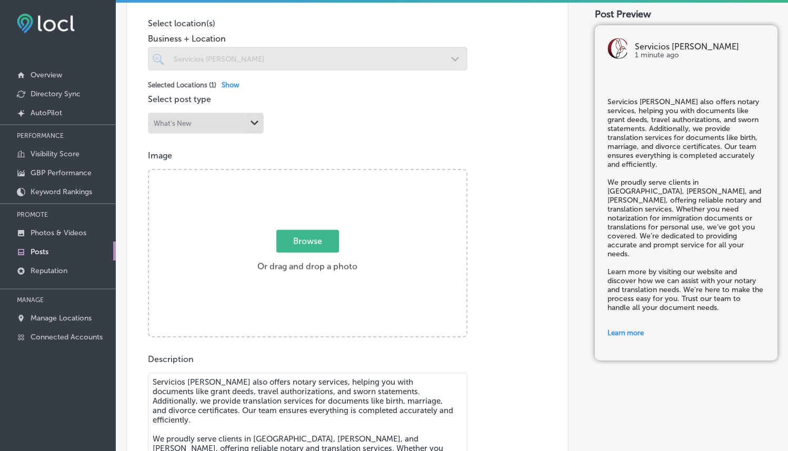
click at [328, 233] on span "Browse" at bounding box center [307, 241] width 63 height 23
click at [328, 173] on input "Browse Or drag and drop a photo" at bounding box center [307, 171] width 317 height 3
type input "C:\fakepath\11.png"
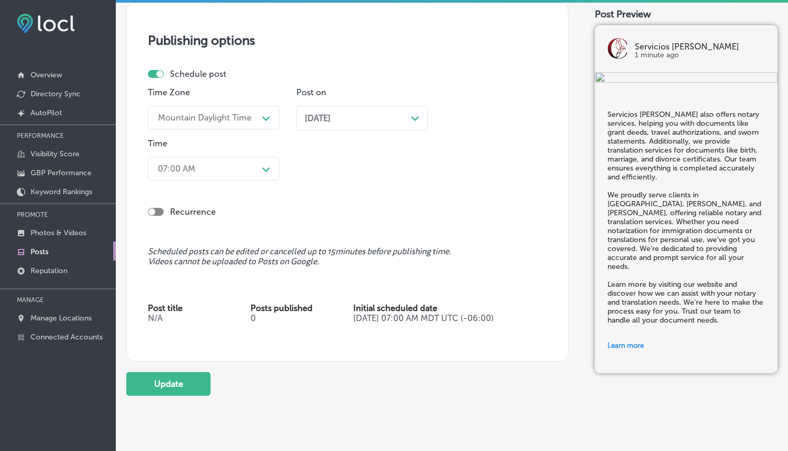
scroll to position [1001, 0]
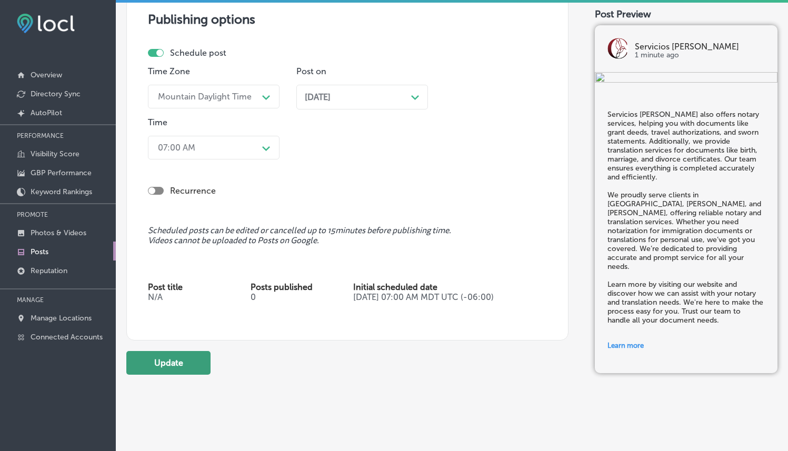
click at [154, 354] on button "Update" at bounding box center [168, 363] width 84 height 24
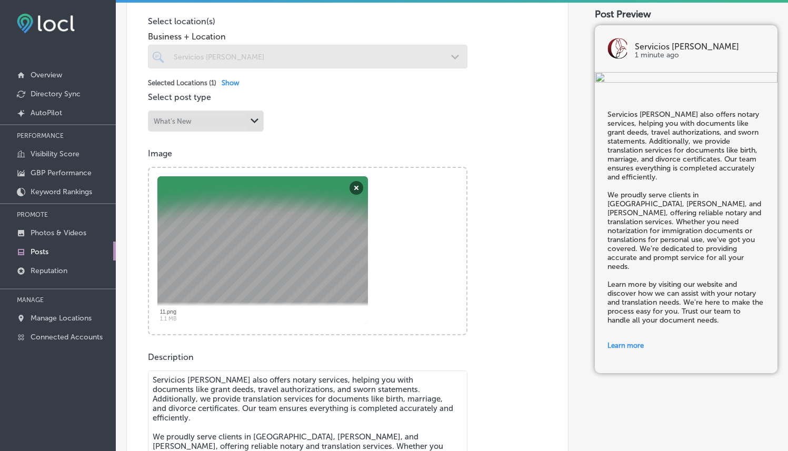
scroll to position [176, 0]
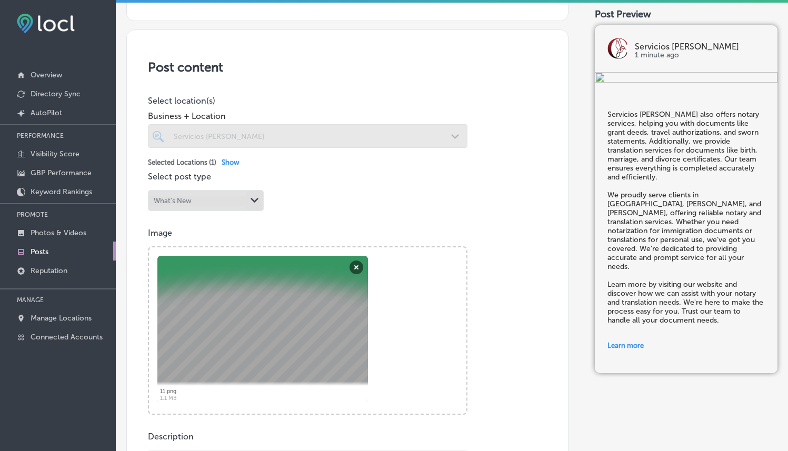
checkbox input "true"
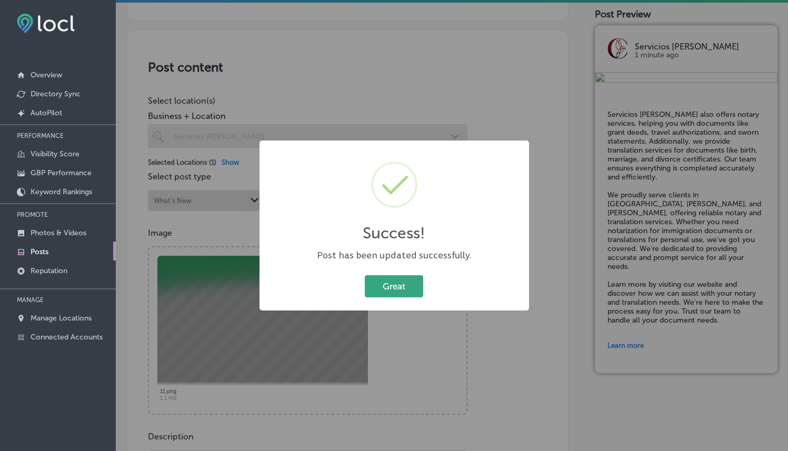
click at [401, 290] on button "Great" at bounding box center [394, 286] width 58 height 22
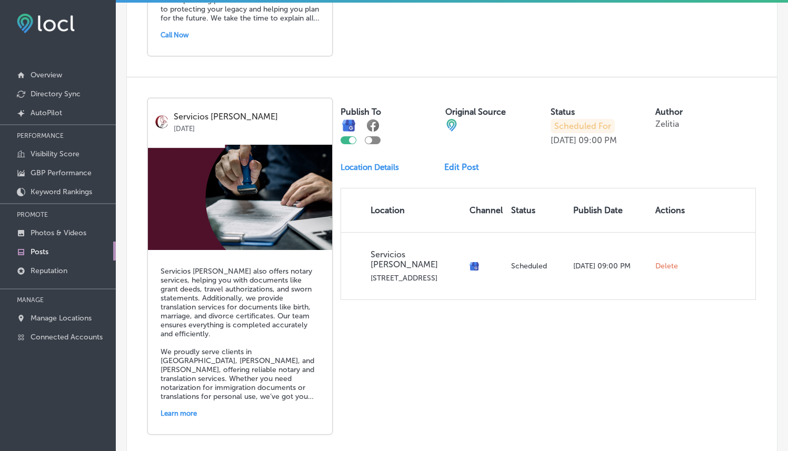
scroll to position [2239, 0]
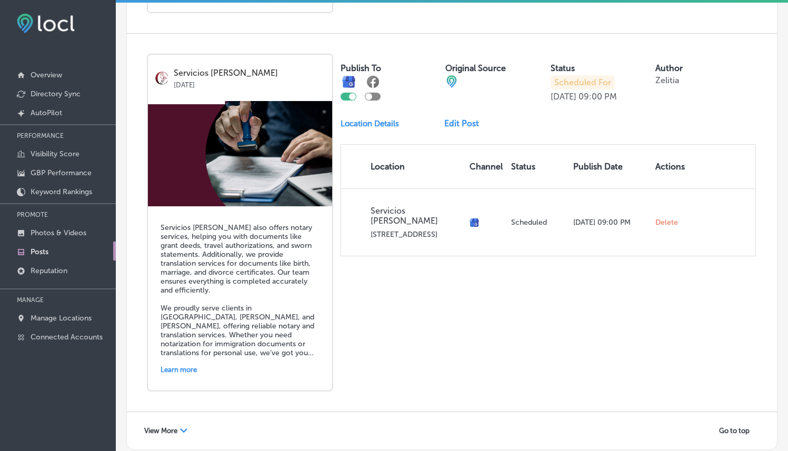
click at [169, 427] on span "View More" at bounding box center [160, 431] width 33 height 8
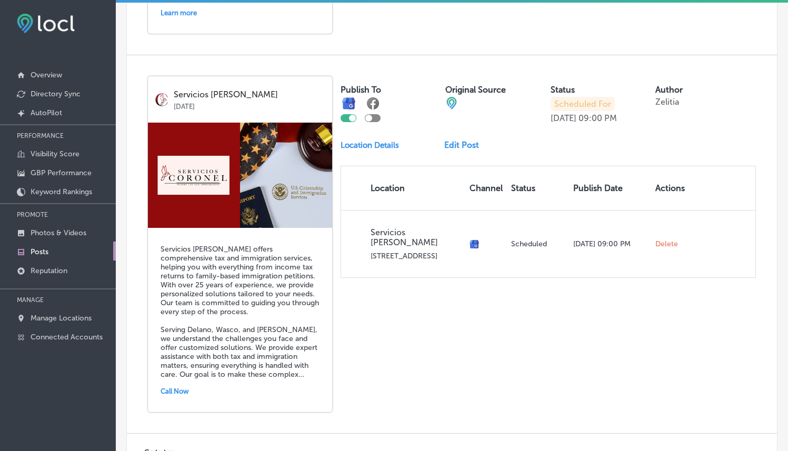
scroll to position [2597, 0]
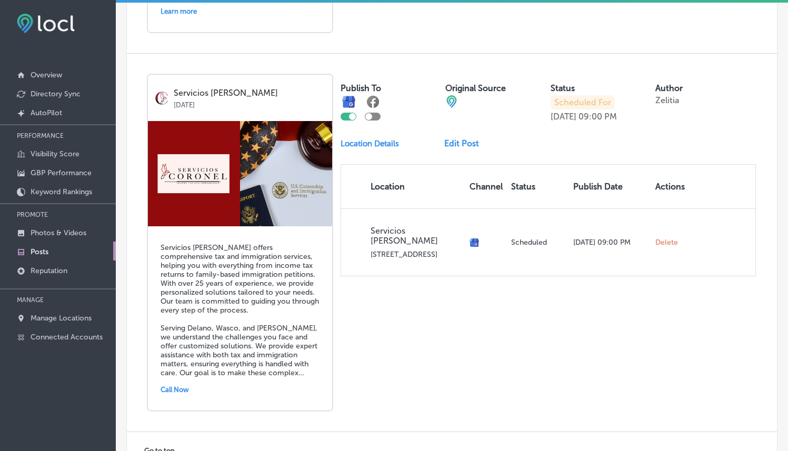
click at [462, 138] on link "Edit Post" at bounding box center [465, 143] width 43 height 10
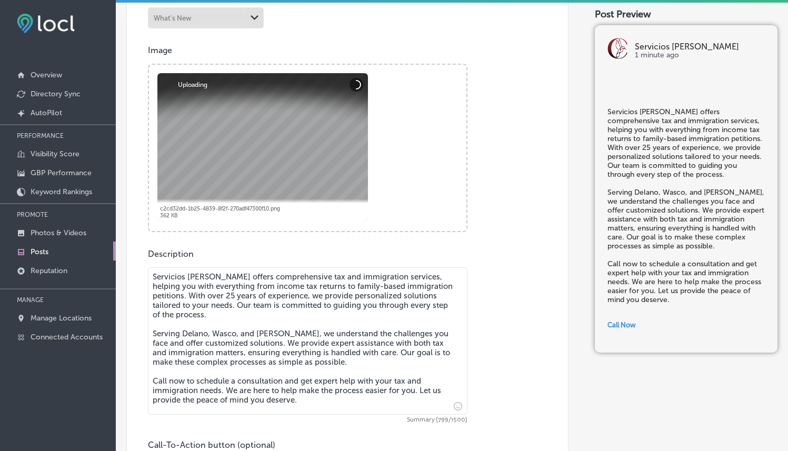
scroll to position [370, 0]
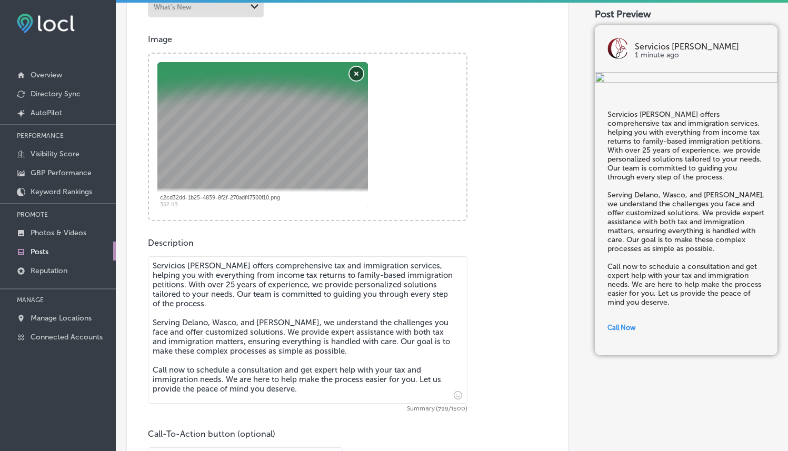
click at [359, 72] on button "Remove" at bounding box center [356, 74] width 14 height 14
checkbox input "true"
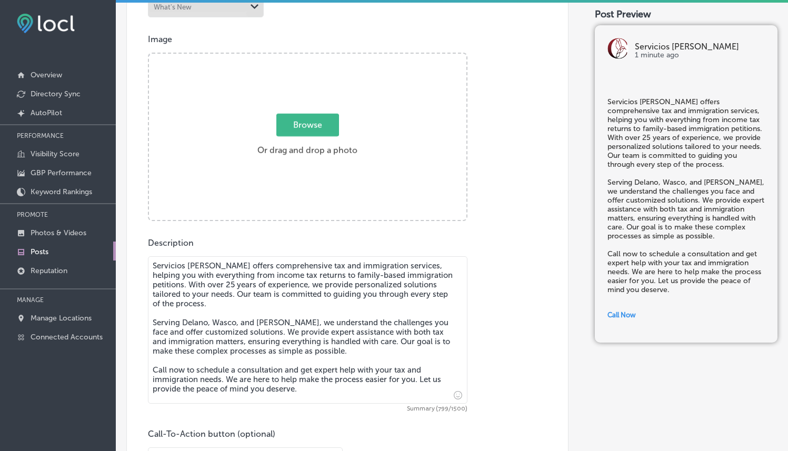
click at [303, 123] on span "Browse" at bounding box center [307, 125] width 63 height 23
click at [303, 57] on input "Browse Or drag and drop a photo" at bounding box center [307, 55] width 317 height 3
type input "C:\fakepath\12.png"
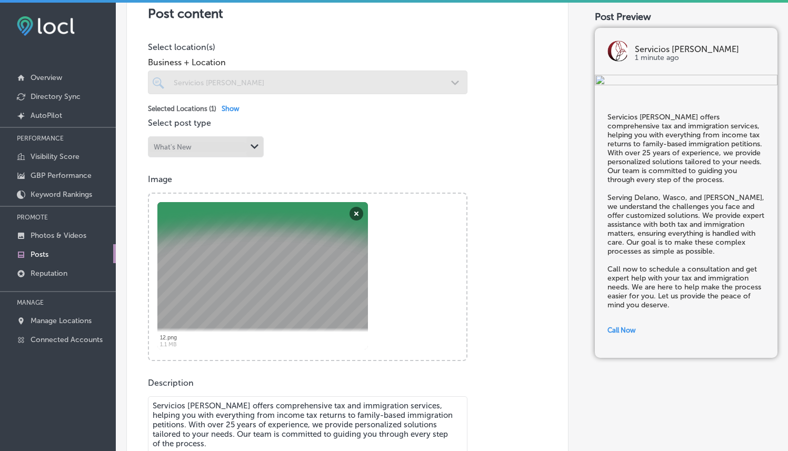
scroll to position [229, 0]
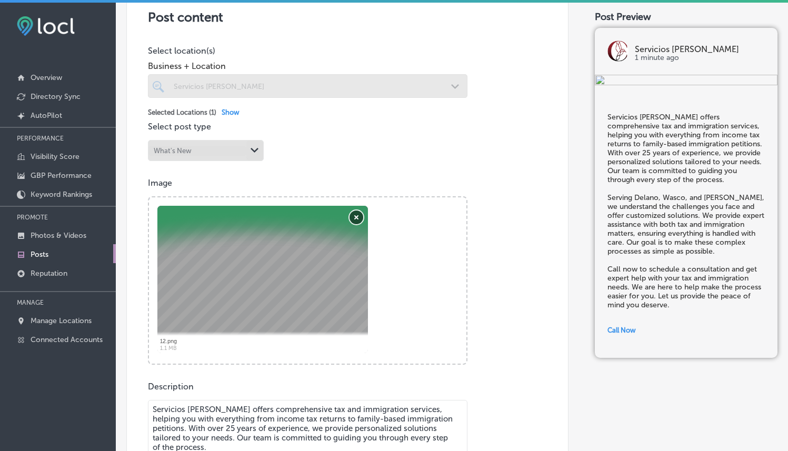
click at [363, 215] on button "Remove" at bounding box center [356, 217] width 14 height 14
checkbox input "true"
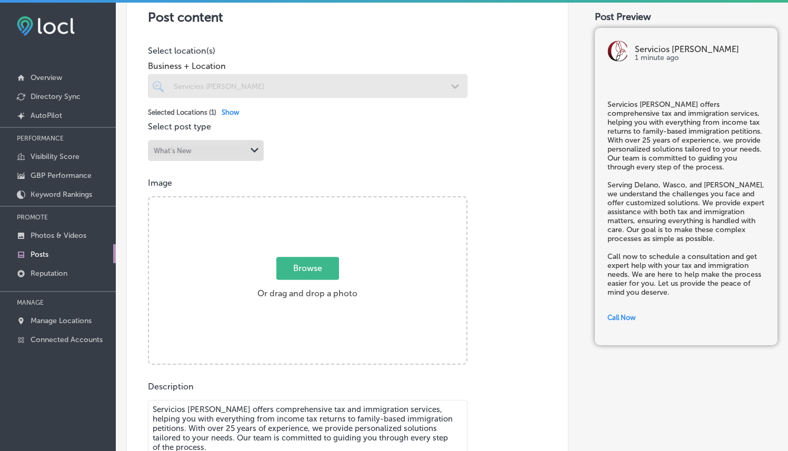
click at [297, 257] on span "Browse" at bounding box center [307, 268] width 63 height 23
click at [297, 200] on input "Browse Or drag and drop a photo" at bounding box center [307, 198] width 317 height 3
type input "C:\fakepath\12.png"
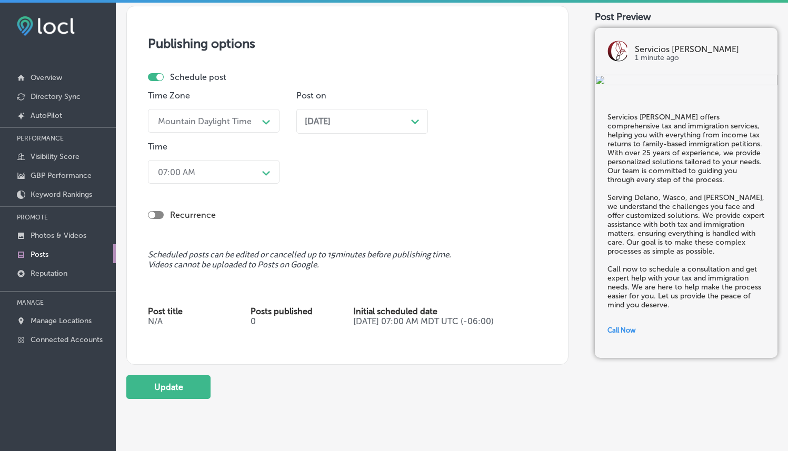
scroll to position [906, 0]
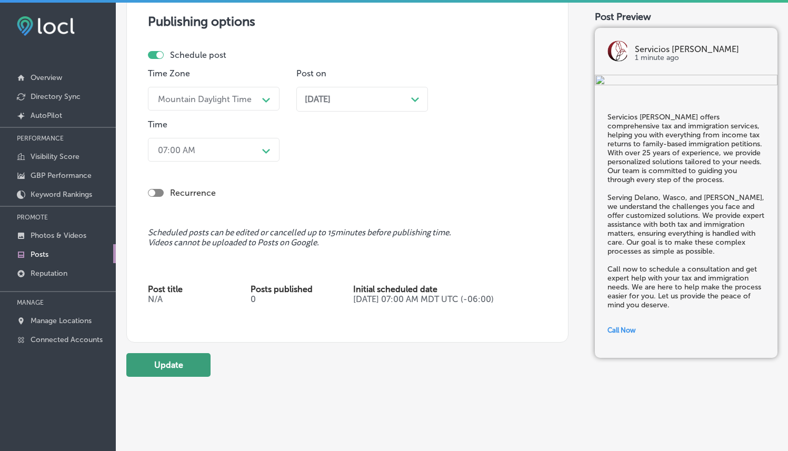
click at [150, 362] on button "Update" at bounding box center [168, 365] width 84 height 24
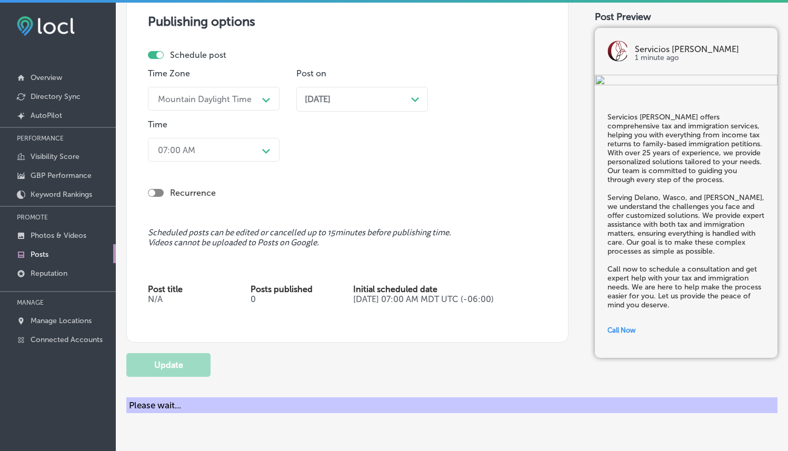
checkbox input "true"
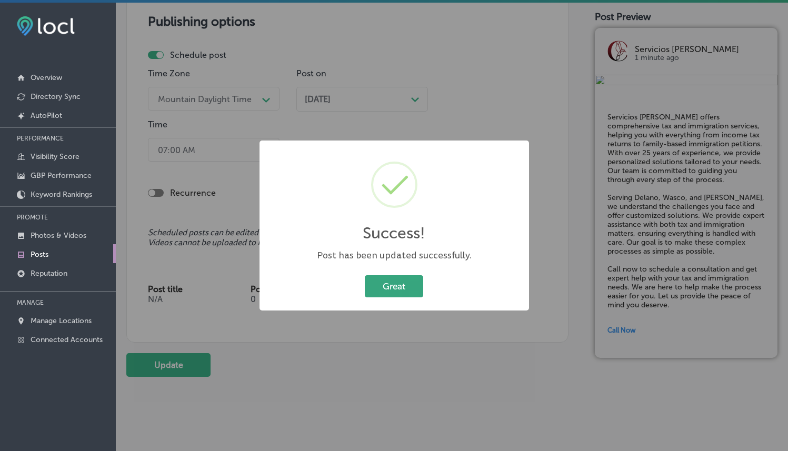
click at [390, 288] on button "Great" at bounding box center [394, 286] width 58 height 22
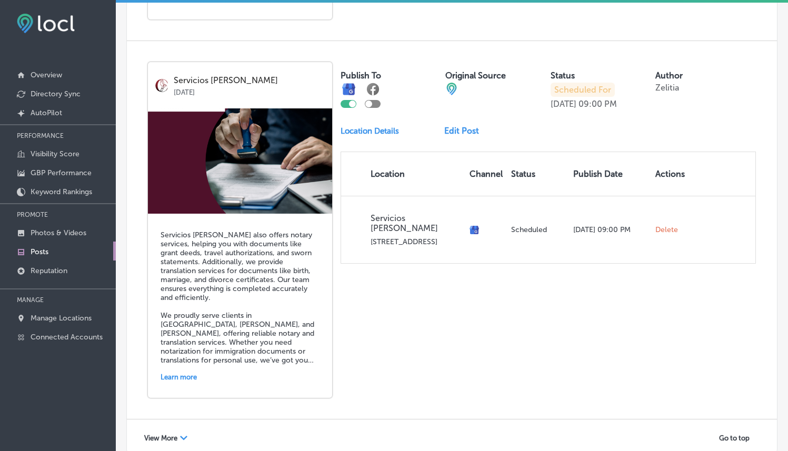
scroll to position [2239, 0]
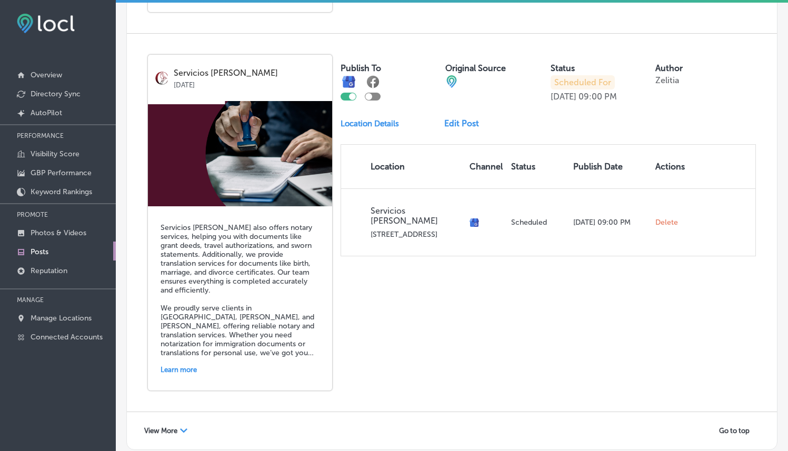
click at [179, 412] on div "View More Path Created with Sketch. Go to top" at bounding box center [452, 430] width 650 height 37
click at [174, 427] on span "View More" at bounding box center [160, 431] width 33 height 8
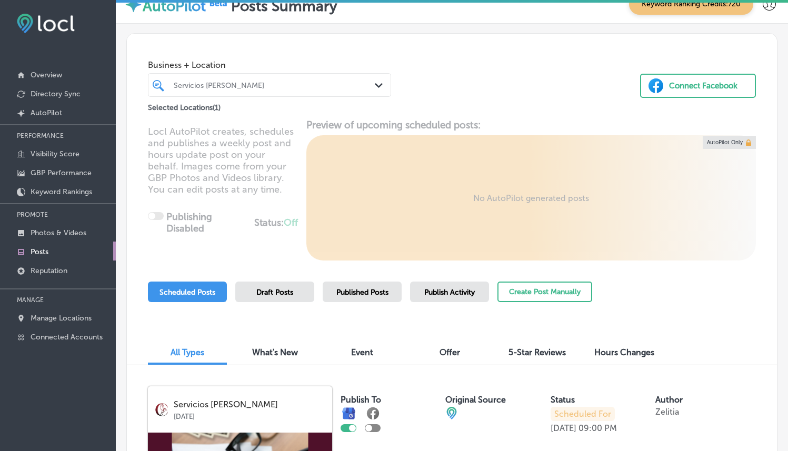
scroll to position [12, 0]
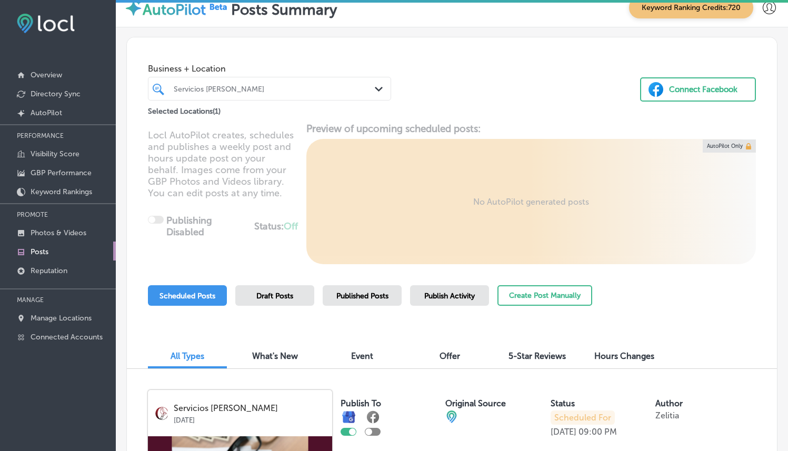
click at [255, 95] on div at bounding box center [260, 89] width 174 height 14
click at [510, 95] on div "Business + Location Servicios Coronel Path Created with Sketch. Selected Locati…" at bounding box center [452, 77] width 650 height 80
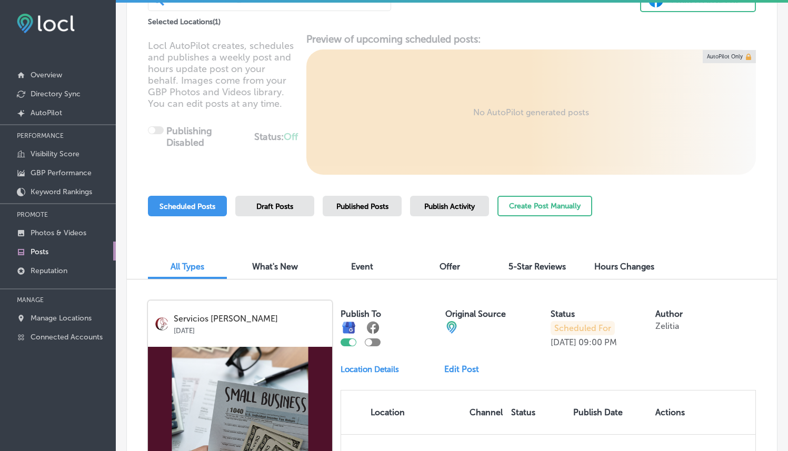
scroll to position [309, 0]
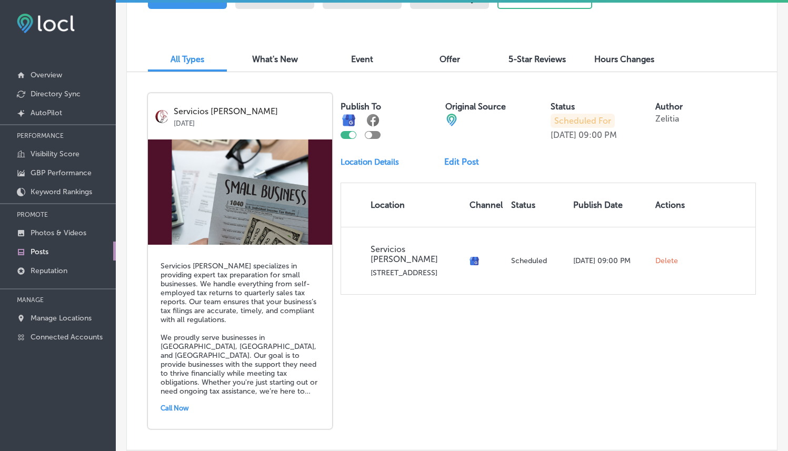
click at [480, 336] on div "Servicios Coronel Aug 18, 2025 Servicios Coronel specializes in providing exper…" at bounding box center [452, 261] width 650 height 378
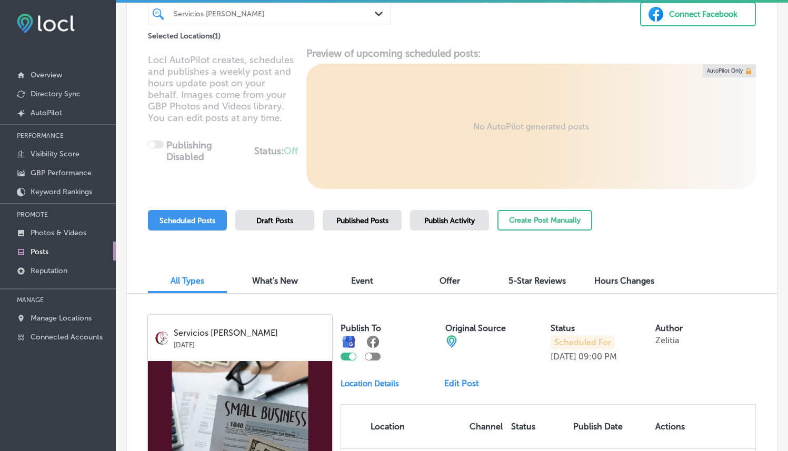
scroll to position [89, 0]
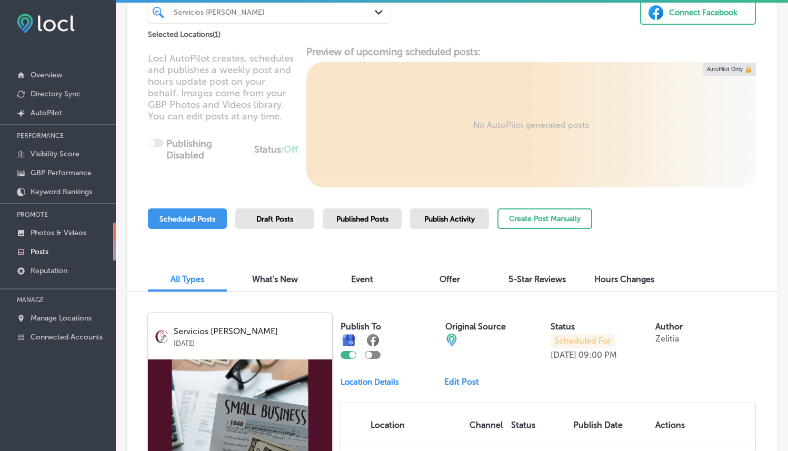
click at [71, 235] on p "Photos & Videos" at bounding box center [59, 232] width 56 height 9
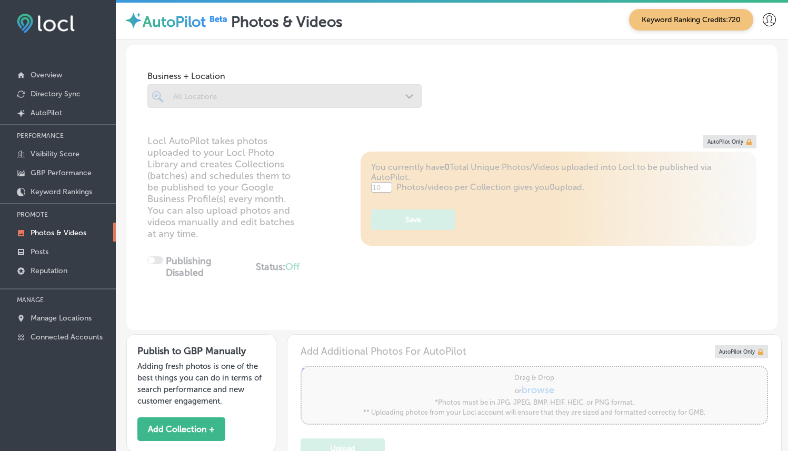
type input "5"
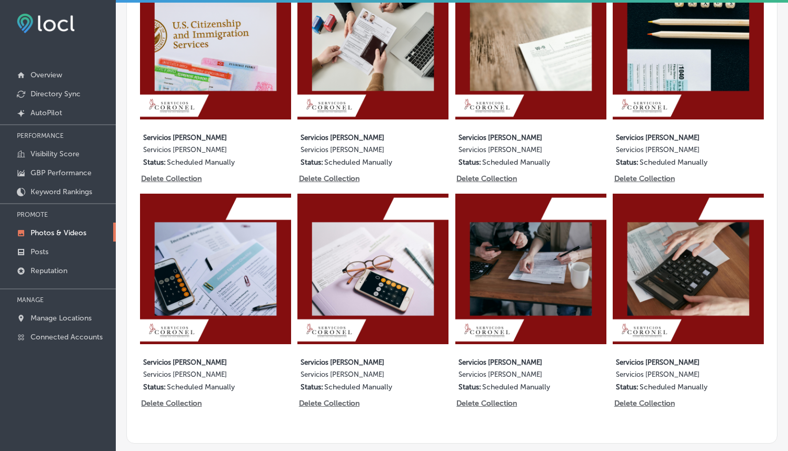
scroll to position [620, 0]
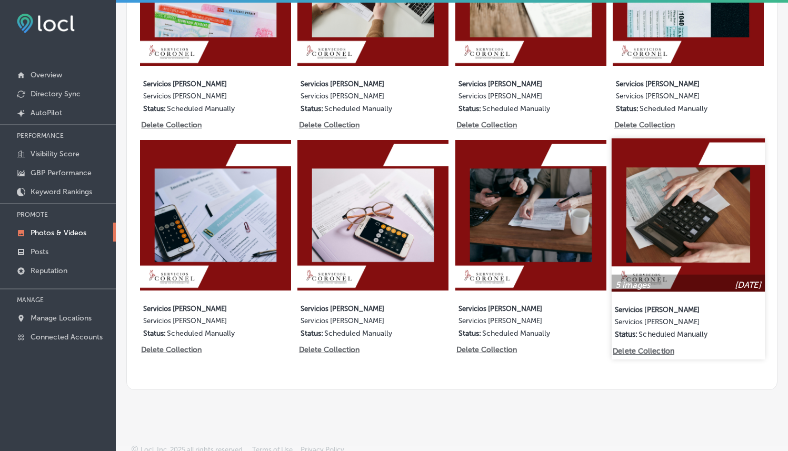
click at [674, 255] on img at bounding box center [687, 214] width 153 height 153
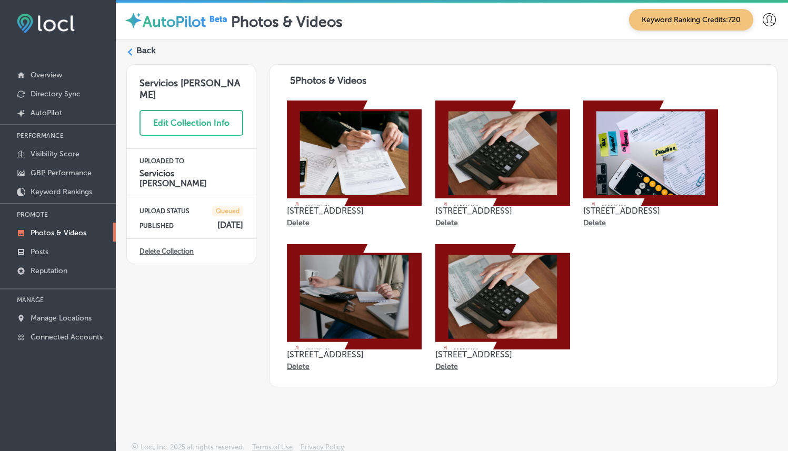
click at [136, 53] on label "Back" at bounding box center [145, 51] width 19 height 12
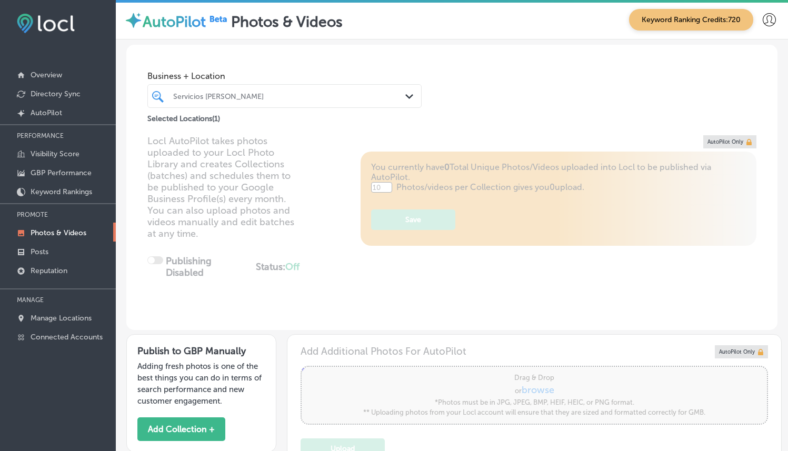
type input "5"
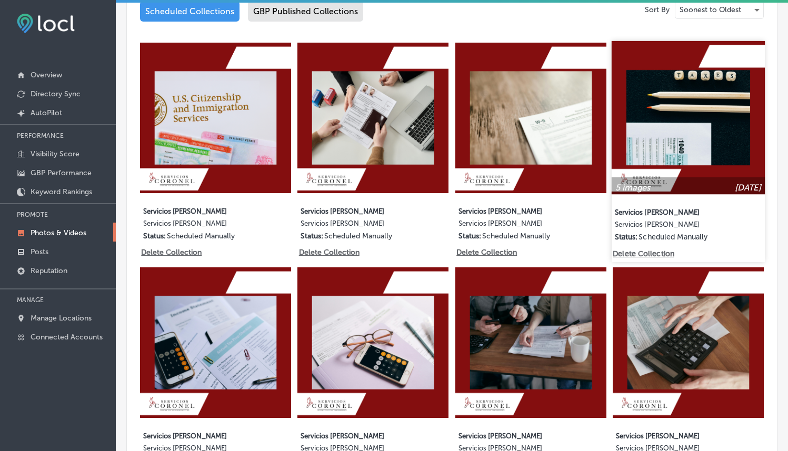
scroll to position [492, 0]
